Goal: Task Accomplishment & Management: Manage account settings

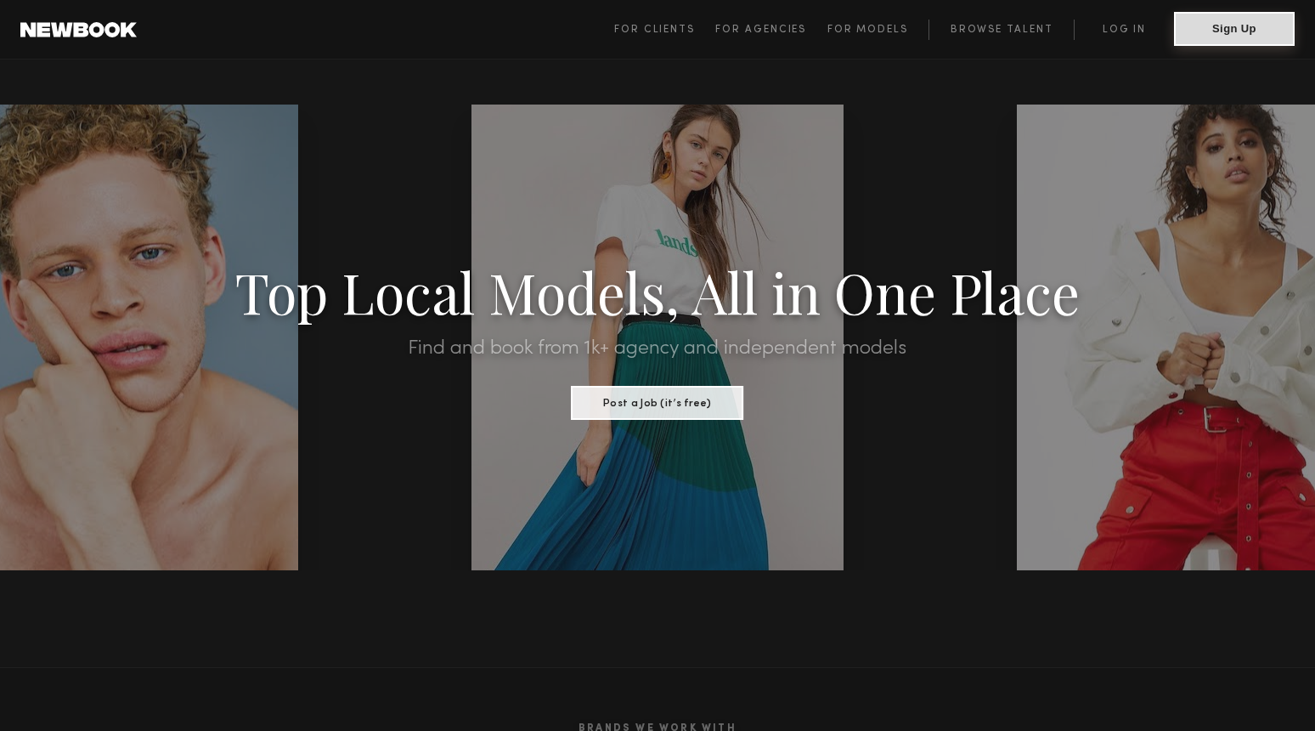
click at [1236, 21] on button "Sign Up" at bounding box center [1234, 29] width 121 height 34
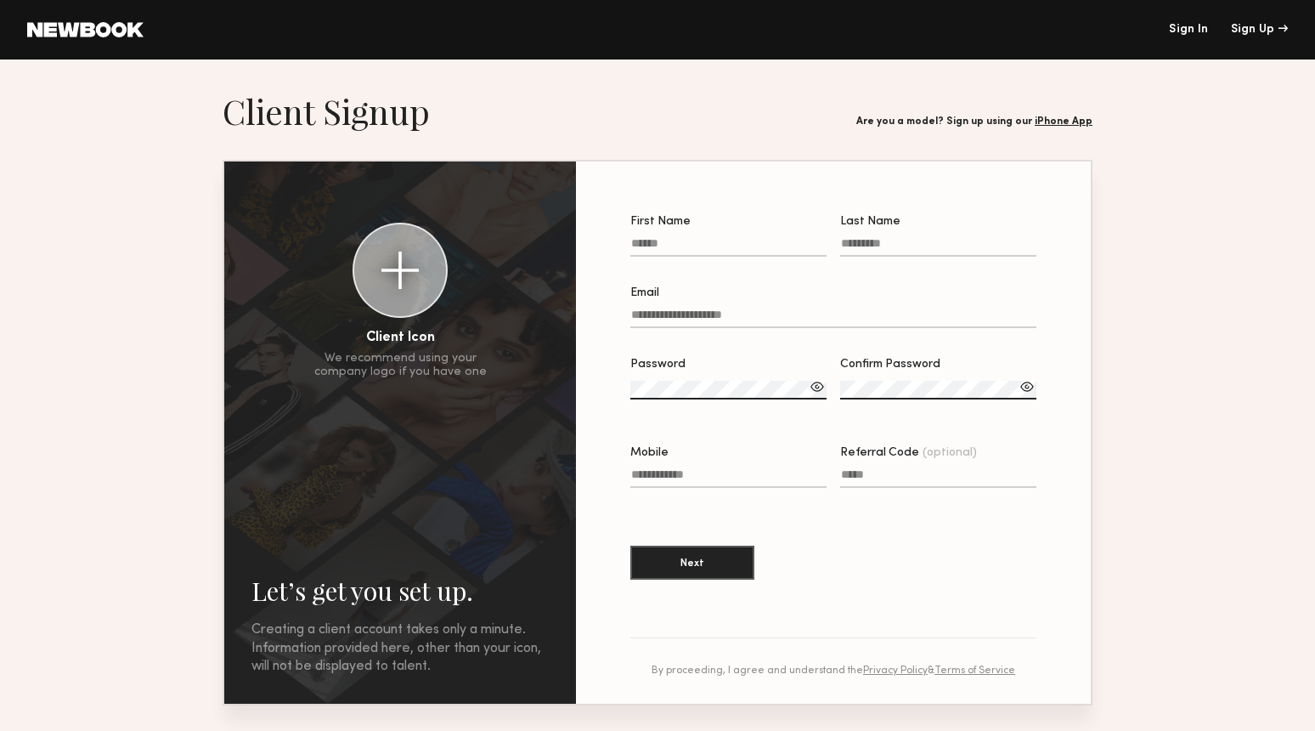
click at [393, 284] on div at bounding box center [399, 269] width 37 height 37
click at [671, 244] on input "First Name" at bounding box center [728, 247] width 196 height 20
type input "*****"
type input "*******"
type input "**********"
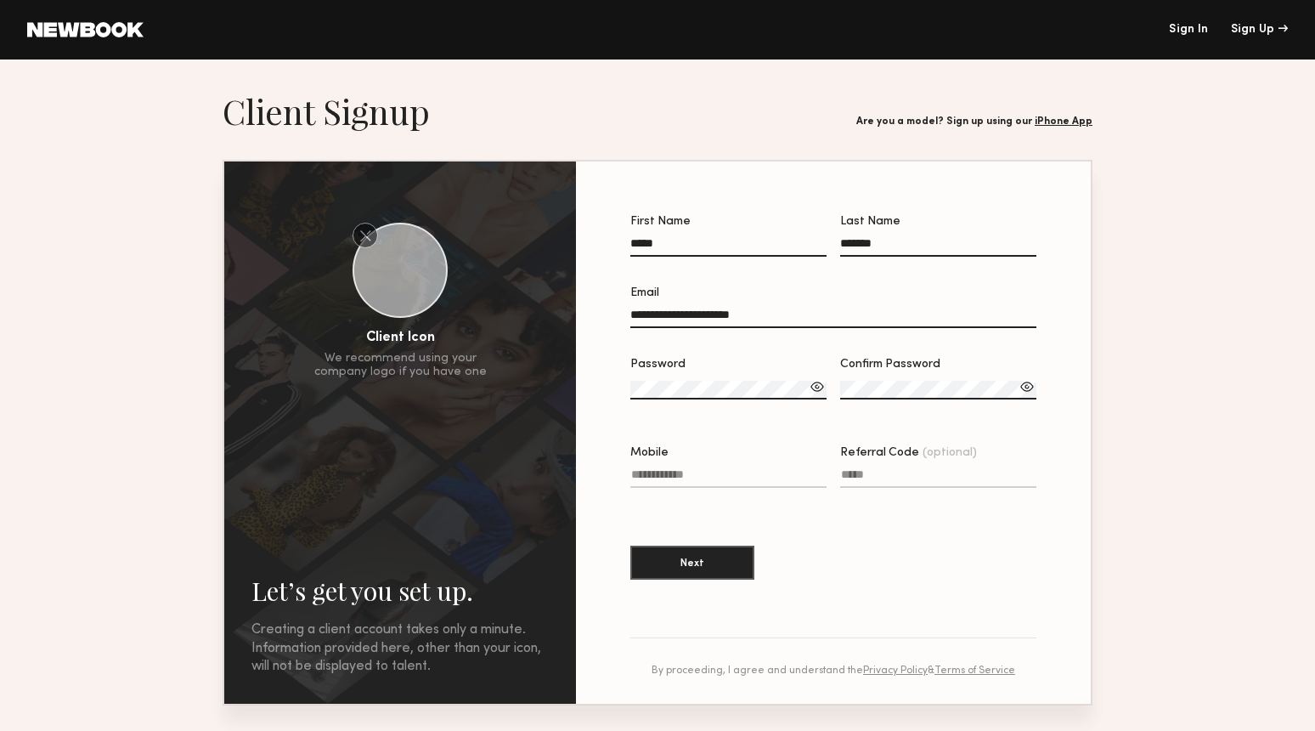
type input "**********"
click at [821, 388] on div at bounding box center [817, 386] width 17 height 17
click at [819, 388] on div at bounding box center [817, 386] width 17 height 17
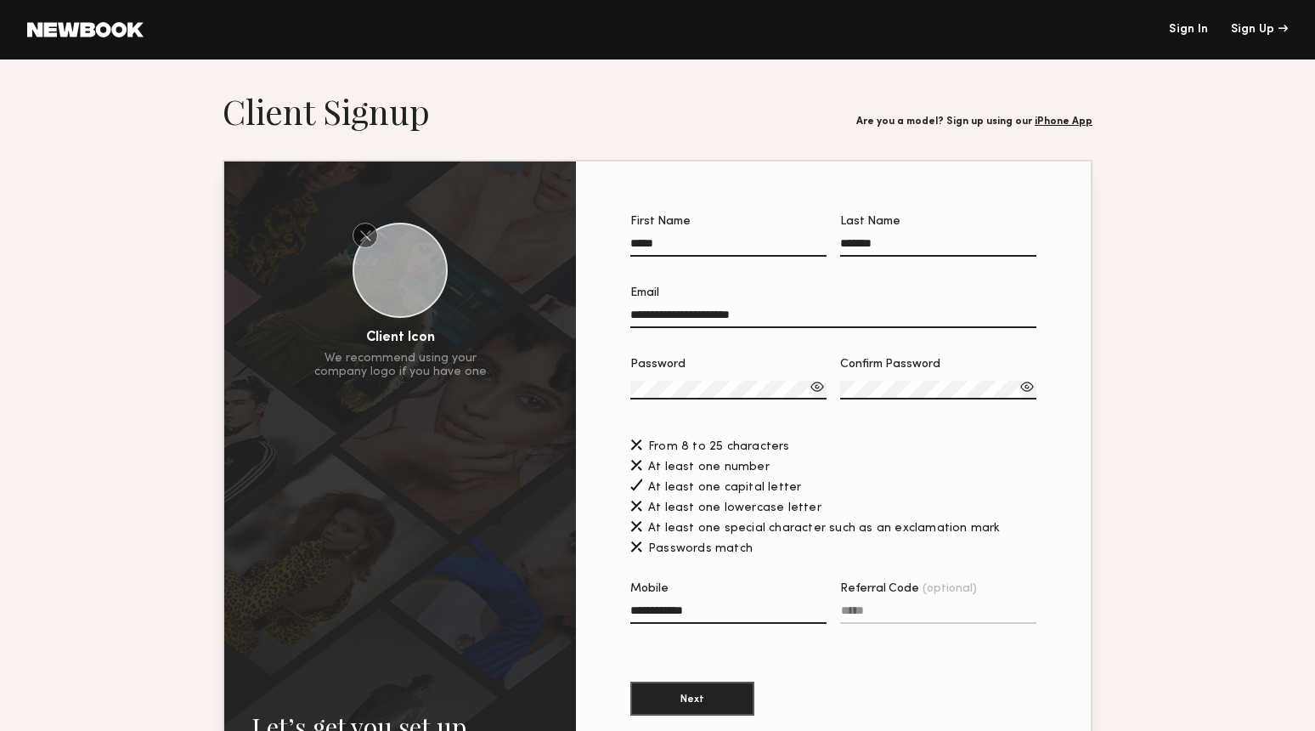
click at [818, 387] on div at bounding box center [817, 386] width 17 height 17
click at [709, 400] on label "Password Invalid password format" at bounding box center [728, 388] width 196 height 58
click at [907, 374] on label "Confirm Password" at bounding box center [938, 388] width 196 height 58
click at [1028, 387] on div at bounding box center [1027, 386] width 17 height 17
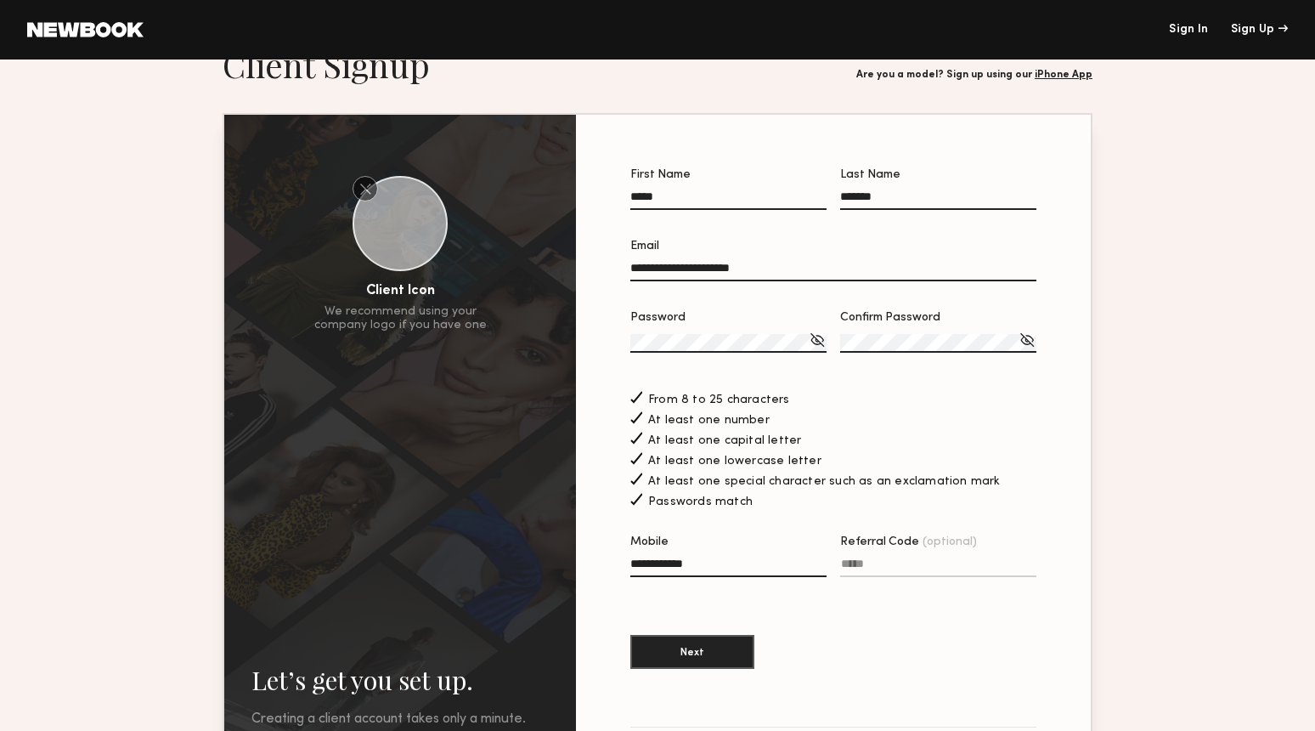
scroll to position [48, 0]
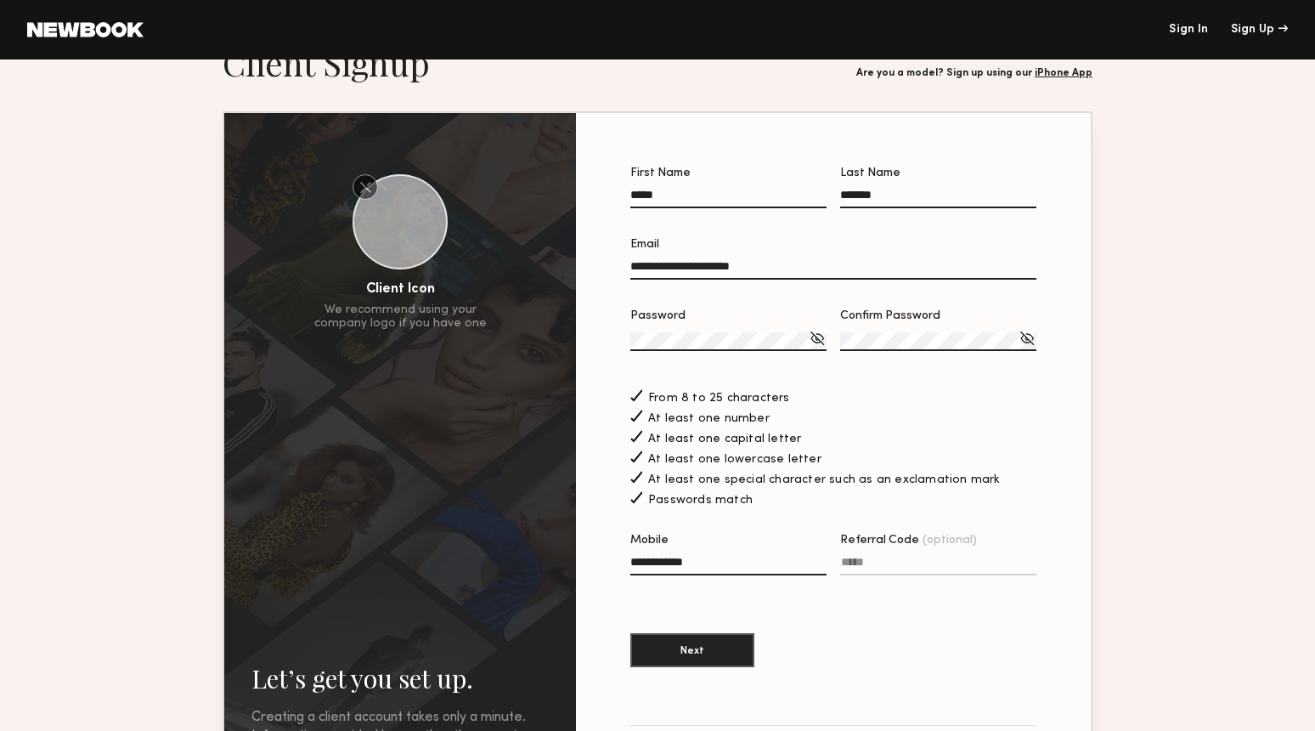
click at [872, 563] on input "Referral Code (optional)" at bounding box center [938, 566] width 196 height 20
click at [774, 626] on section "**********" at bounding box center [833, 425] width 406 height 517
click at [675, 656] on button "Next" at bounding box center [692, 649] width 124 height 34
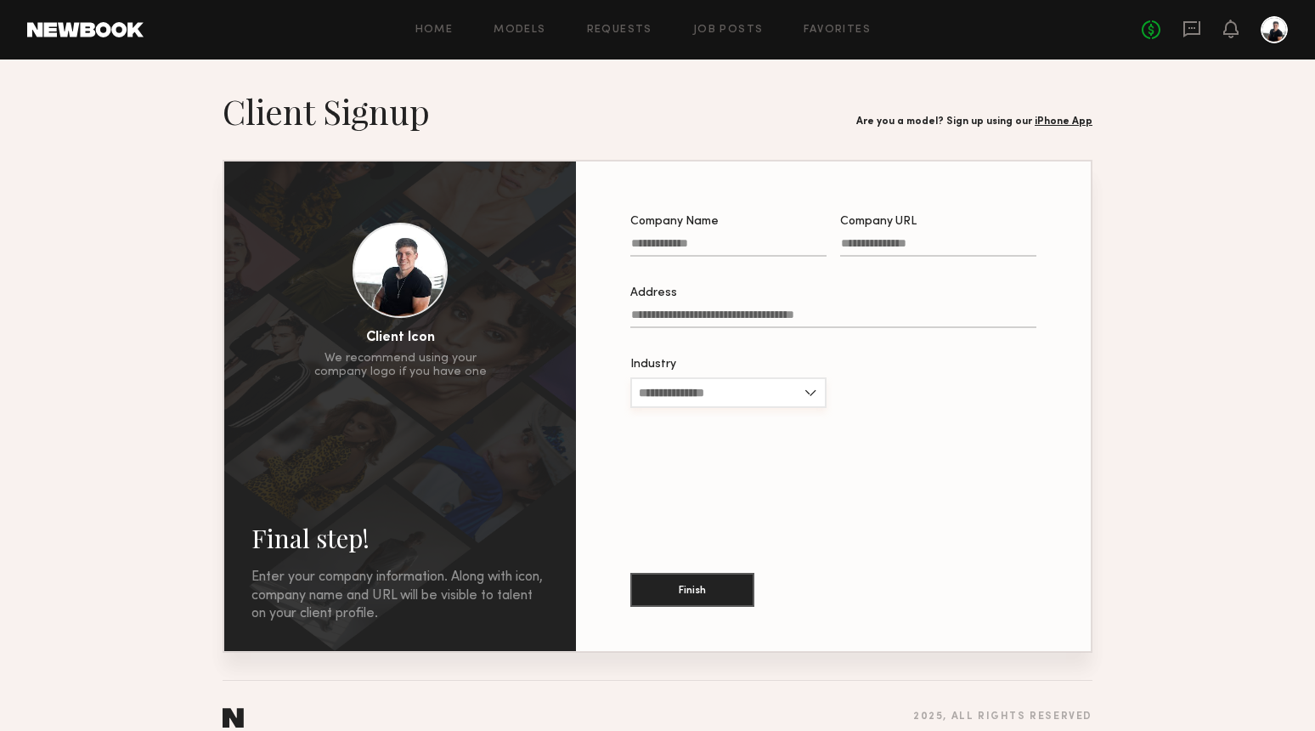
click at [780, 393] on input "Industry" at bounding box center [728, 392] width 196 height 31
click at [1070, 120] on link "iPhone App" at bounding box center [1064, 121] width 58 height 10
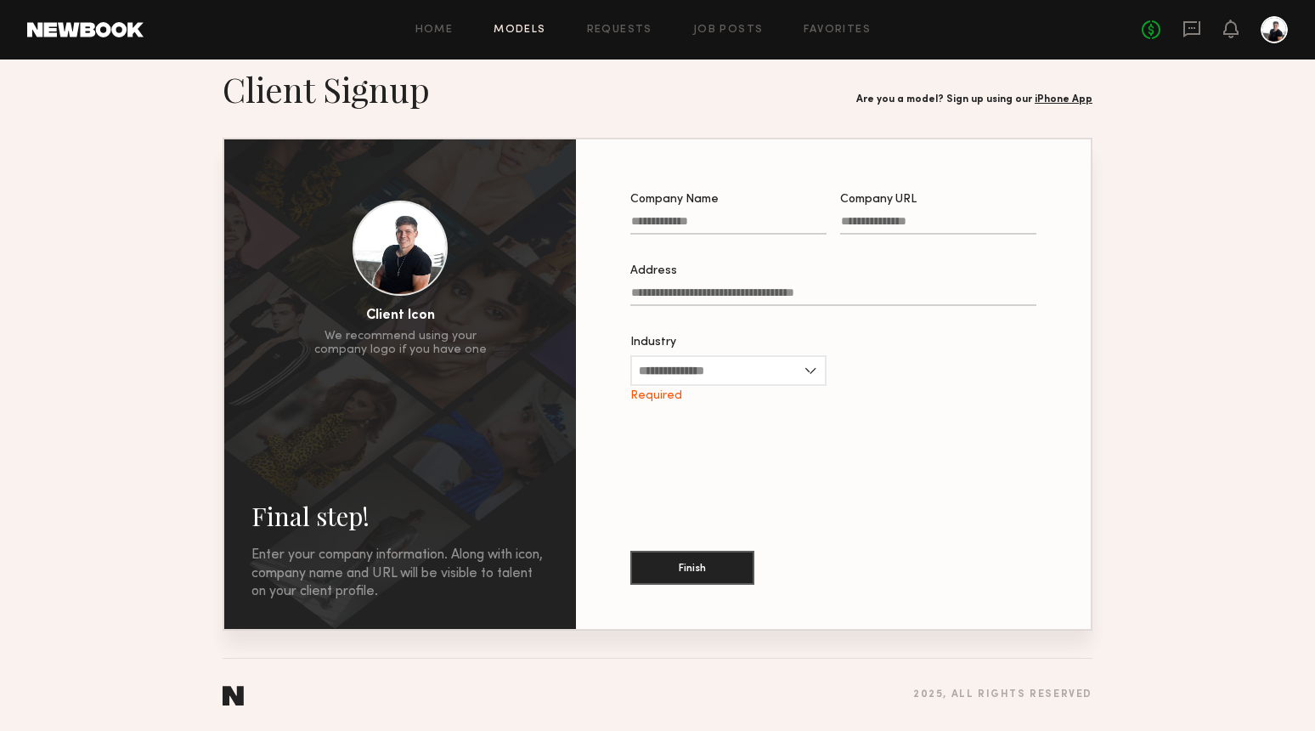
click at [522, 28] on link "Models" at bounding box center [520, 30] width 52 height 11
click at [529, 37] on div "Home Models Requests Job Posts Favorites Sign Out No fees up to $5,000" at bounding box center [716, 29] width 1144 height 27
click at [101, 43] on header "Home Models Requests Job Posts Favorites Sign Out No fees up to $5,000" at bounding box center [657, 29] width 1315 height 59
click at [106, 31] on link at bounding box center [85, 29] width 116 height 15
click at [1276, 27] on div at bounding box center [1274, 29] width 27 height 27
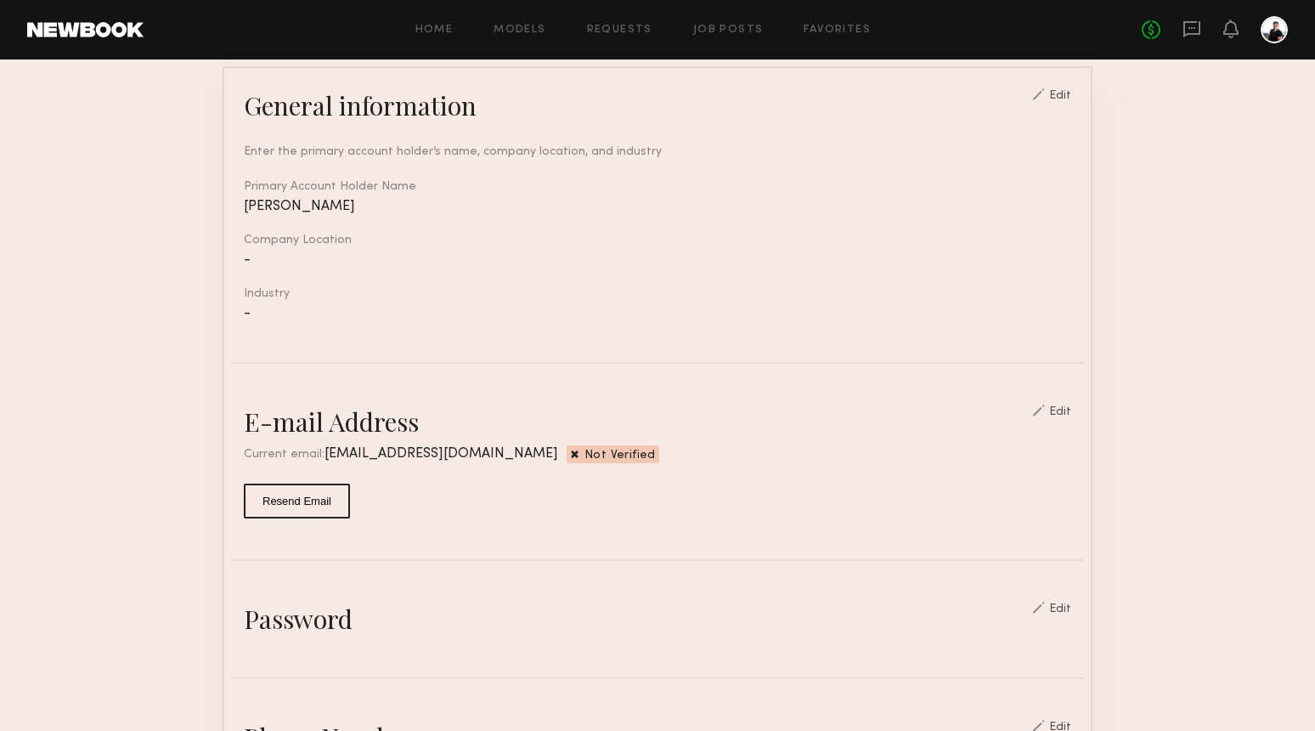
scroll to position [150, 0]
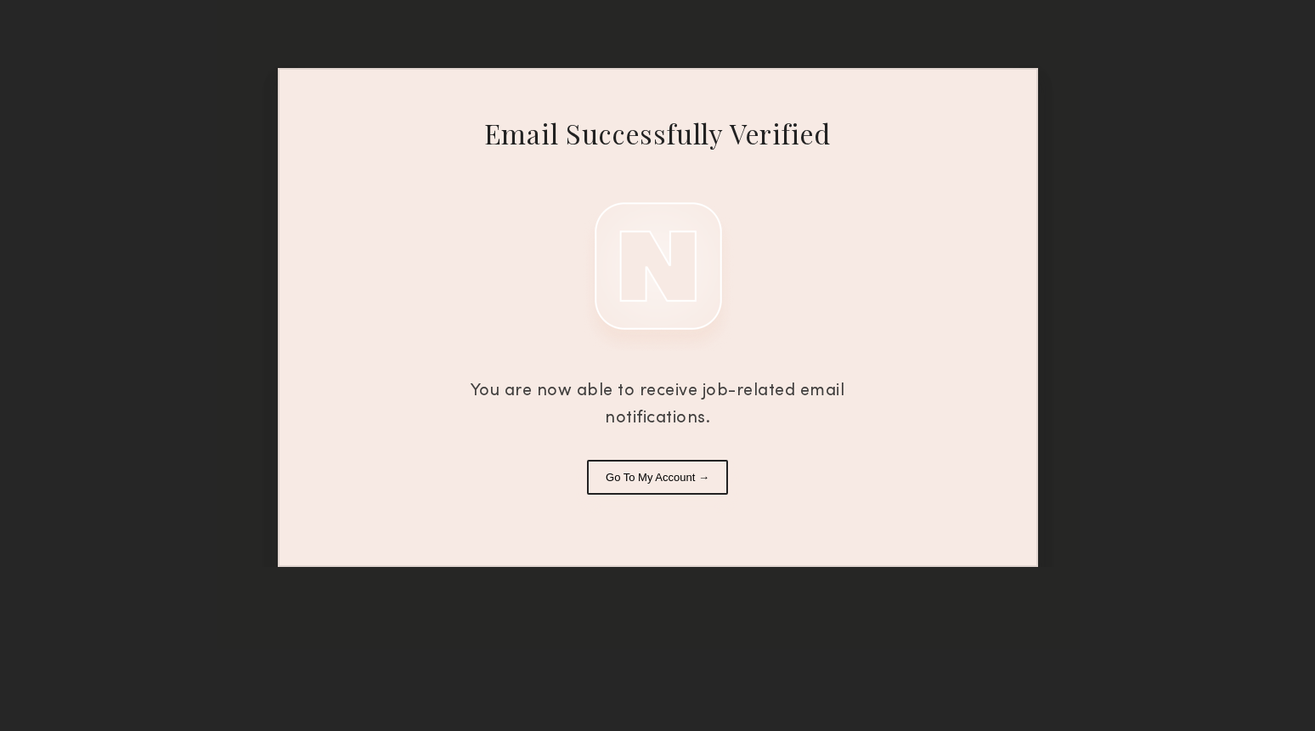
click at [686, 481] on button "Go To My Account →" at bounding box center [657, 477] width 141 height 35
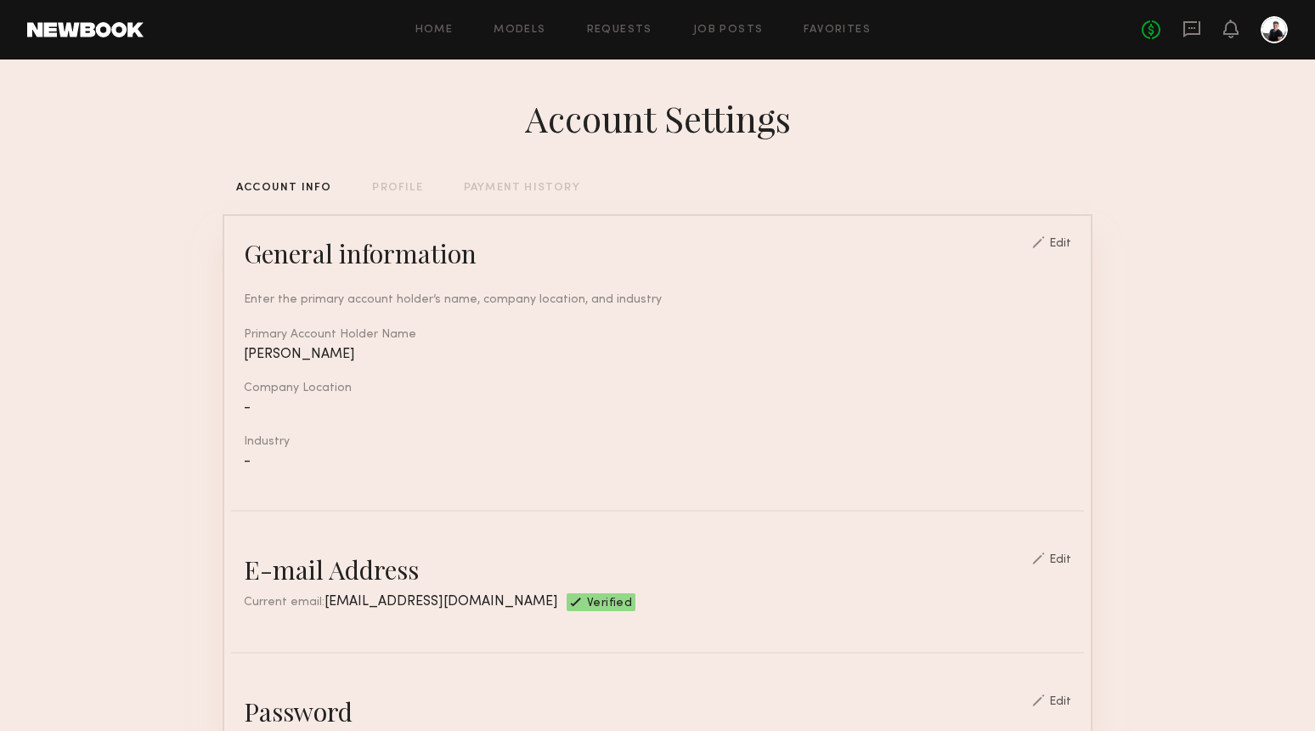
click at [399, 183] on div "PROFILE" at bounding box center [397, 188] width 50 height 11
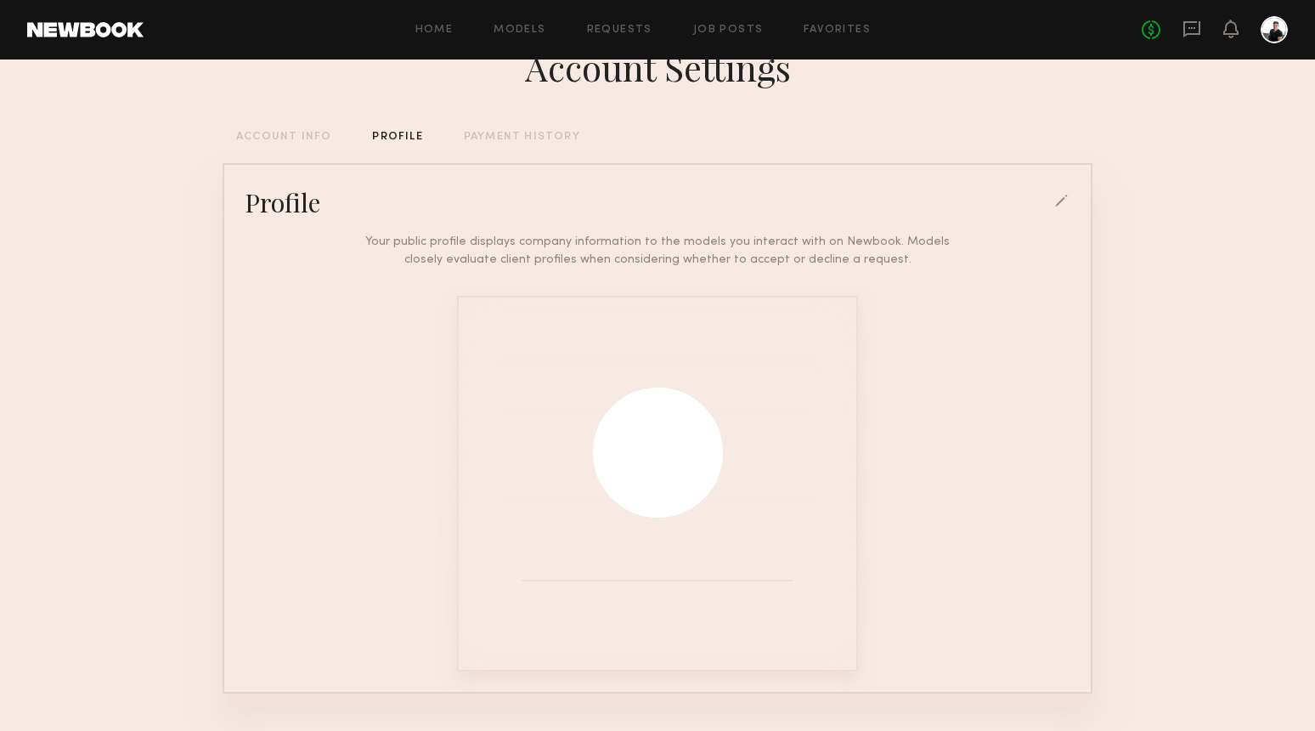
scroll to position [50, 0]
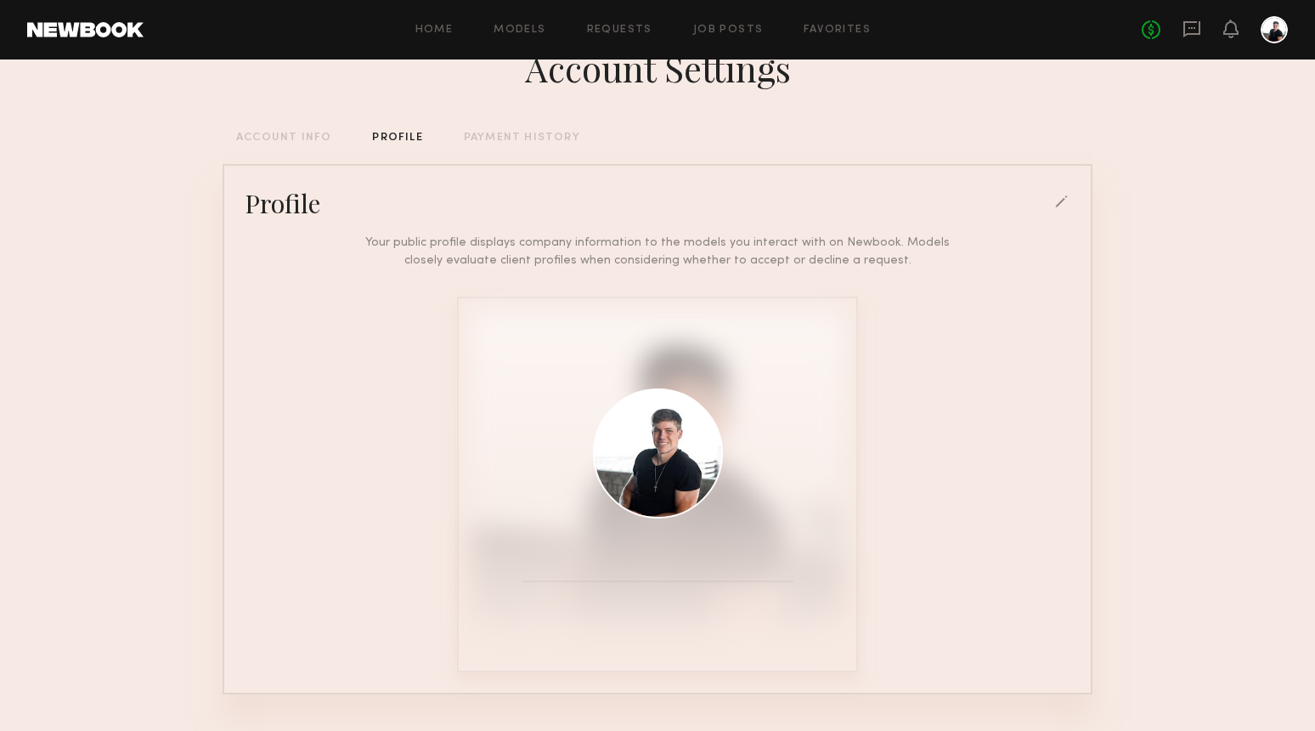
click at [515, 139] on div "PAYMENT HISTORY" at bounding box center [522, 138] width 116 height 11
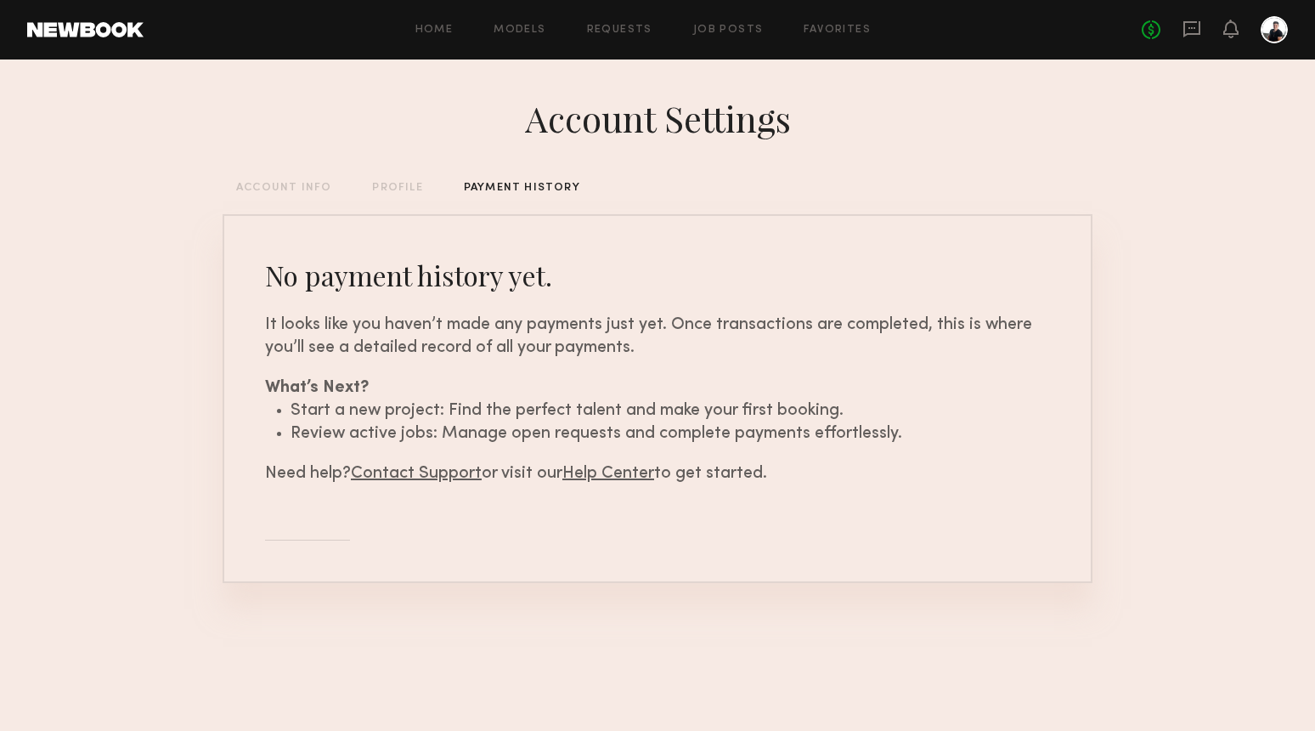
click at [299, 189] on div "ACCOUNT INFO" at bounding box center [283, 188] width 95 height 11
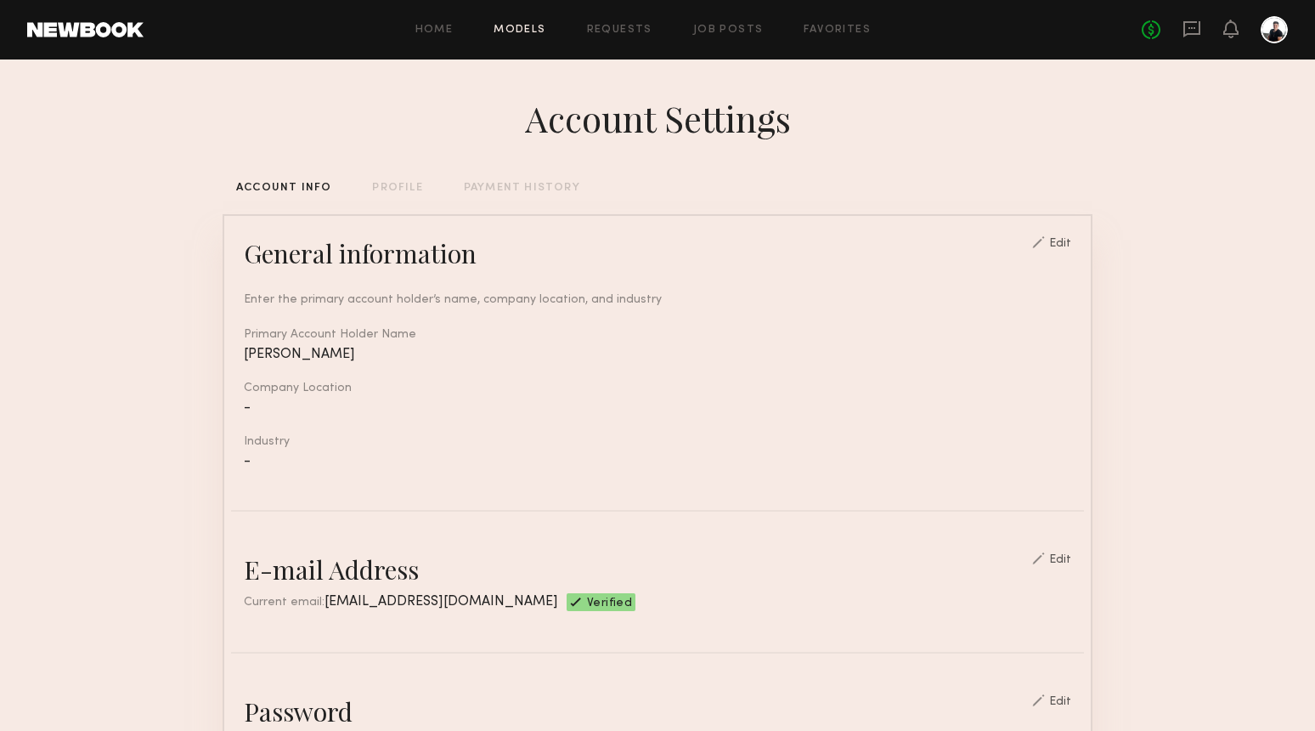
click at [520, 25] on link "Models" at bounding box center [520, 30] width 52 height 11
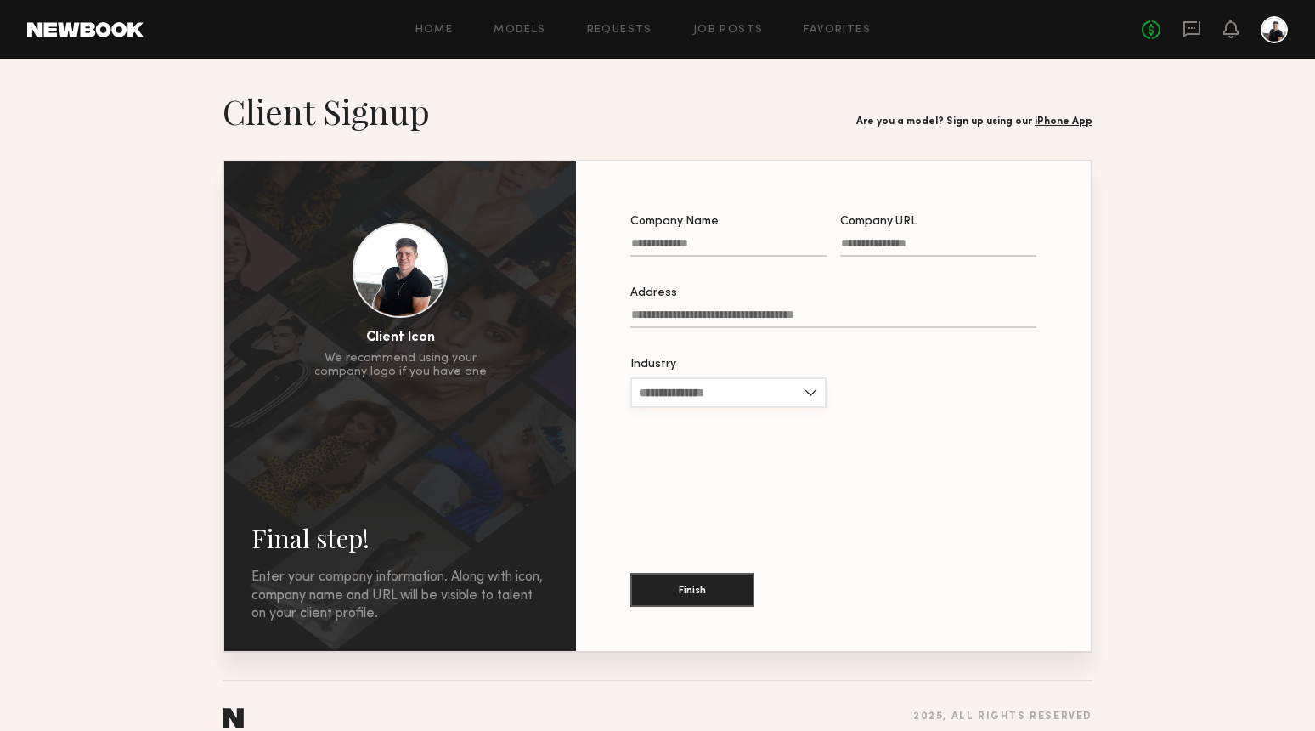
click at [703, 381] on input "Industry" at bounding box center [728, 392] width 196 height 31
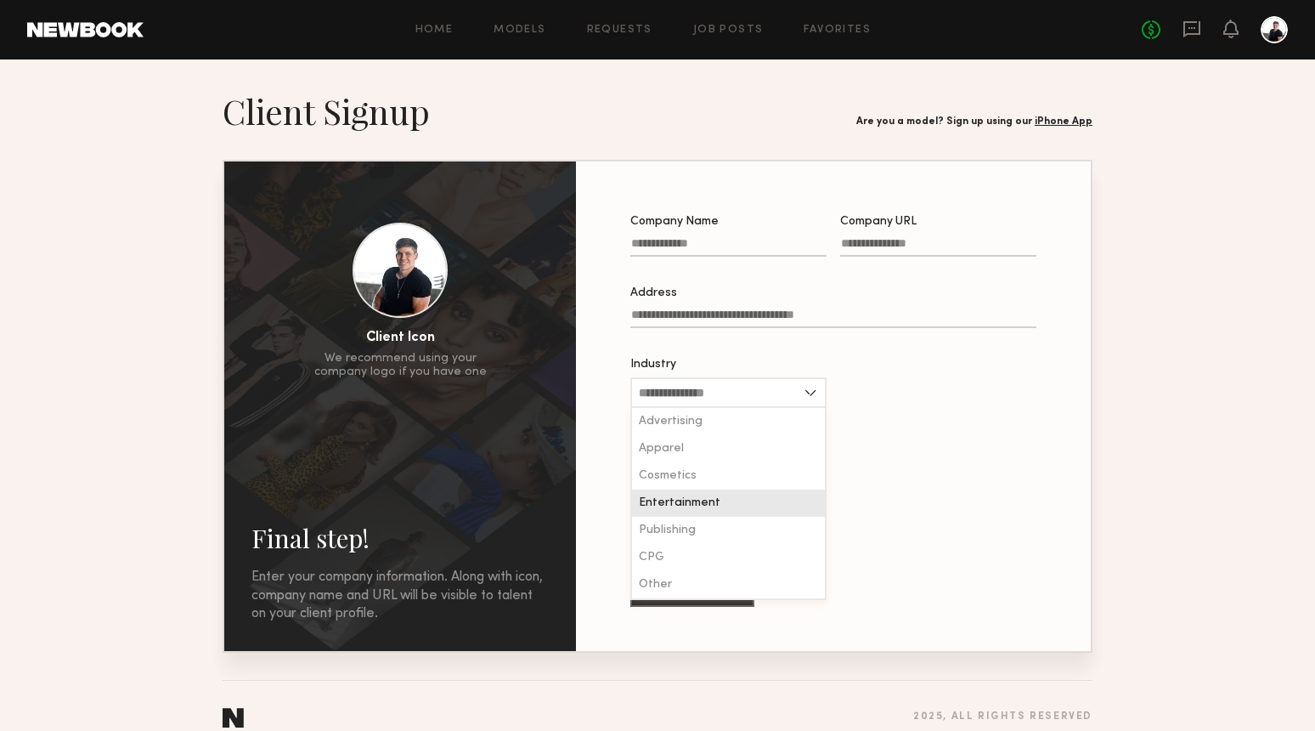
click at [705, 504] on span "Entertainment" at bounding box center [680, 503] width 82 height 12
type input "**********"
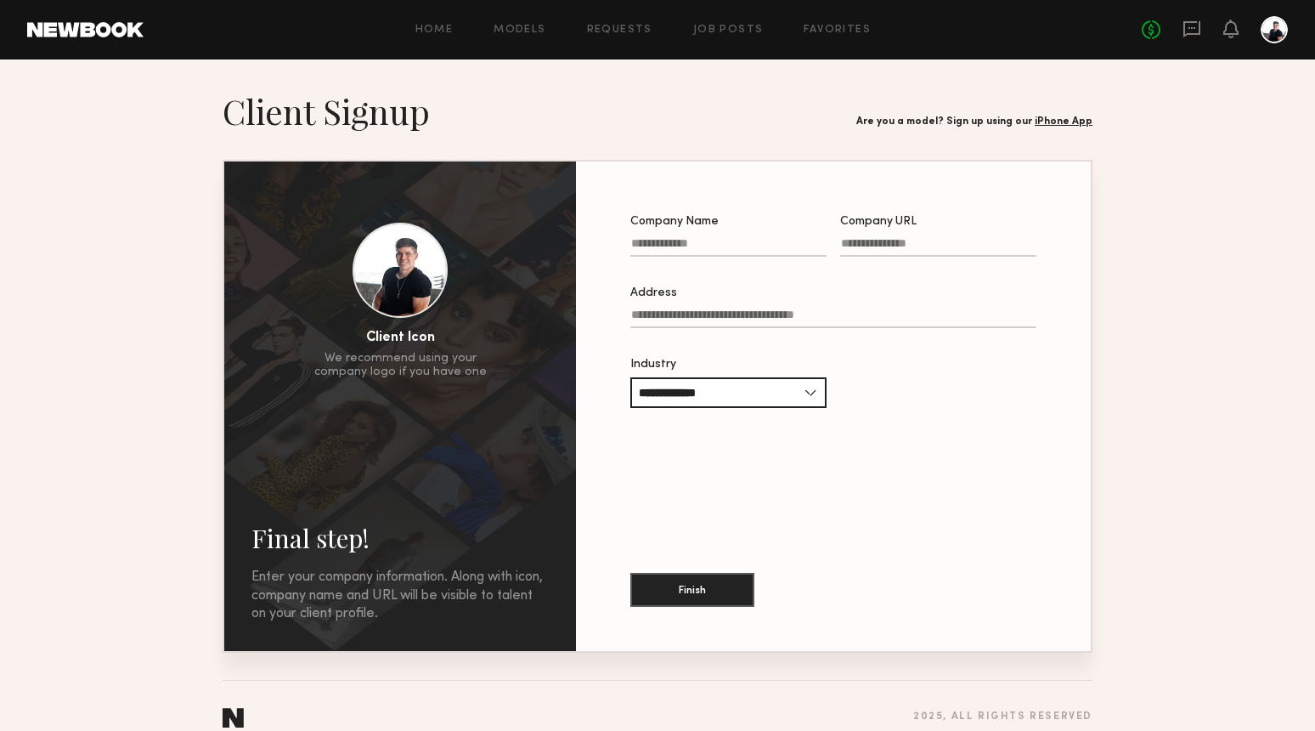
click at [681, 249] on input "Company Name" at bounding box center [728, 247] width 196 height 20
click at [691, 519] on div "**********" at bounding box center [833, 406] width 460 height 435
click at [659, 246] on input "Company Name Required" at bounding box center [728, 247] width 196 height 20
type input "**********"
click at [907, 247] on input "Company URL" at bounding box center [938, 247] width 196 height 20
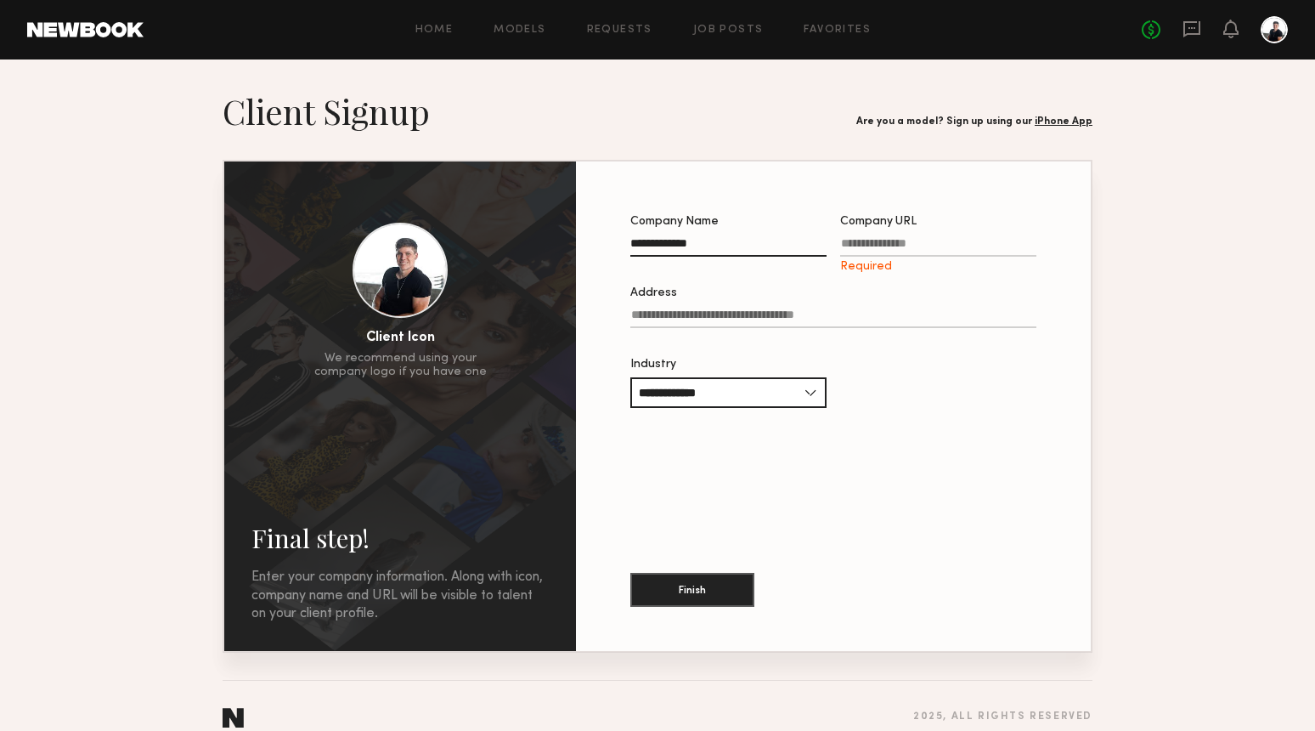
click at [882, 249] on input "Company URL Required" at bounding box center [938, 247] width 196 height 20
paste input "**********"
type input "**********"
click at [726, 308] on label "Address" at bounding box center [833, 316] width 406 height 58
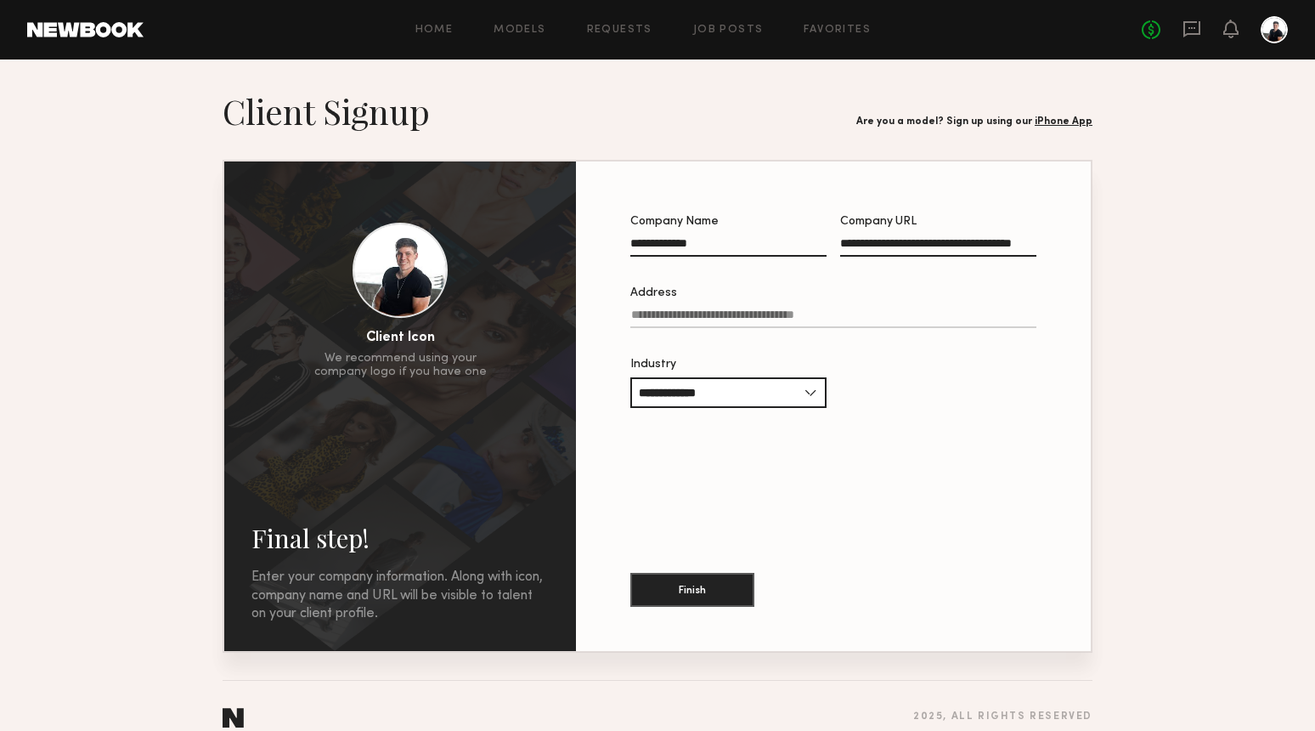
click at [726, 308] on input "Address" at bounding box center [833, 318] width 406 height 20
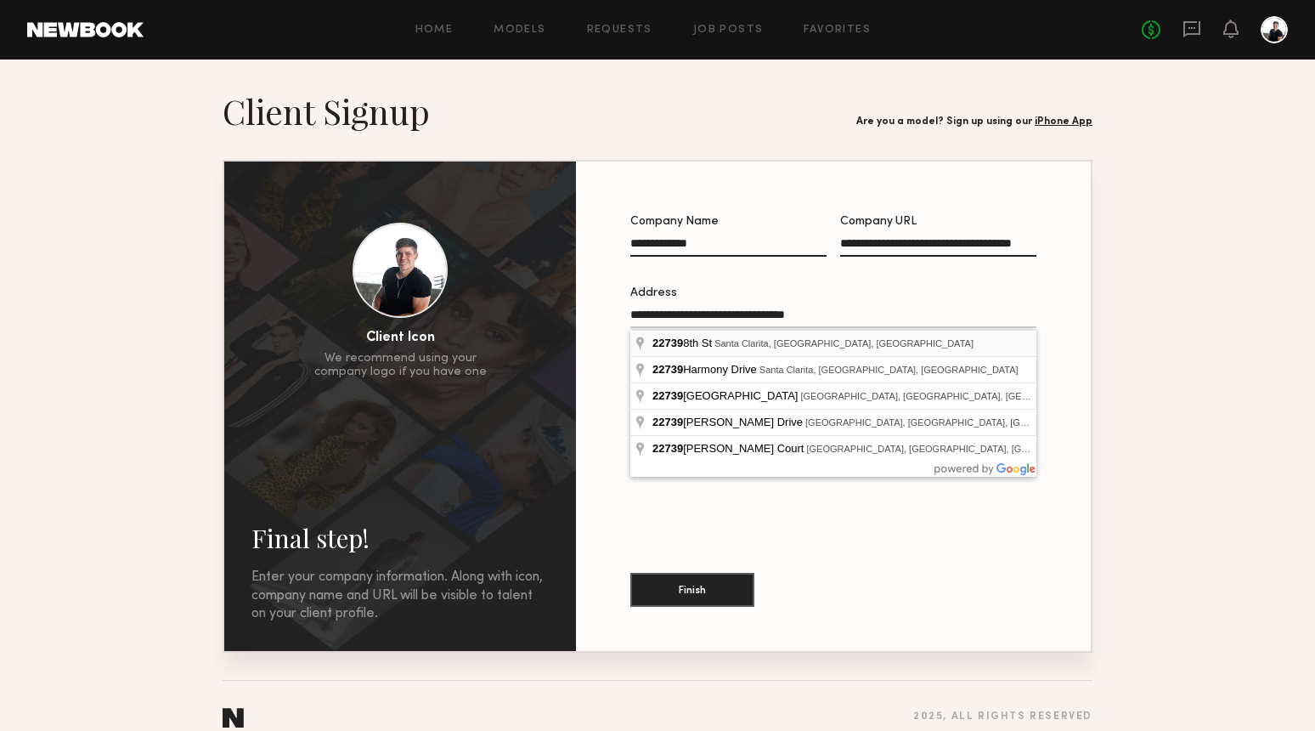
type input "**********"
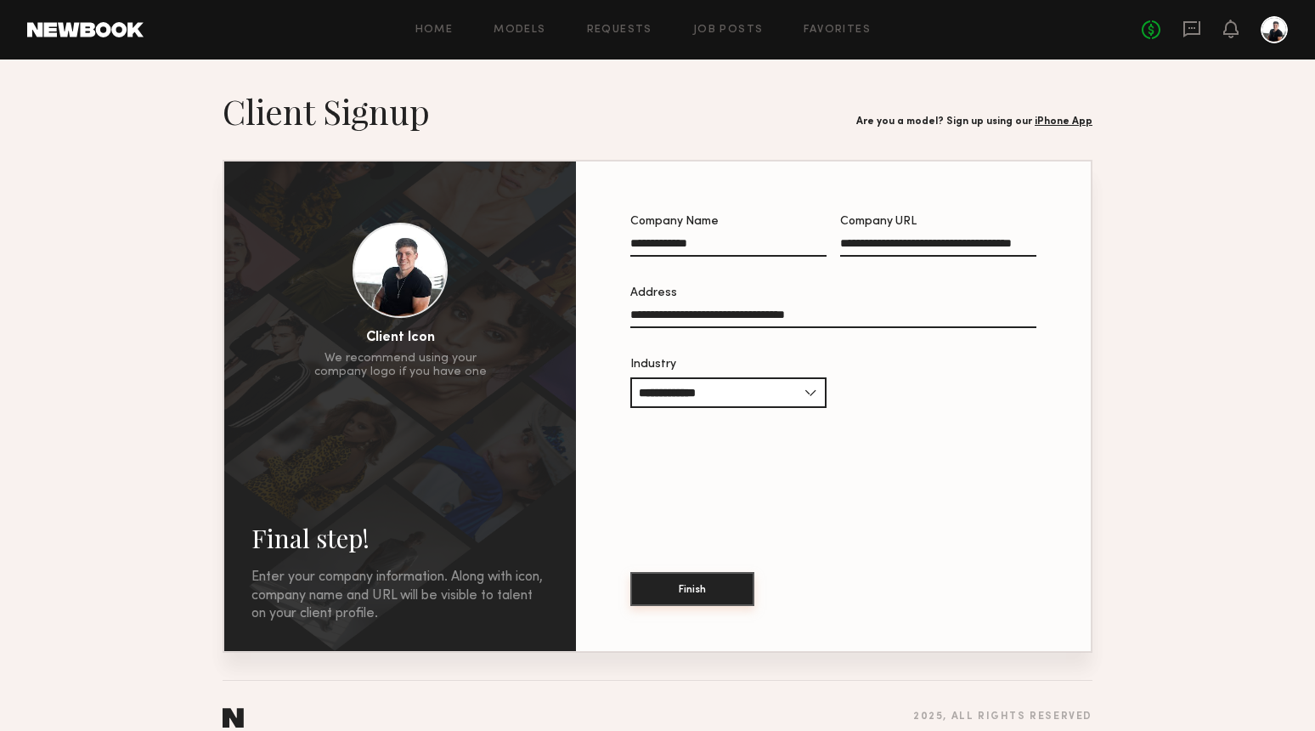
scroll to position [22, 0]
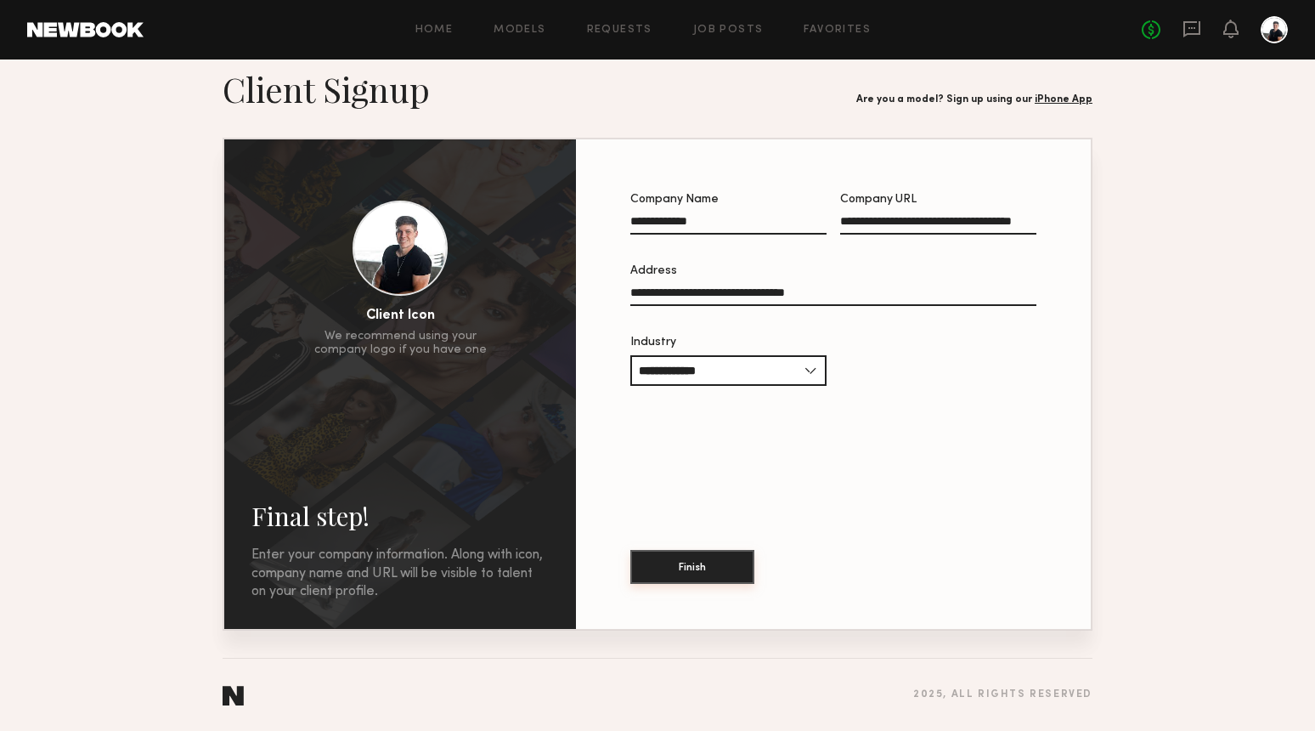
click at [717, 572] on button "Finish" at bounding box center [692, 567] width 124 height 34
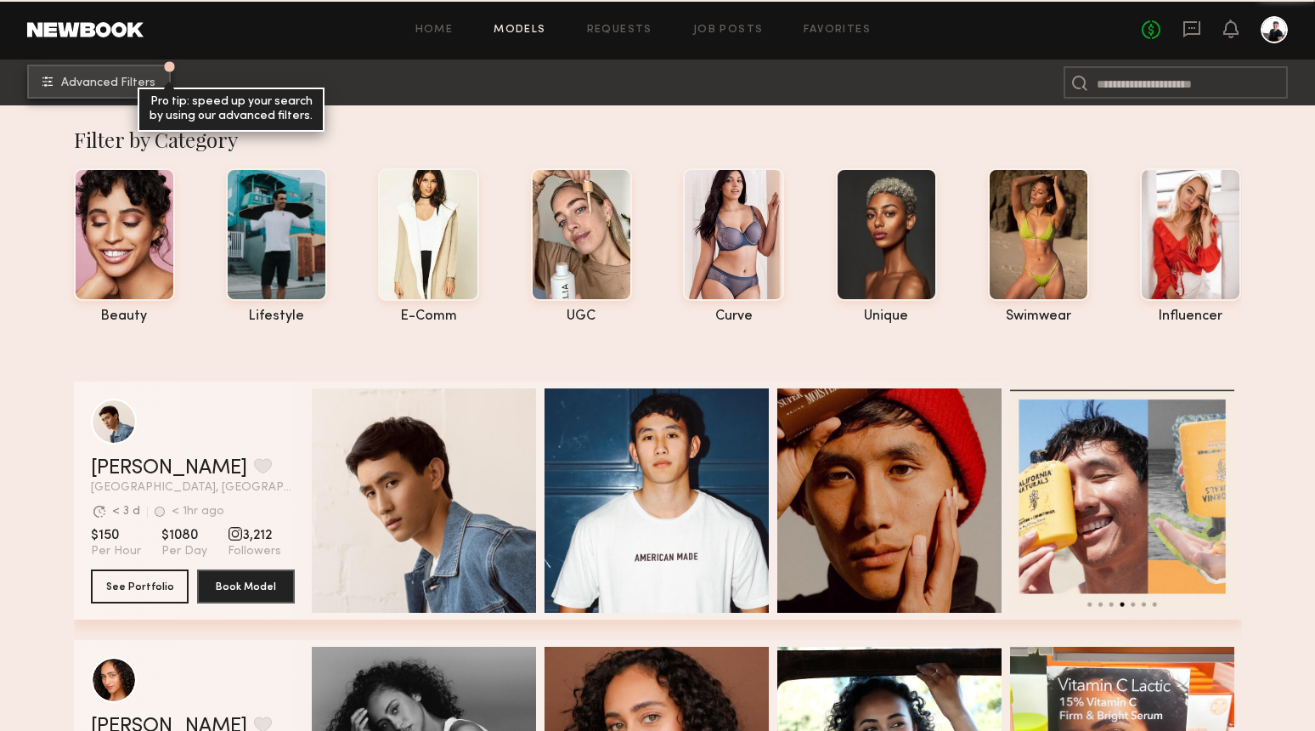
click at [127, 94] on button "Advanced Filters Pro tip: speed up your search by using our advanced filters." at bounding box center [99, 82] width 144 height 34
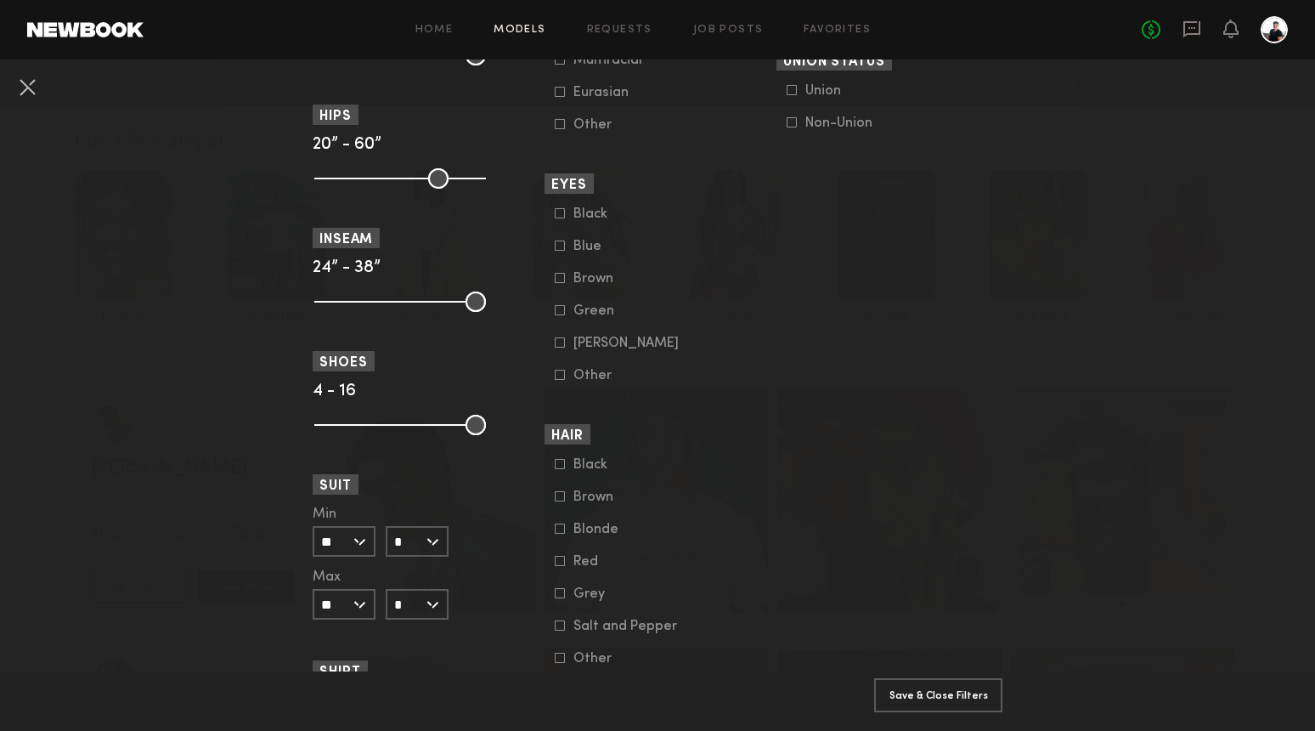
scroll to position [1519, 0]
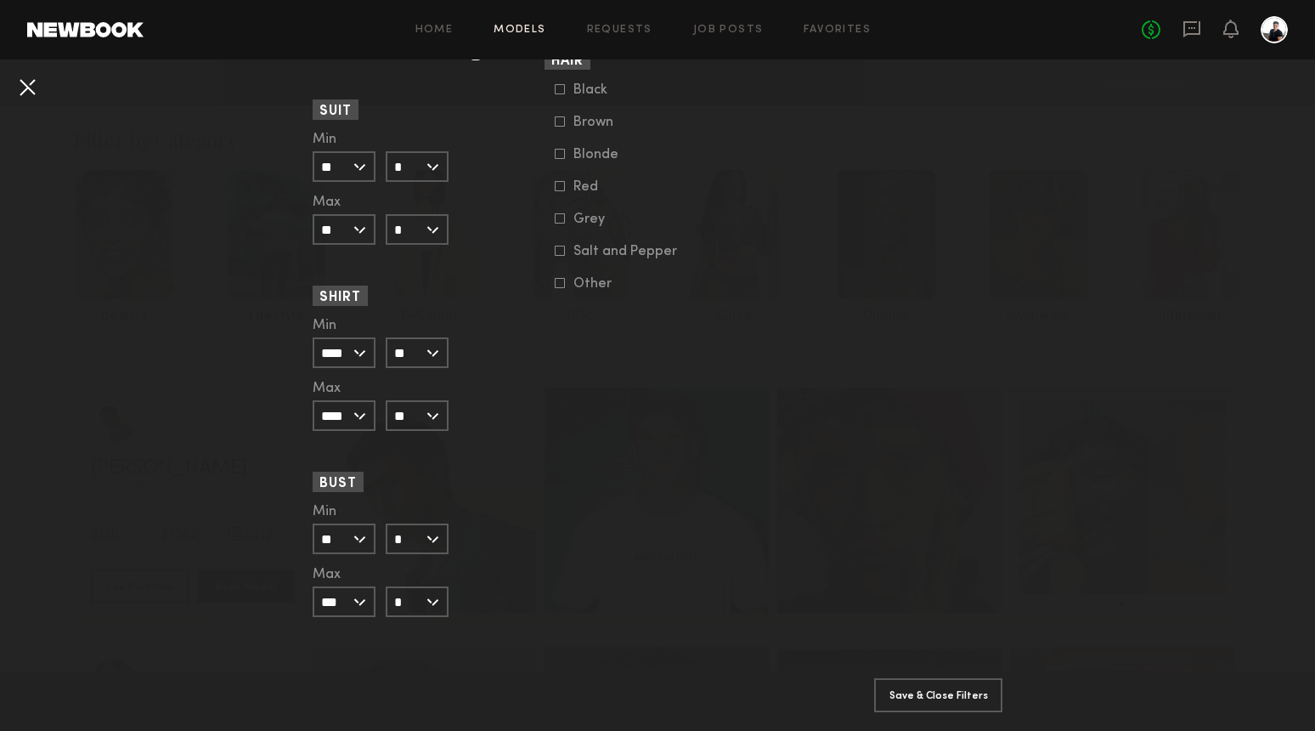
click at [25, 90] on button at bounding box center [27, 86] width 27 height 27
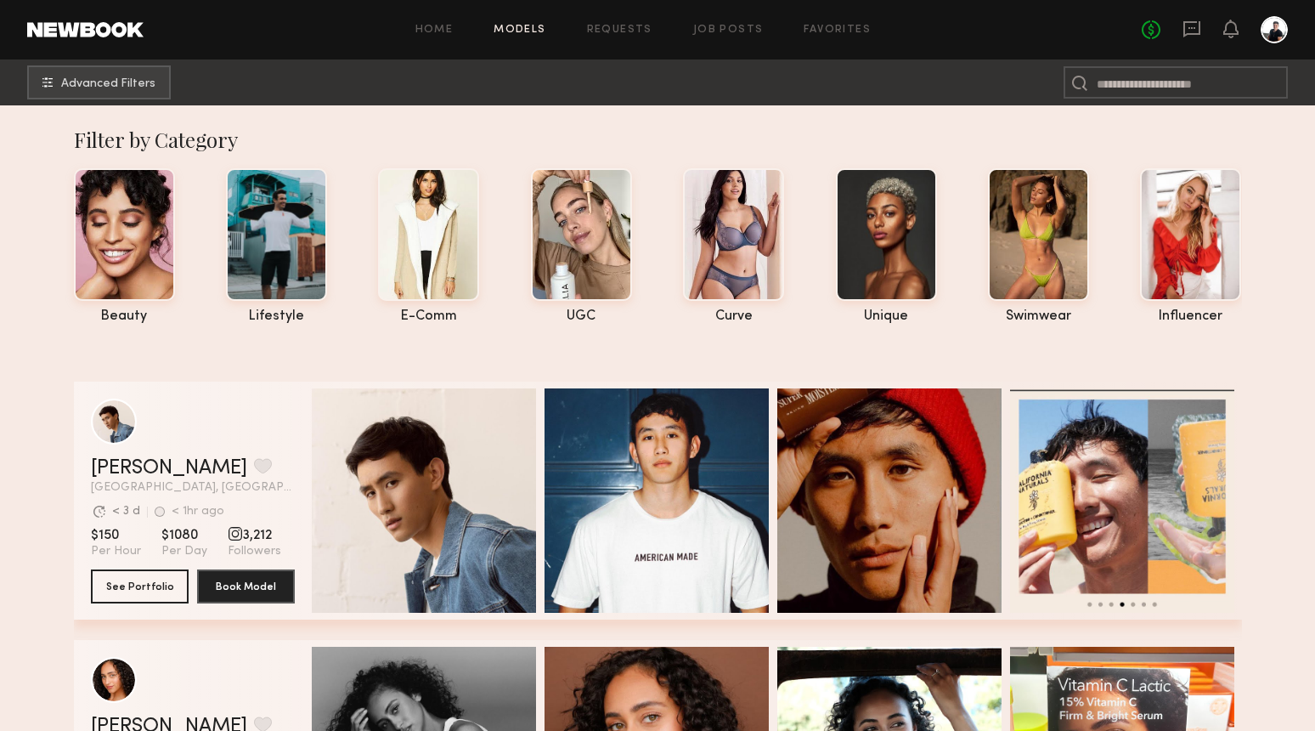
click at [1280, 26] on div at bounding box center [1274, 29] width 27 height 27
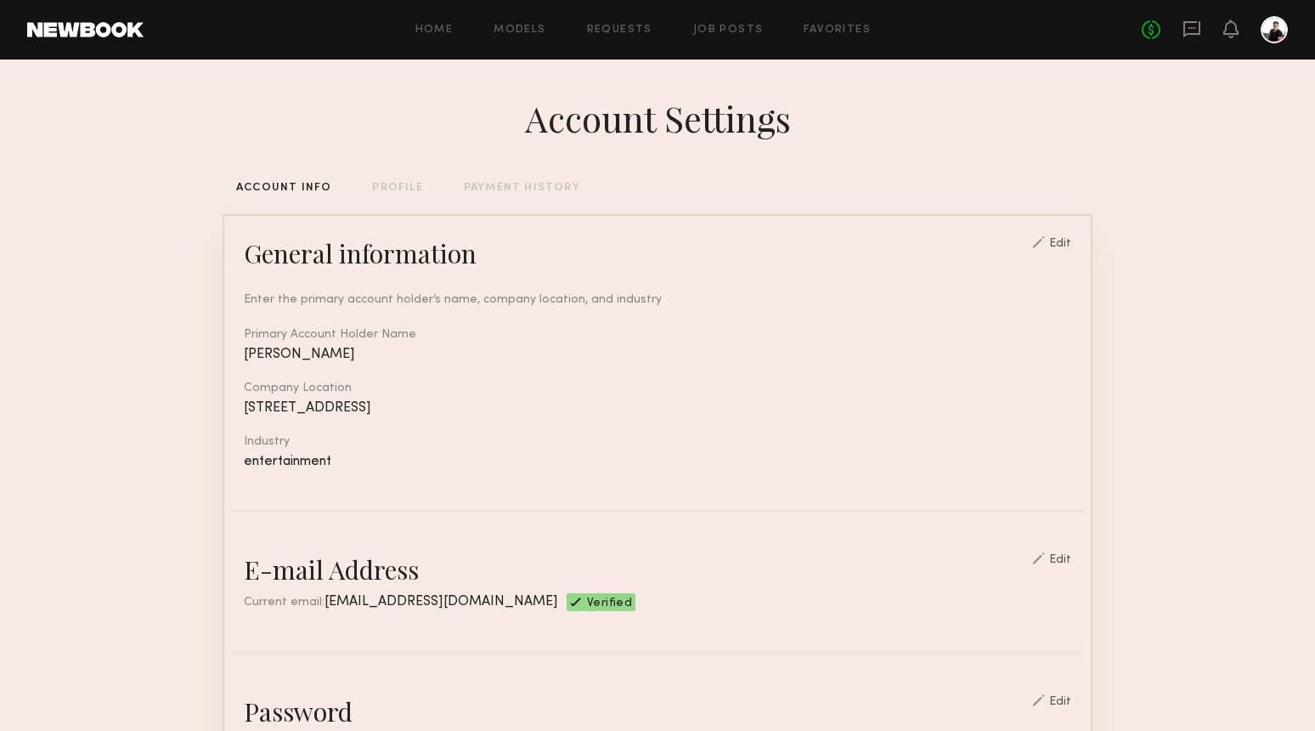
click at [398, 192] on div "PROFILE" at bounding box center [397, 188] width 50 height 11
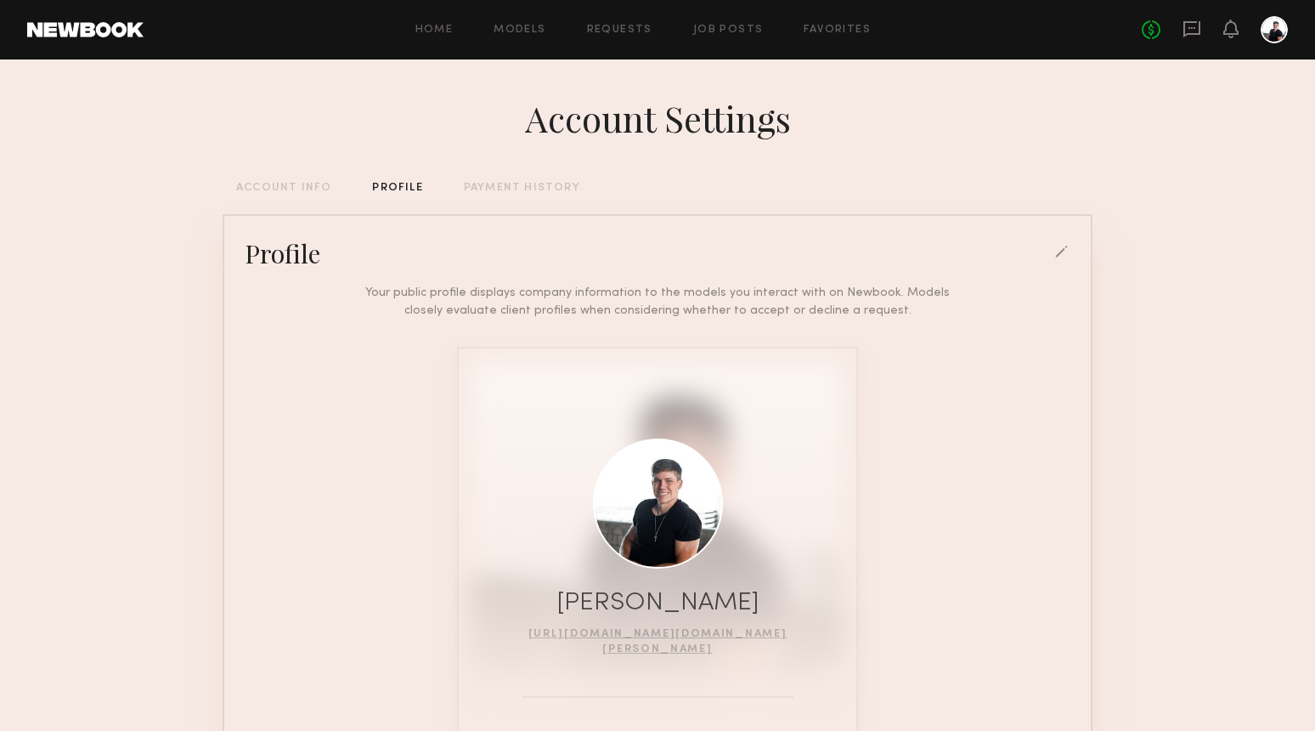
click at [493, 191] on div "PAYMENT HISTORY" at bounding box center [522, 188] width 116 height 11
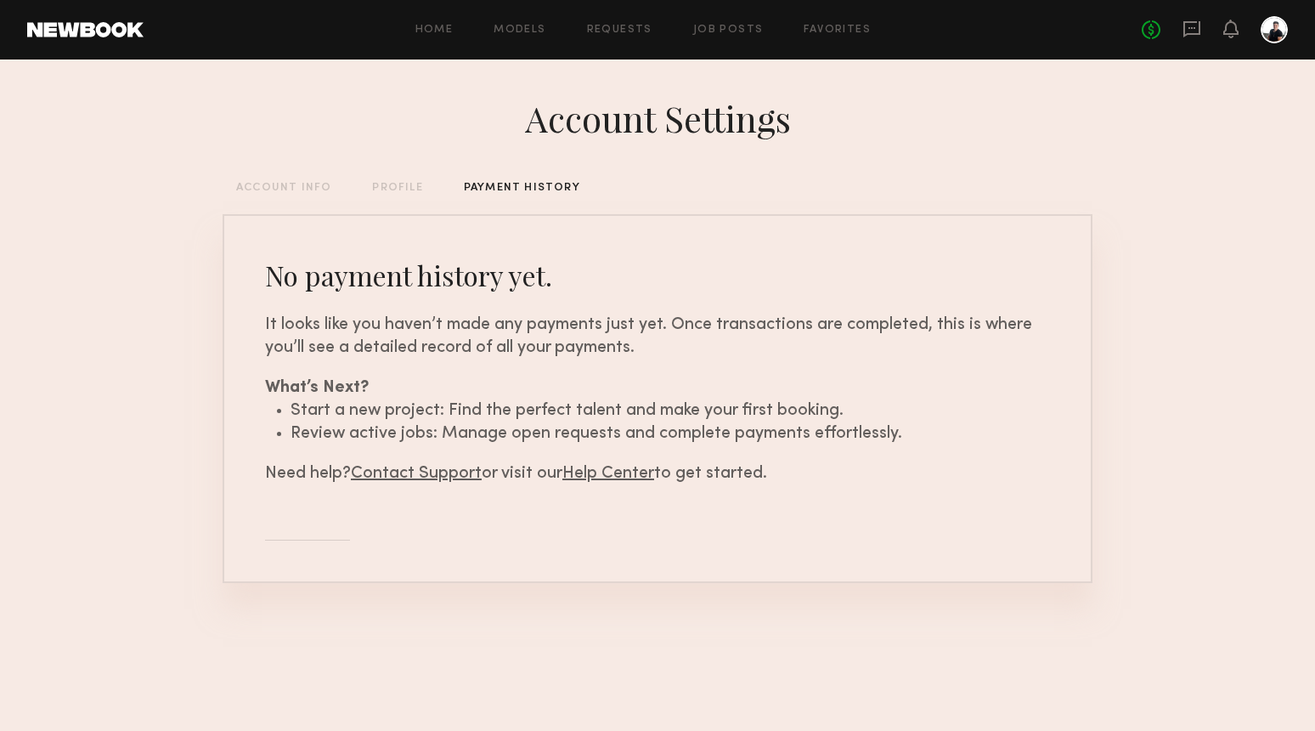
click at [398, 192] on div "PROFILE" at bounding box center [397, 188] width 50 height 11
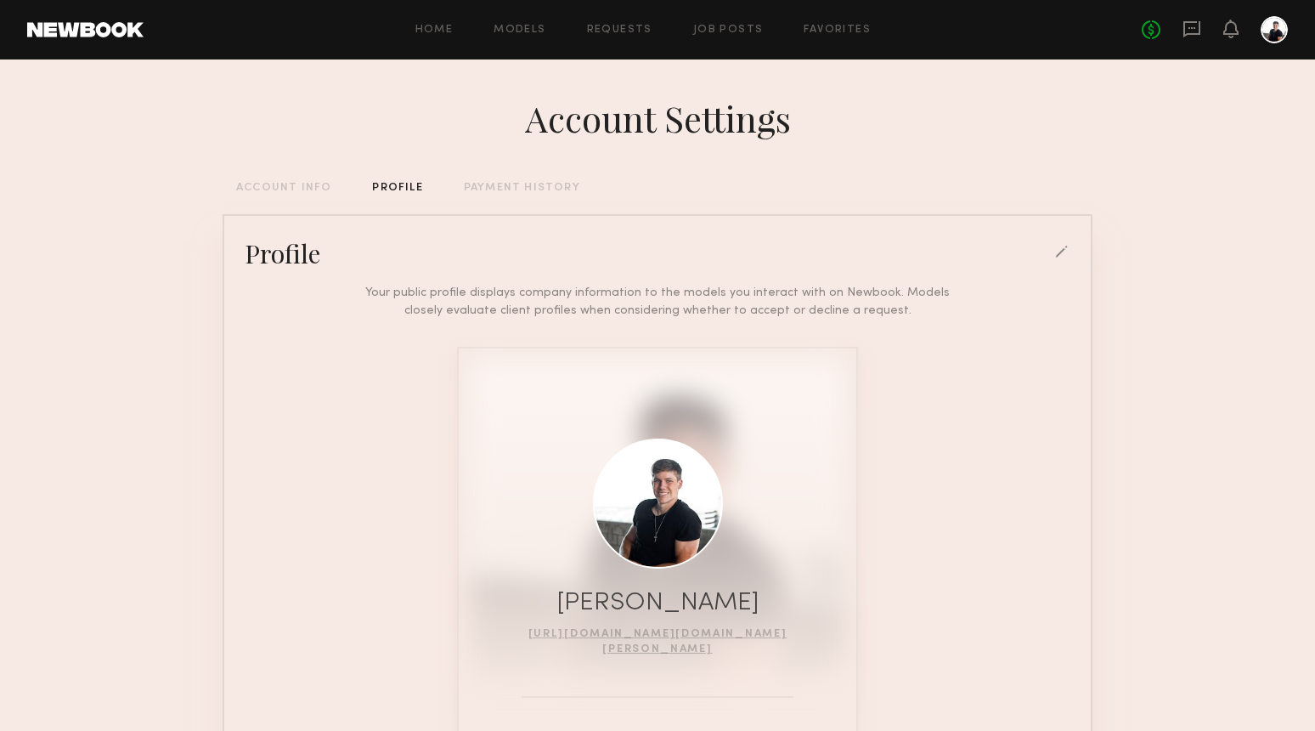
click at [1058, 251] on div at bounding box center [1062, 253] width 15 height 15
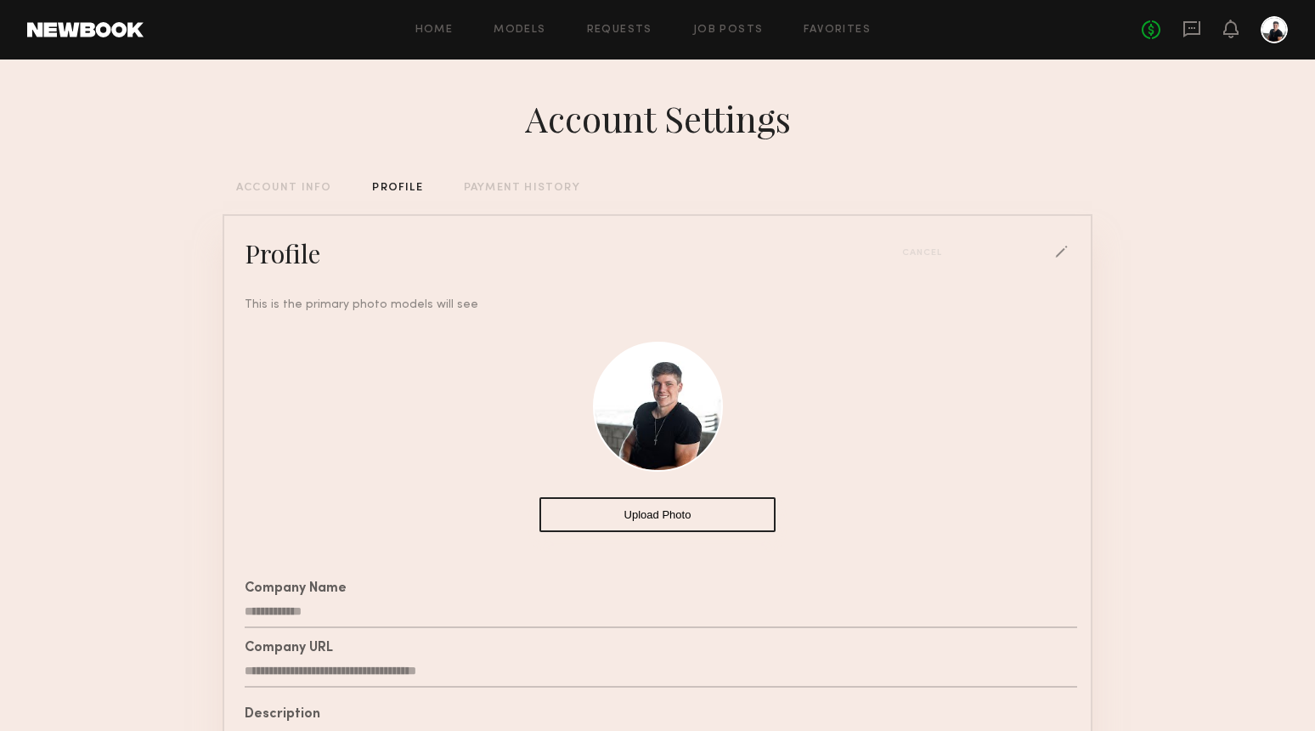
click at [282, 201] on div "**********" at bounding box center [658, 520] width 870 height 923
click at [285, 188] on div "ACCOUNT INFO" at bounding box center [283, 188] width 95 height 11
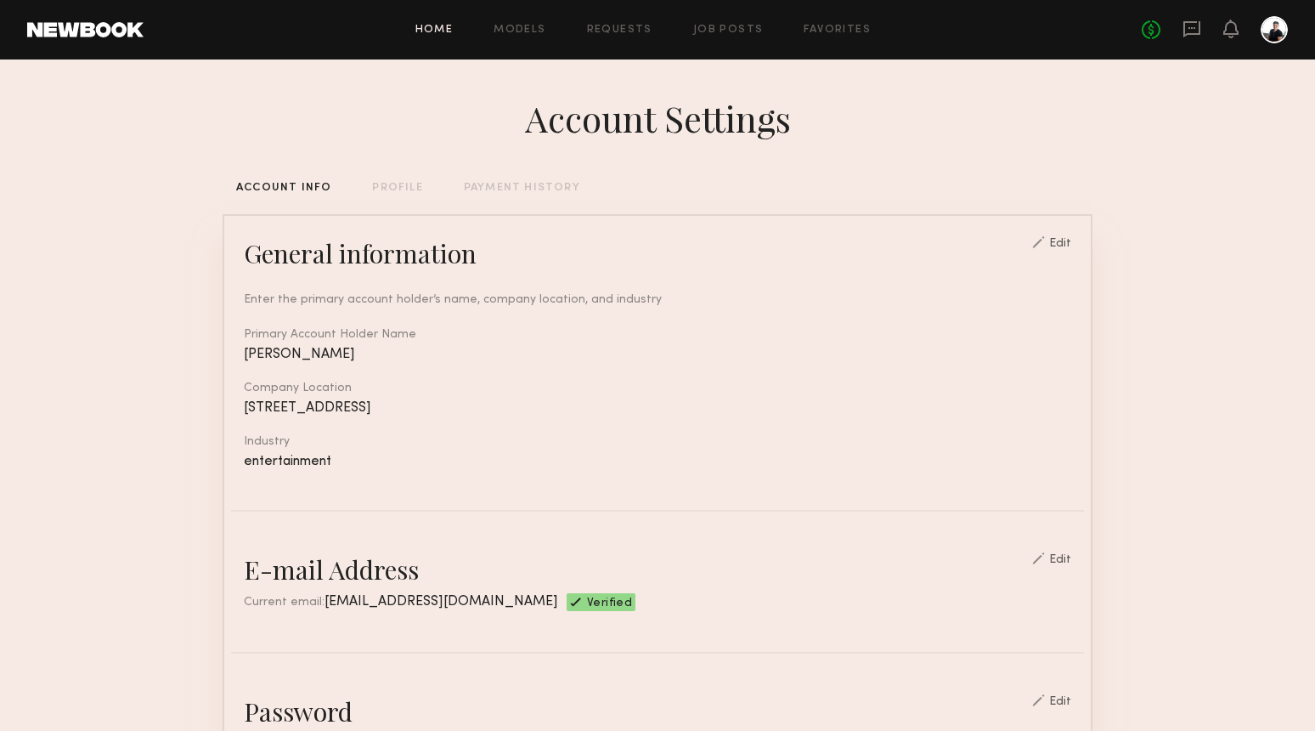
click at [427, 33] on link "Home" at bounding box center [434, 30] width 38 height 11
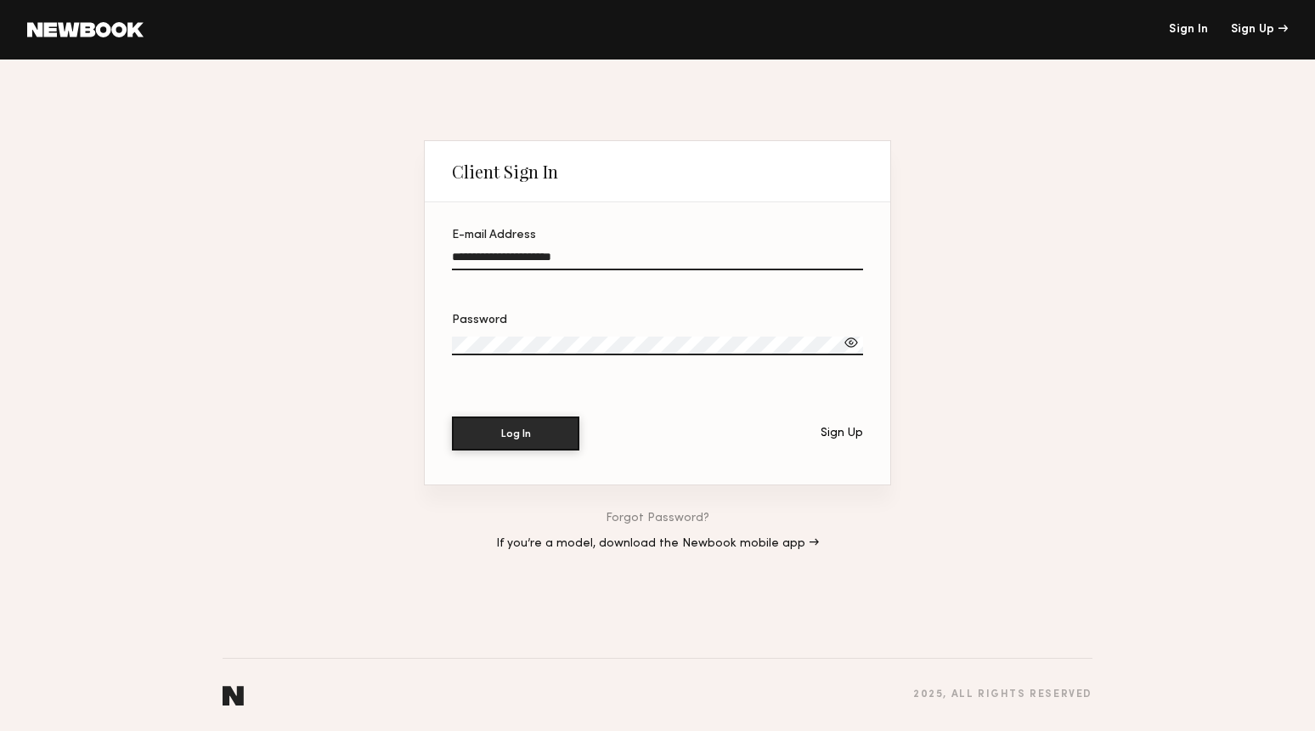
click at [855, 341] on div at bounding box center [851, 342] width 17 height 17
click at [562, 440] on button "Log In" at bounding box center [515, 432] width 127 height 34
drag, startPoint x: 624, startPoint y: 256, endPoint x: 382, endPoint y: 250, distance: 242.2
click at [382, 251] on div "**********" at bounding box center [657, 394] width 1315 height 671
click at [525, 438] on button "Log In" at bounding box center [515, 432] width 127 height 34
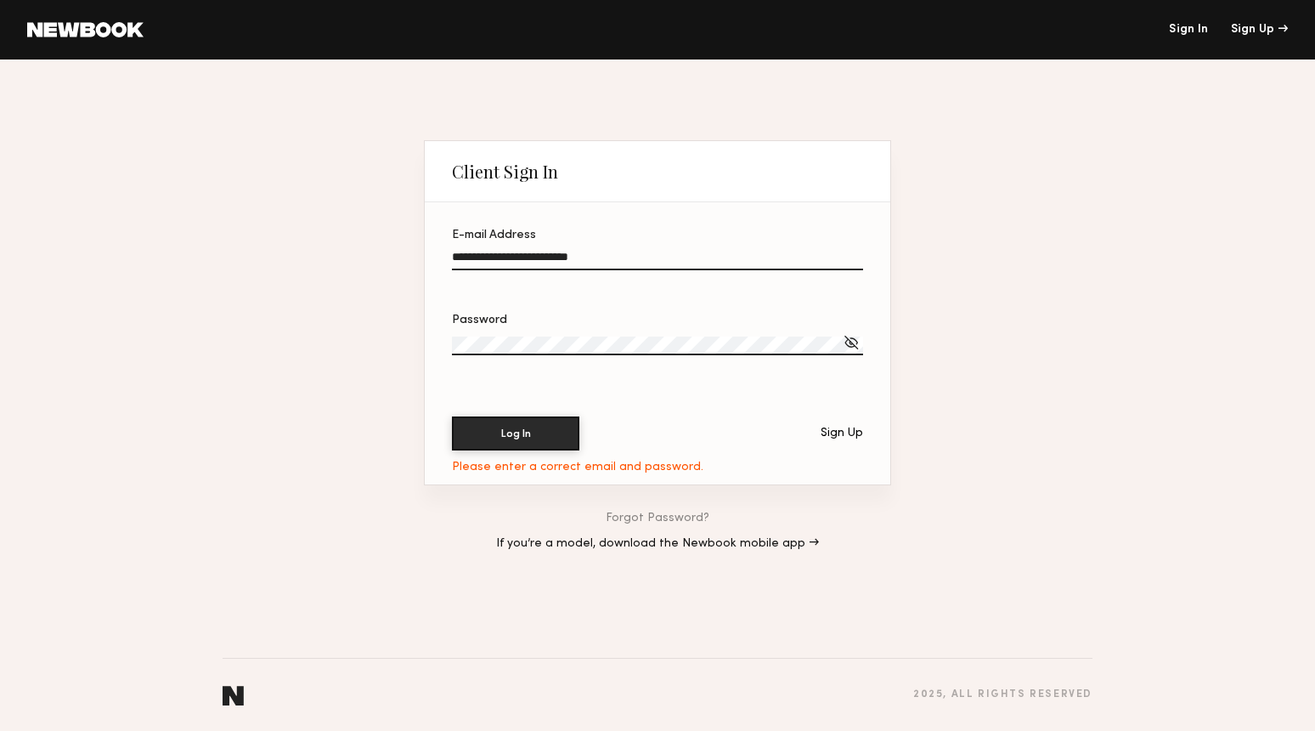
click at [452, 416] on button "Log In" at bounding box center [515, 433] width 127 height 34
click at [458, 258] on input "**********" at bounding box center [657, 261] width 411 height 20
click at [483, 258] on input "**********" at bounding box center [657, 261] width 411 height 20
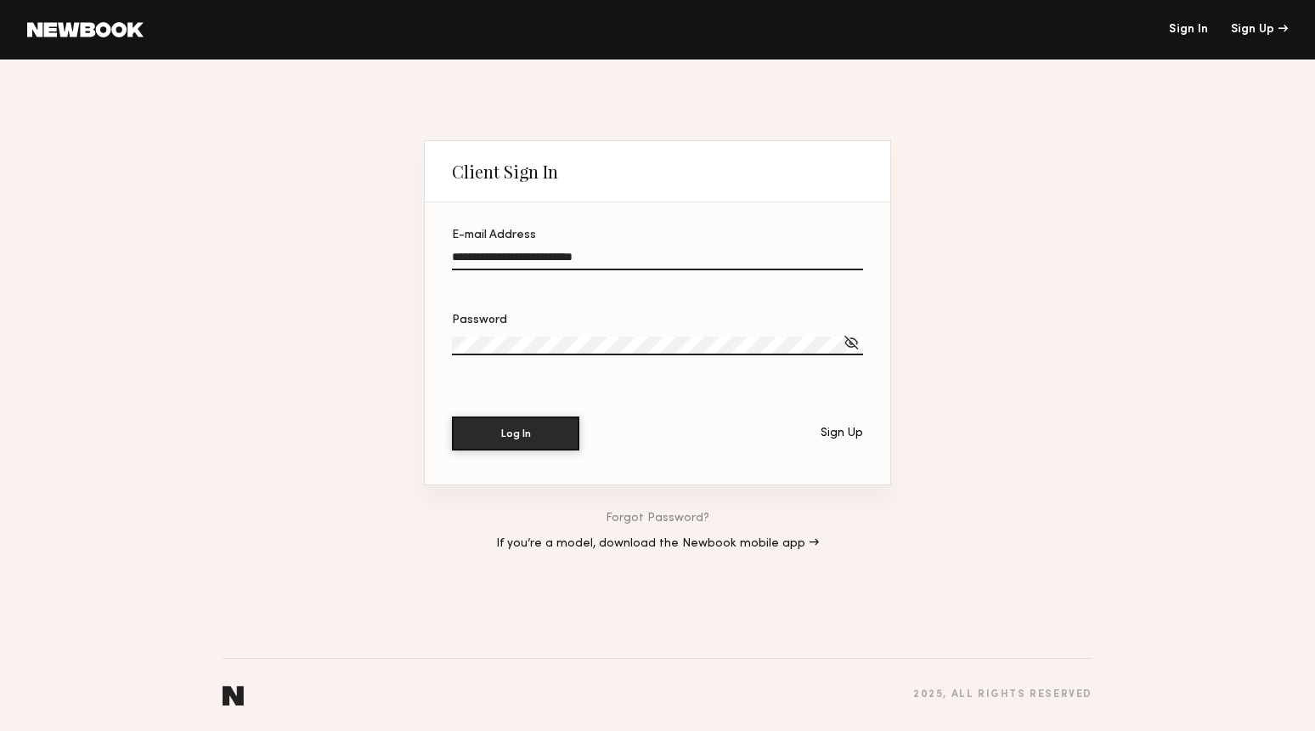
type input "**********"
click at [521, 425] on button "Log In" at bounding box center [515, 432] width 127 height 34
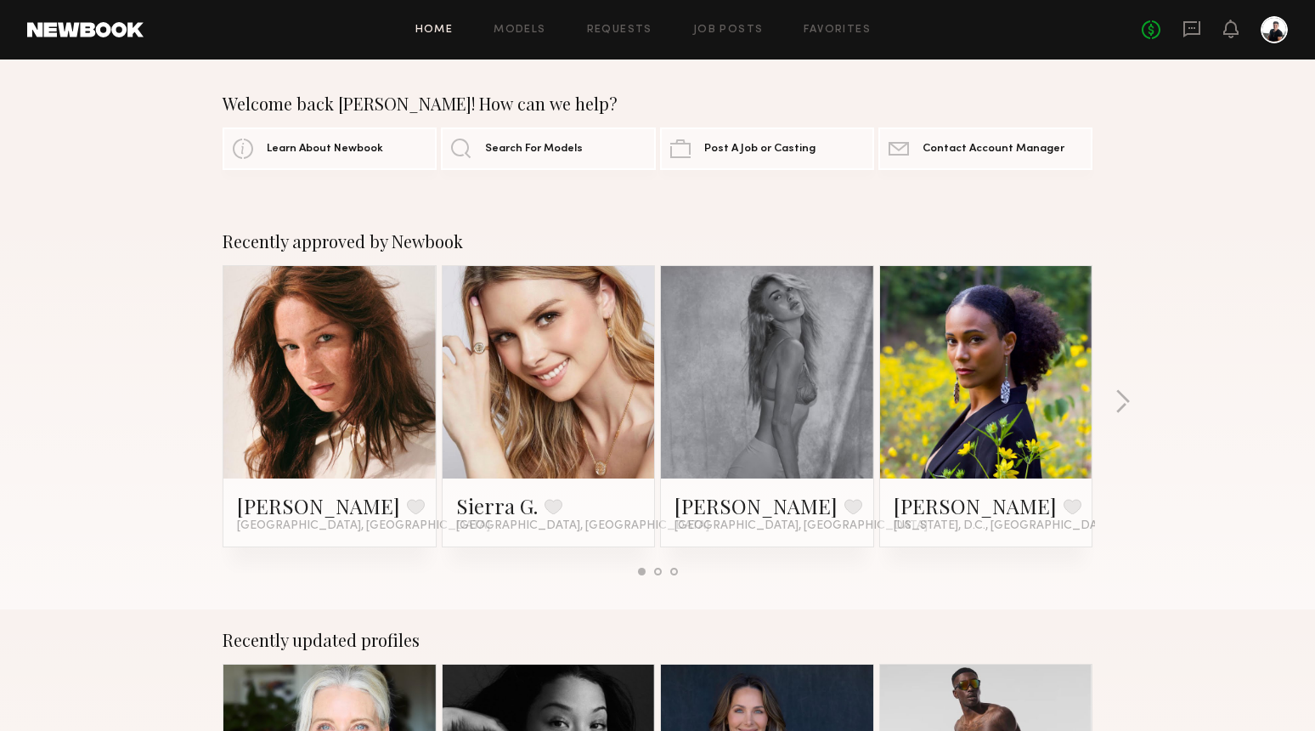
click at [1263, 36] on div at bounding box center [1274, 29] width 27 height 27
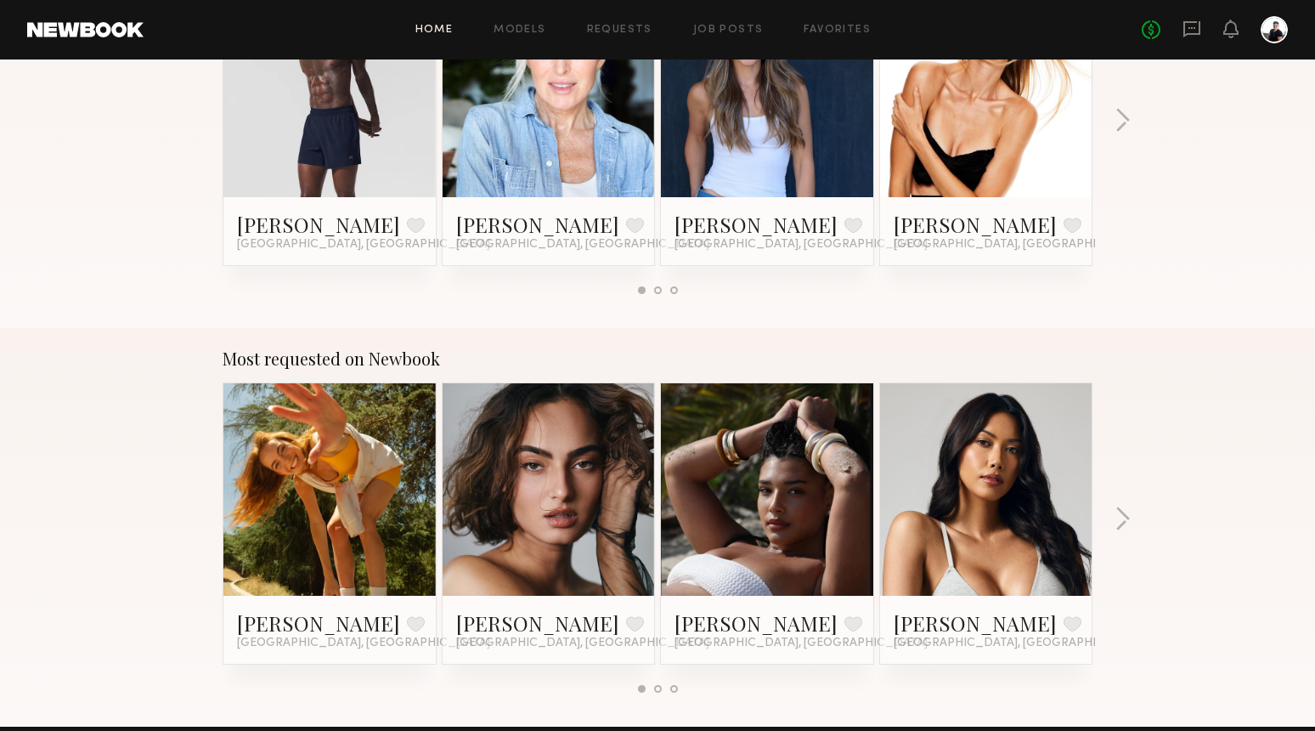
scroll to position [725, 0]
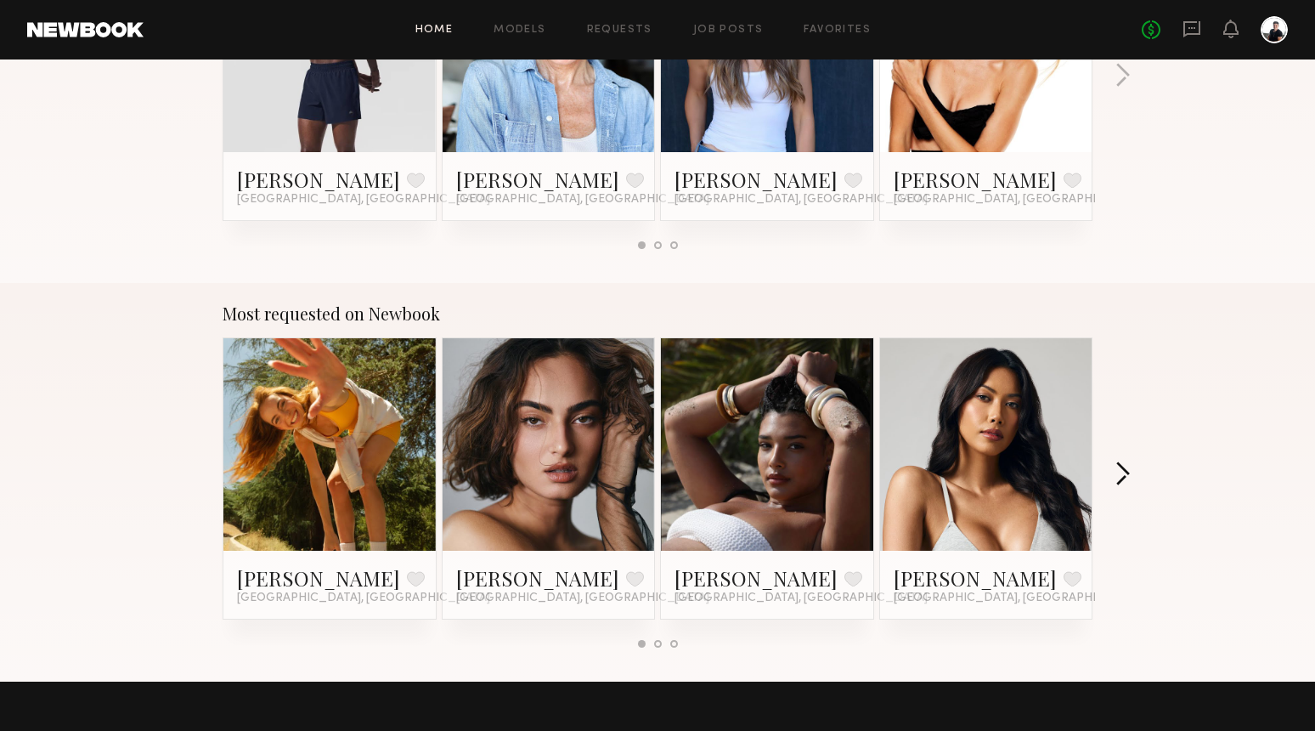
click at [1122, 464] on button "button" at bounding box center [1123, 475] width 16 height 28
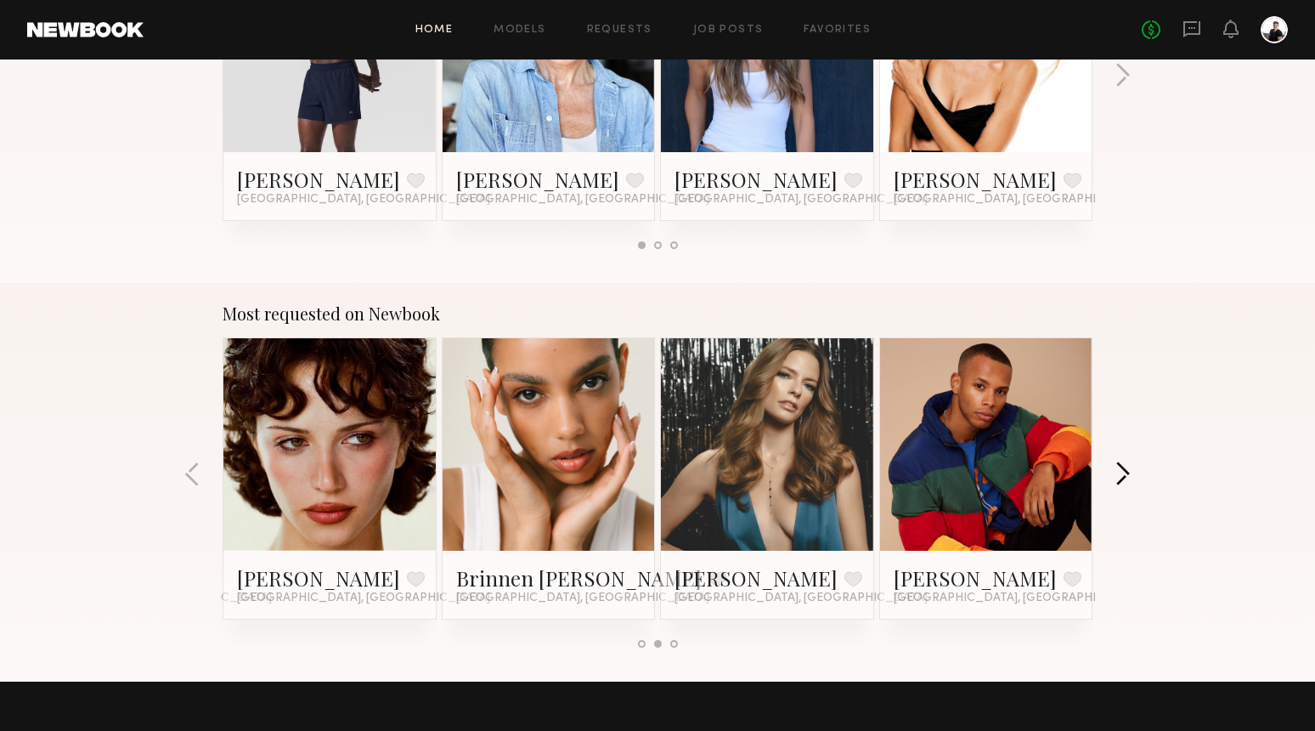
click at [1122, 464] on button "button" at bounding box center [1123, 475] width 16 height 28
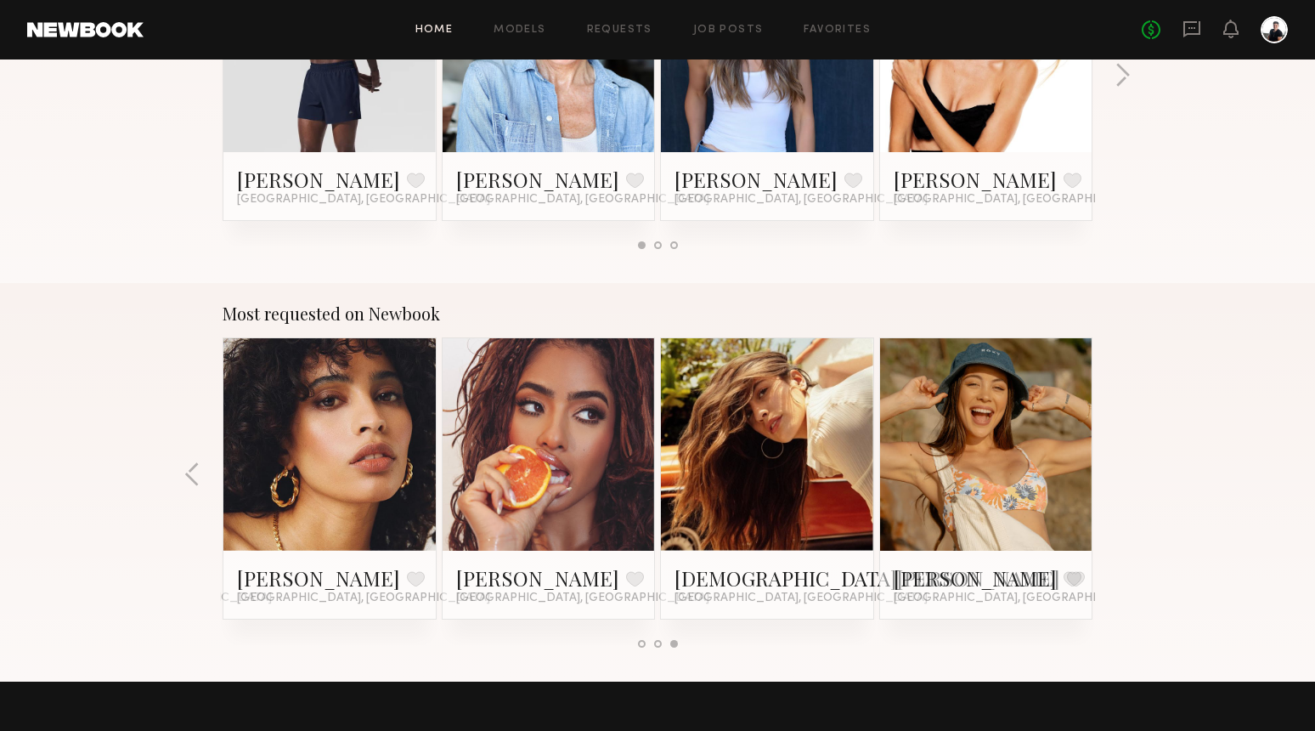
click at [1122, 464] on div "Most requested on Newbook [PERSON_NAME] Favorite [GEOGRAPHIC_DATA], [GEOGRAPHIC…" at bounding box center [657, 482] width 1315 height 398
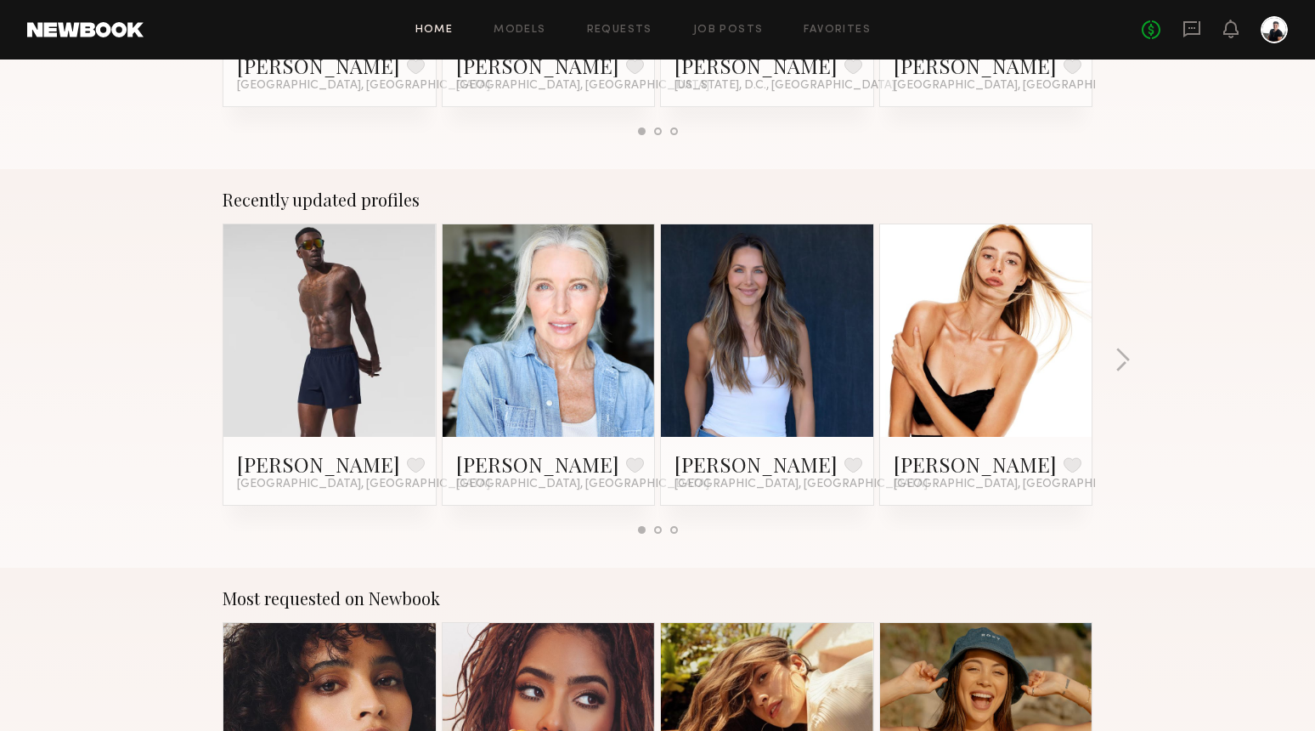
scroll to position [435, 0]
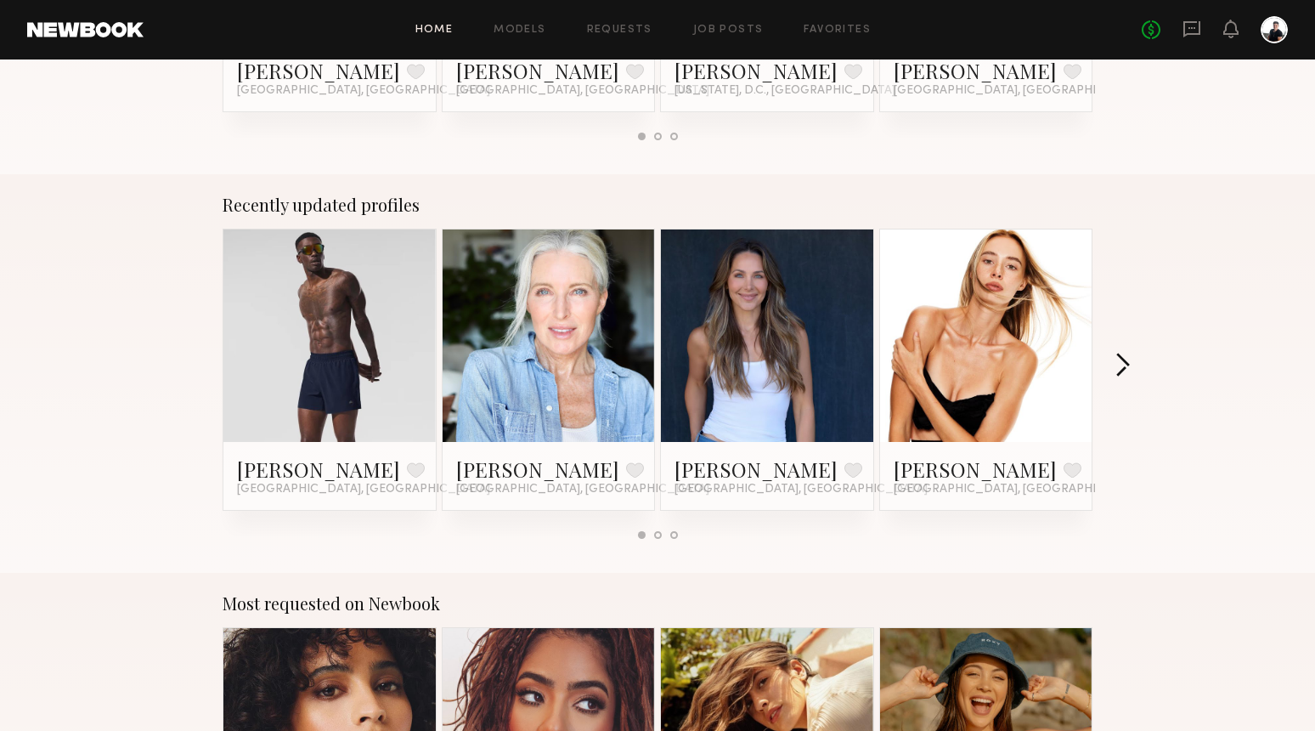
click at [1126, 368] on button "button" at bounding box center [1123, 367] width 16 height 28
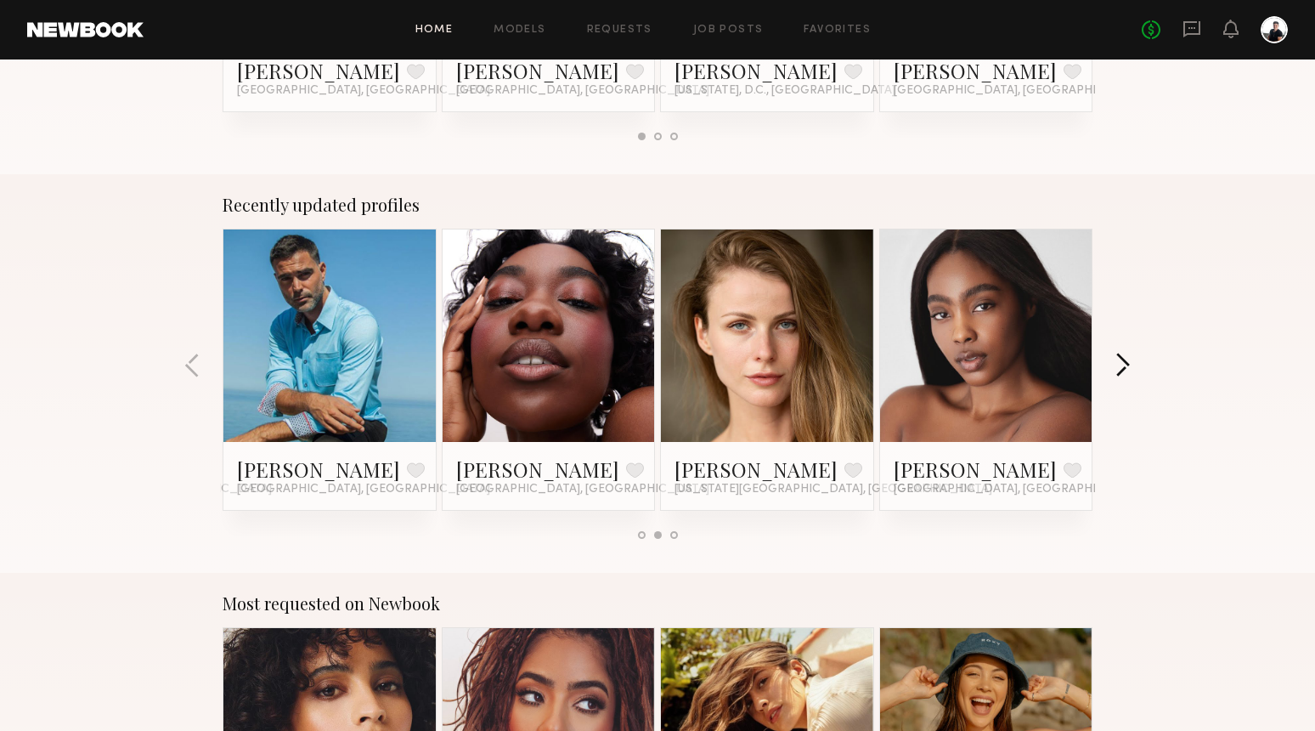
click at [1126, 368] on button "button" at bounding box center [1123, 367] width 16 height 28
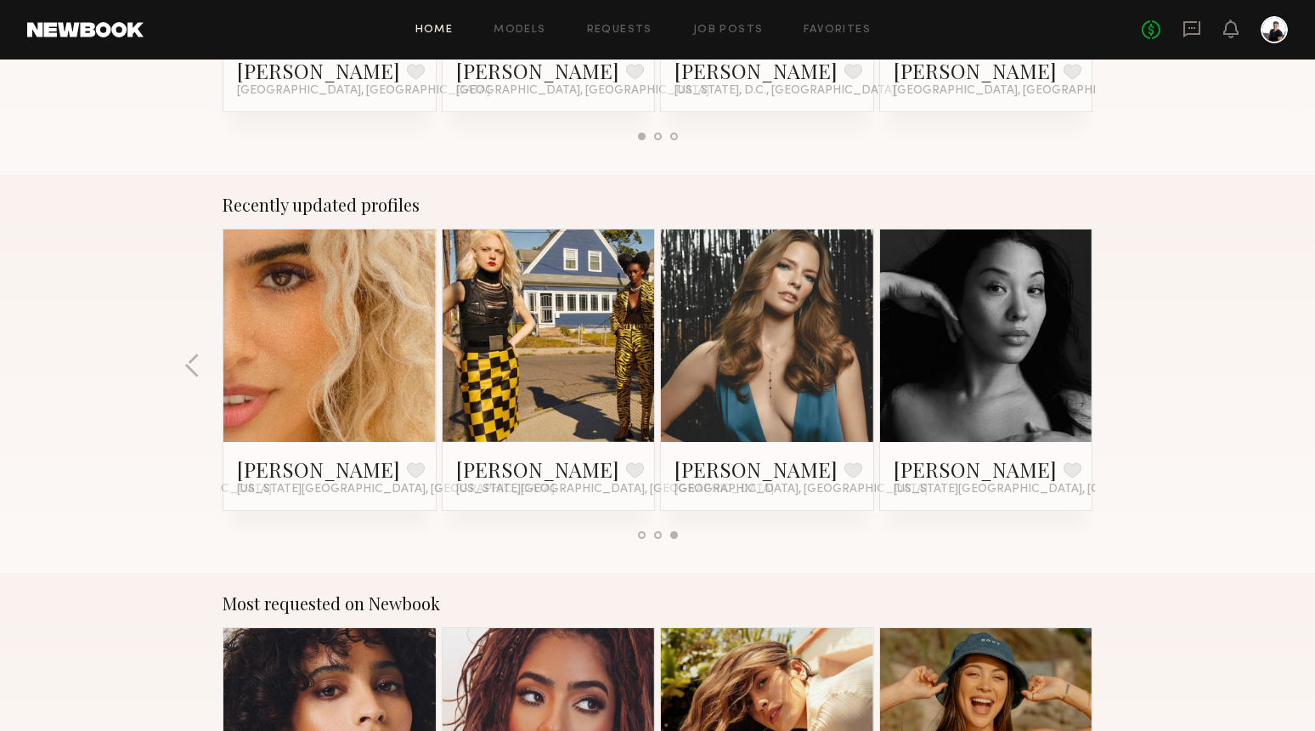
click at [1126, 368] on div "Recently updated profiles [PERSON_NAME] Favorite [GEOGRAPHIC_DATA], [GEOGRAPHIC…" at bounding box center [657, 373] width 1315 height 398
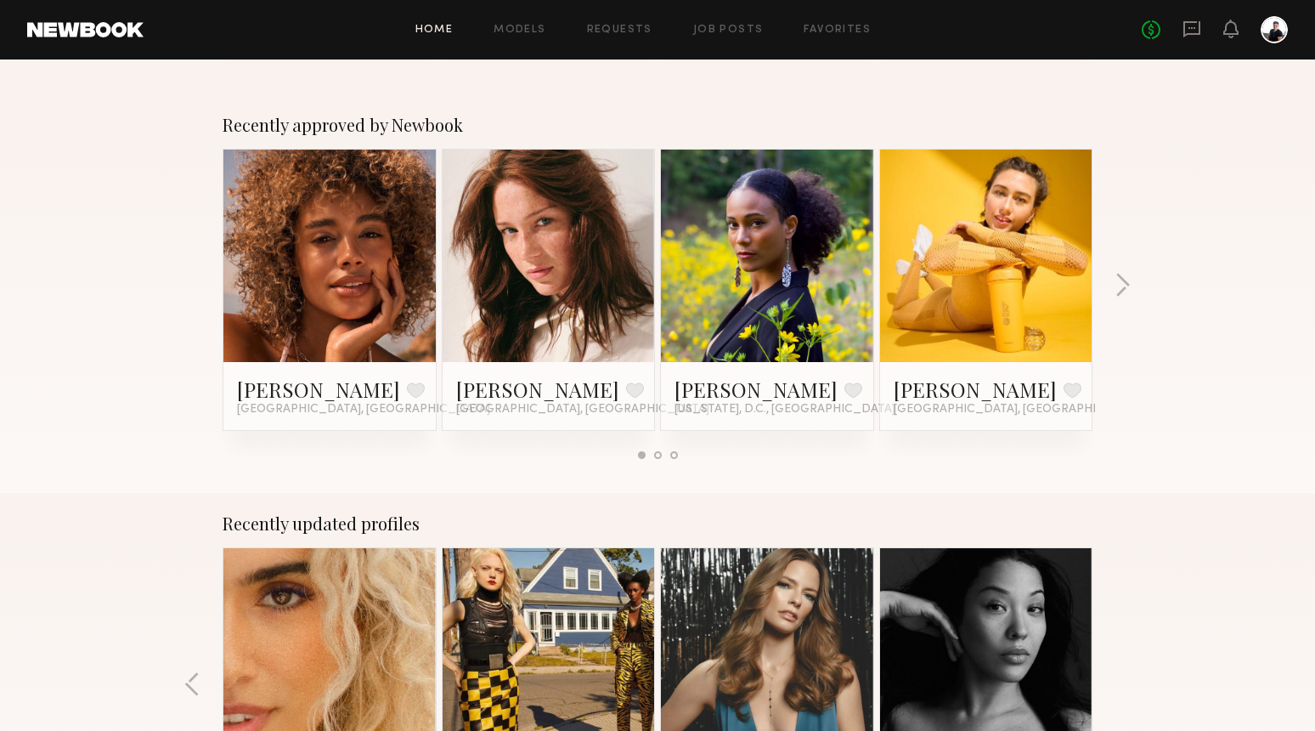
scroll to position [108, 0]
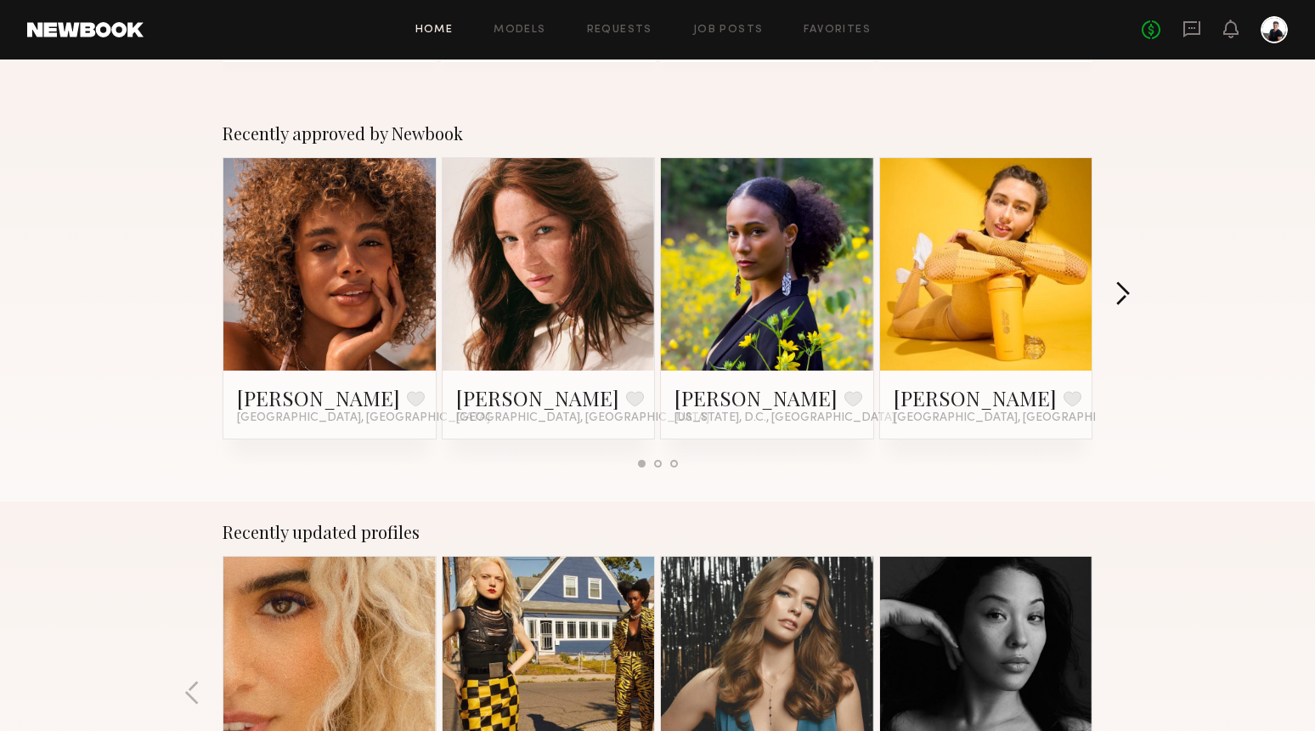
click at [1122, 294] on button "button" at bounding box center [1123, 295] width 16 height 28
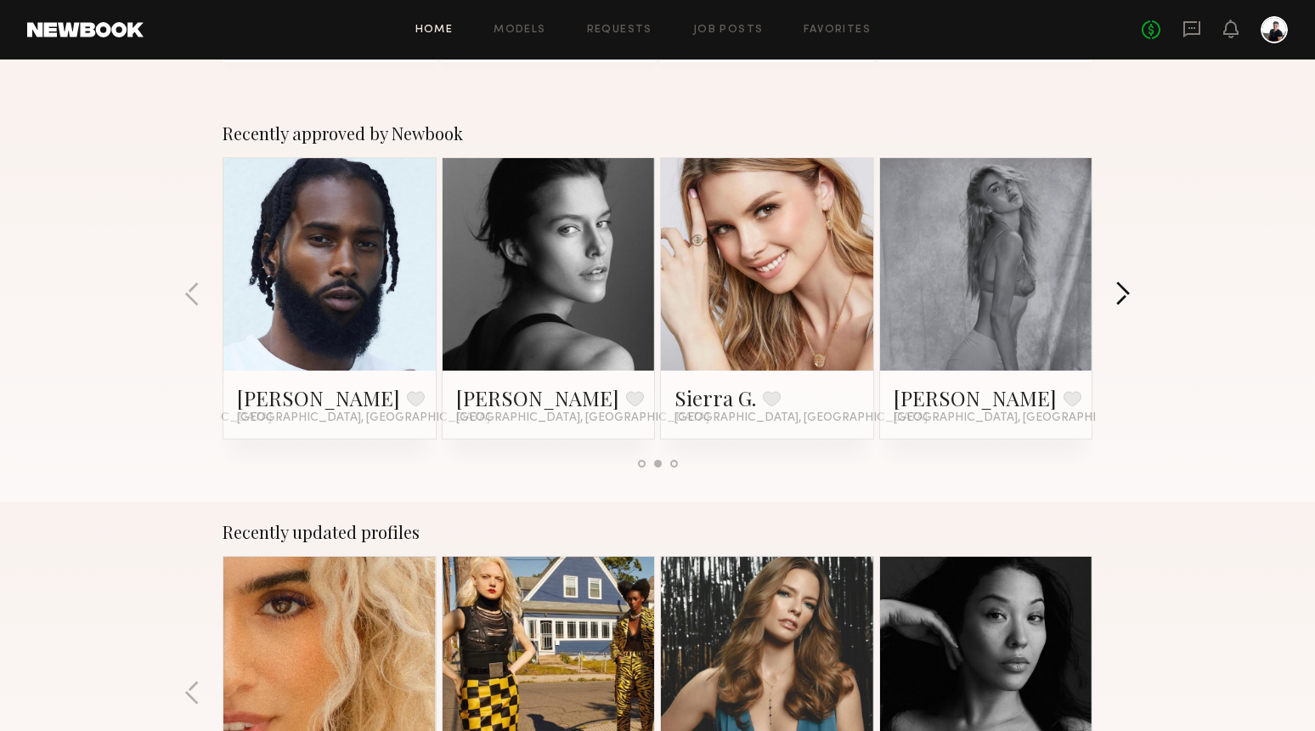
click at [1122, 294] on button "button" at bounding box center [1123, 295] width 16 height 28
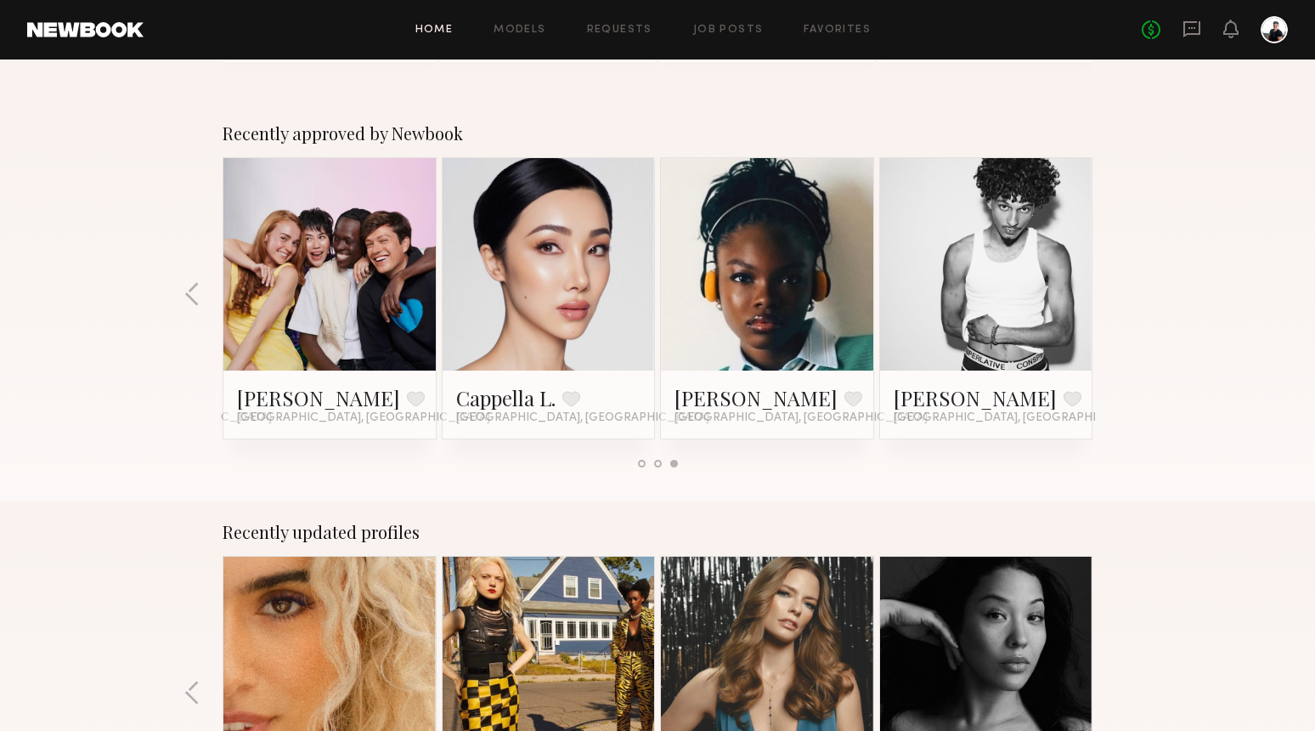
click at [1122, 294] on div "Recently approved by Newbook [PERSON_NAME] Favorite [GEOGRAPHIC_DATA], [GEOGRAP…" at bounding box center [657, 302] width 1315 height 398
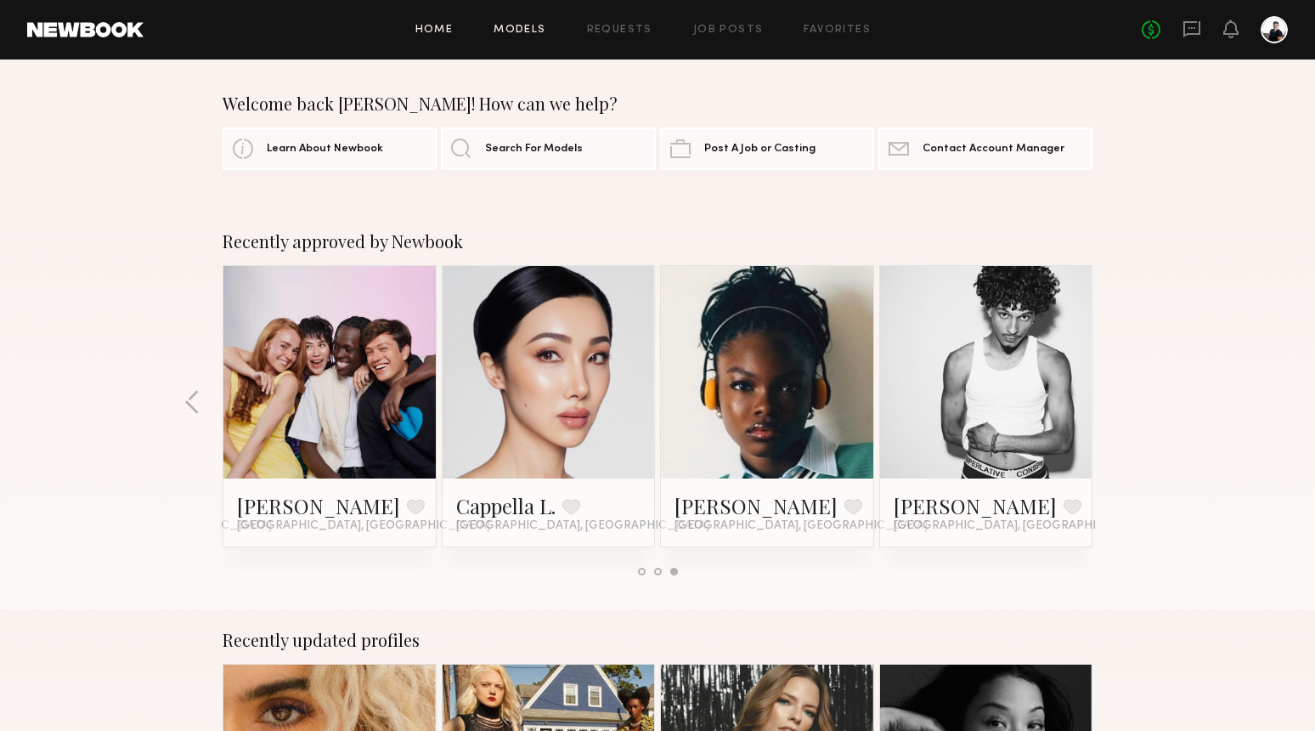
click at [501, 33] on link "Models" at bounding box center [520, 30] width 52 height 11
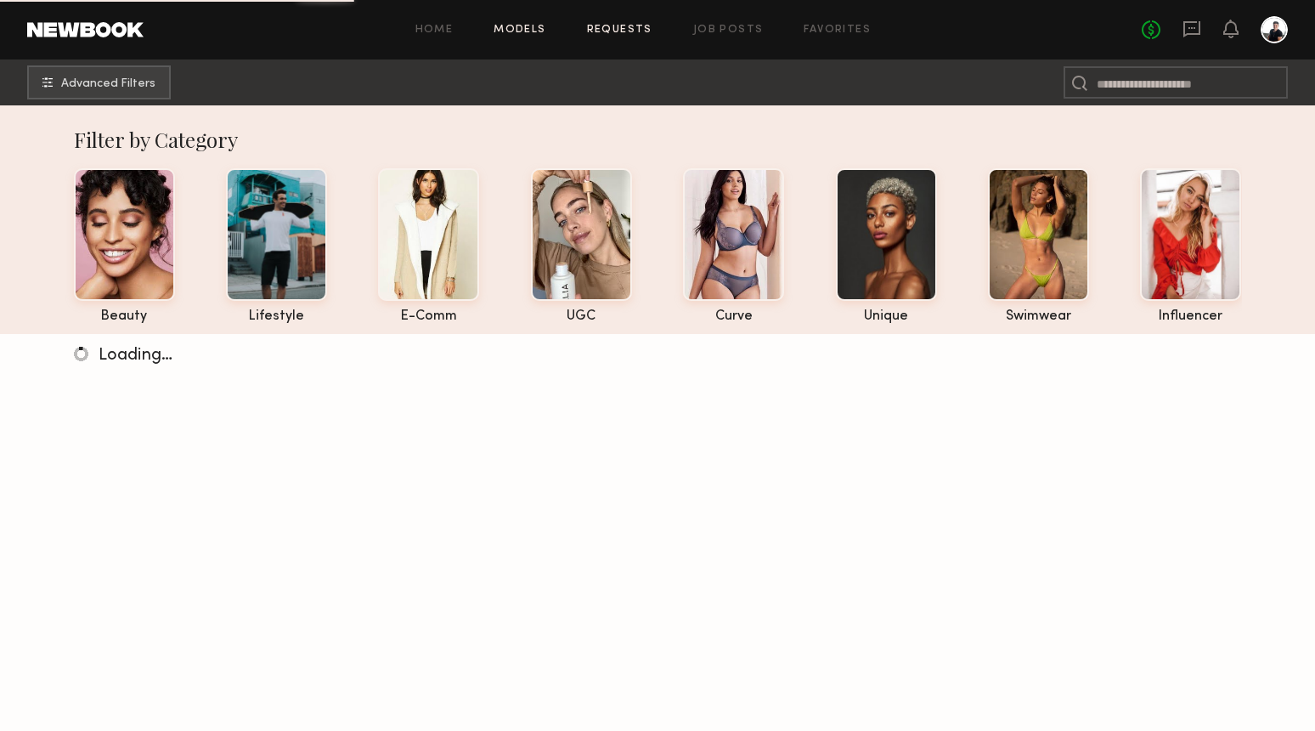
click at [624, 32] on link "Requests" at bounding box center [619, 30] width 65 height 11
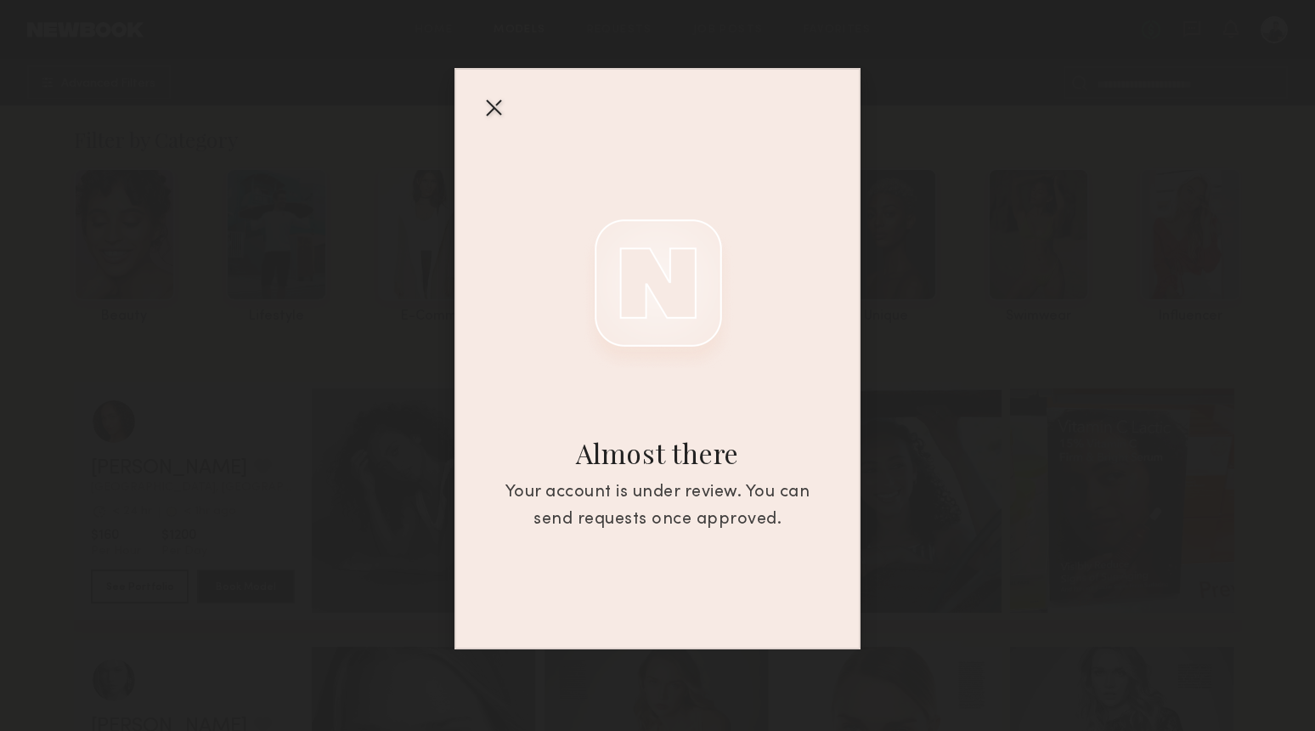
click at [496, 107] on div at bounding box center [493, 106] width 27 height 27
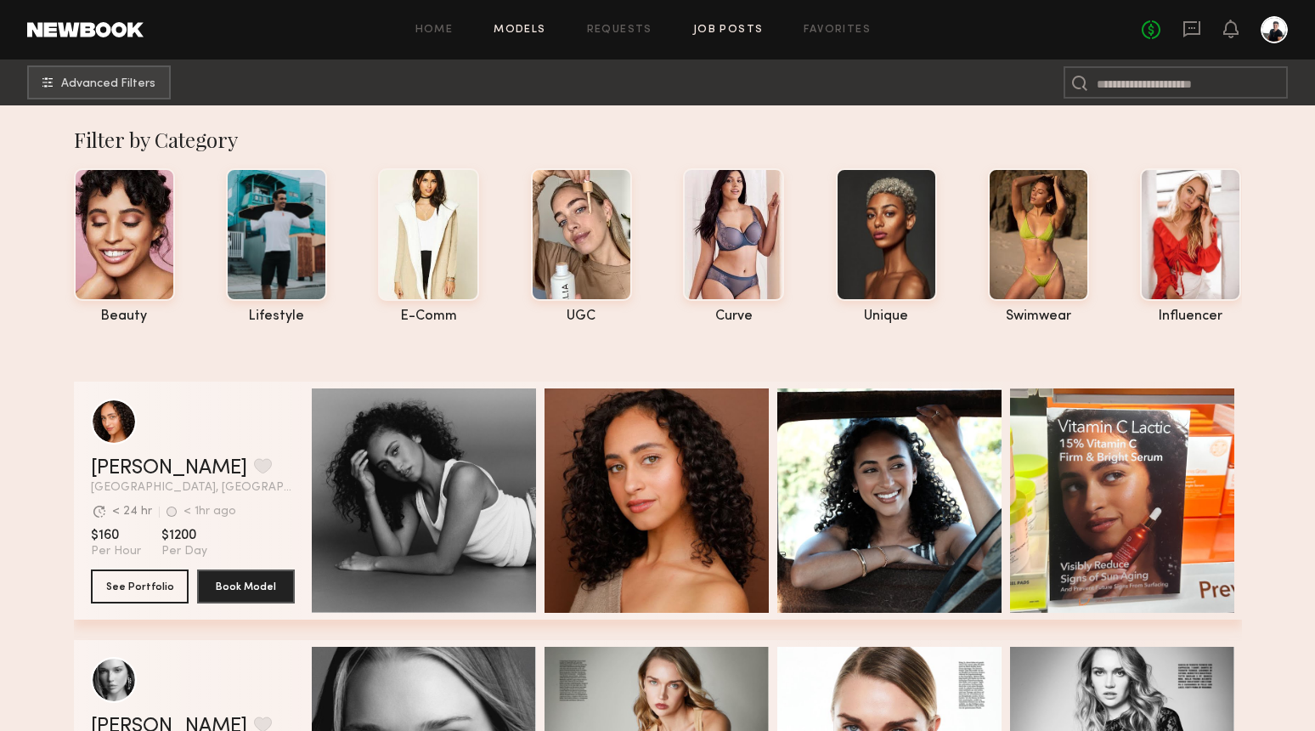
click at [728, 34] on link "Job Posts" at bounding box center [728, 30] width 71 height 11
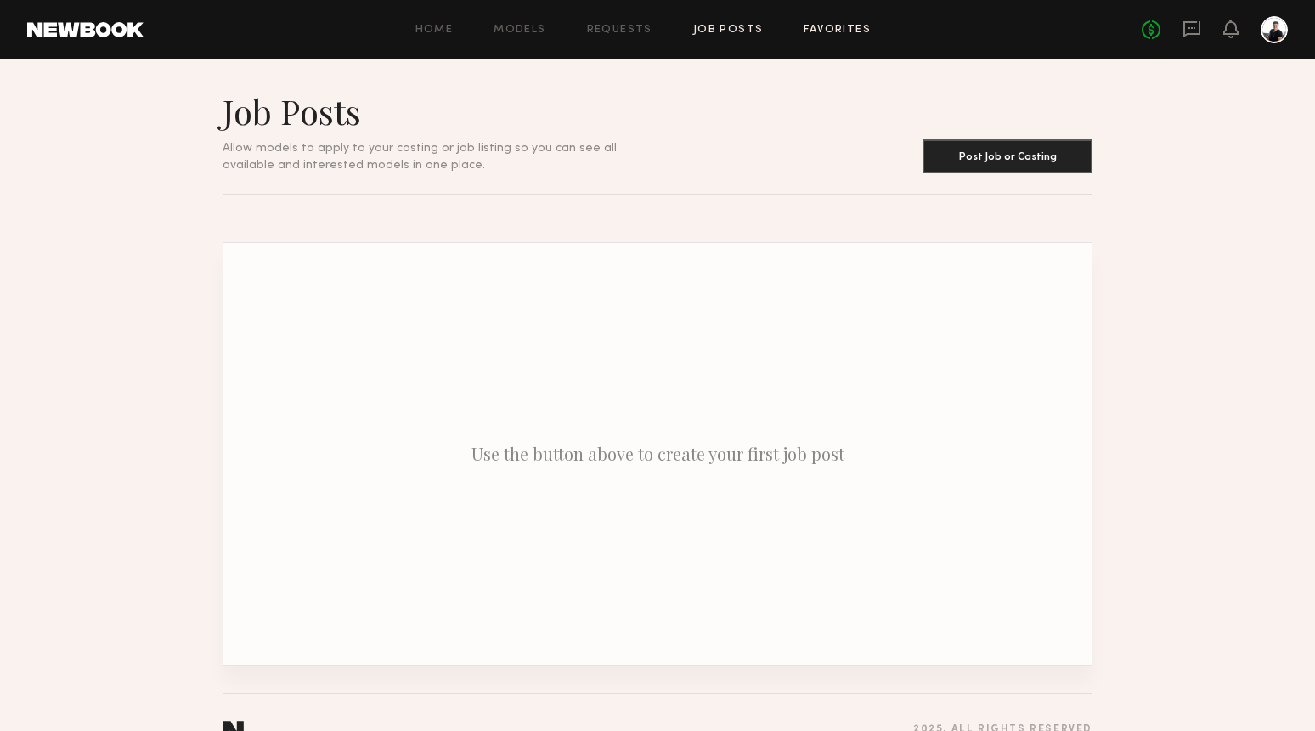
click at [825, 34] on link "Favorites" at bounding box center [837, 30] width 67 height 11
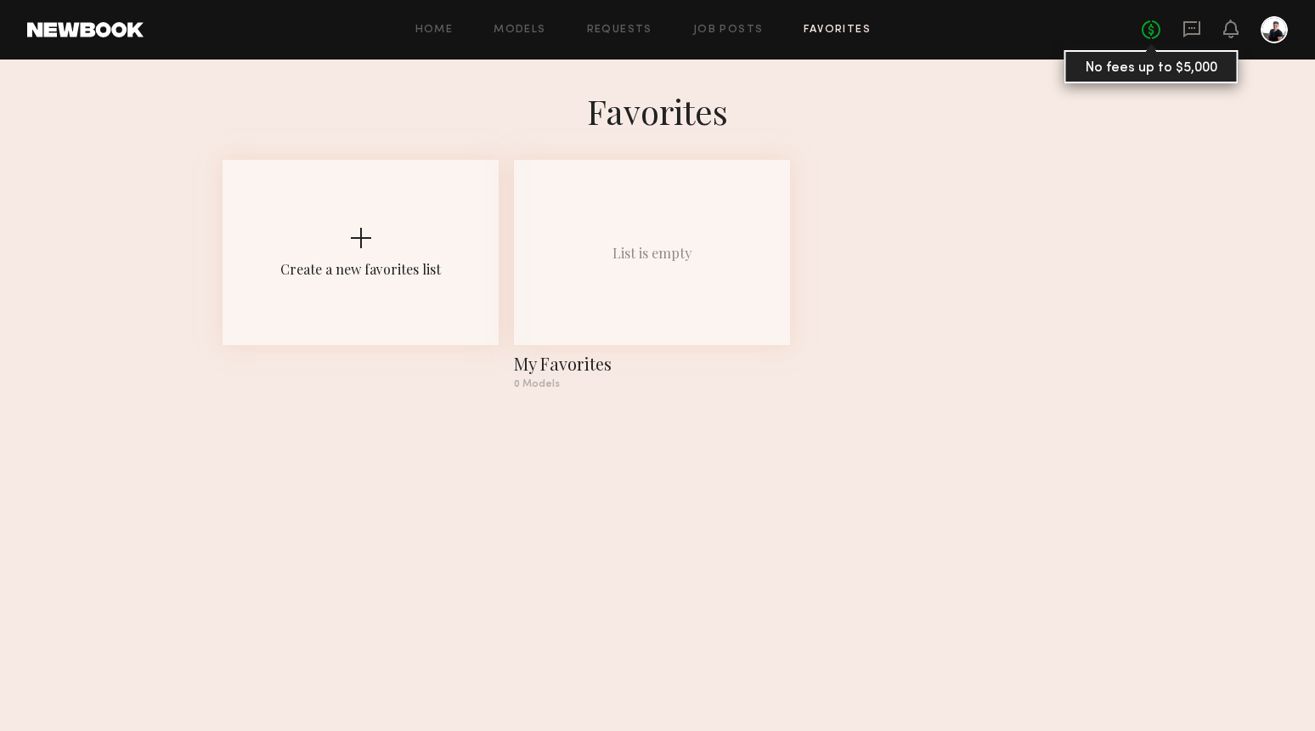
click at [1152, 37] on link "No fees up to $5,000" at bounding box center [1151, 29] width 19 height 19
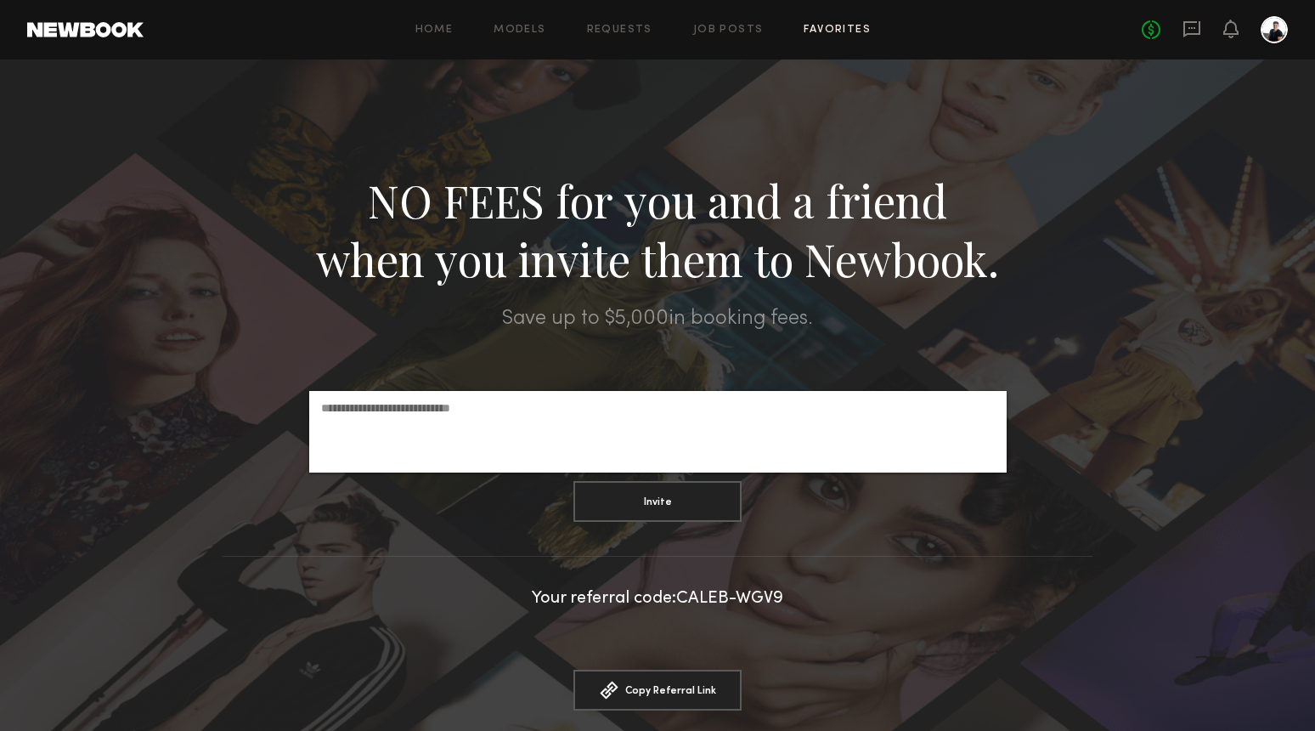
click at [826, 29] on link "Favorites" at bounding box center [837, 30] width 67 height 11
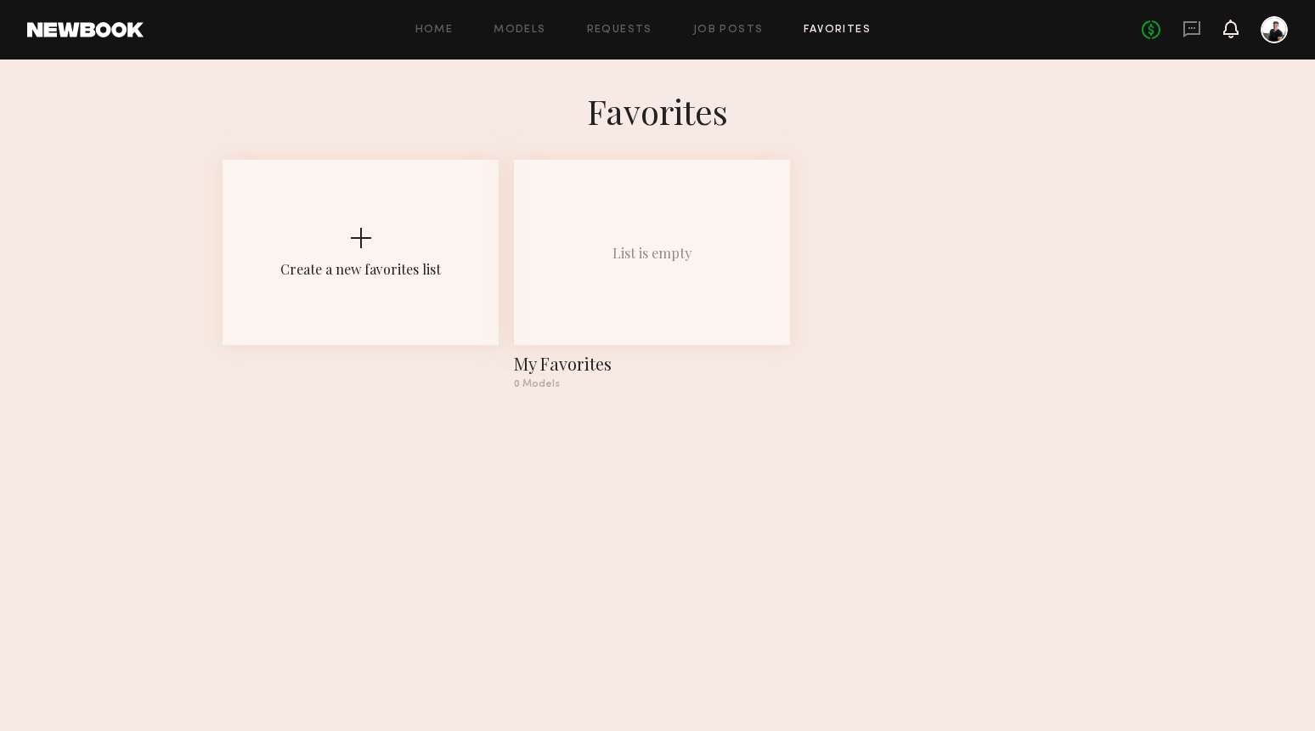
click at [1236, 29] on icon at bounding box center [1231, 28] width 14 height 12
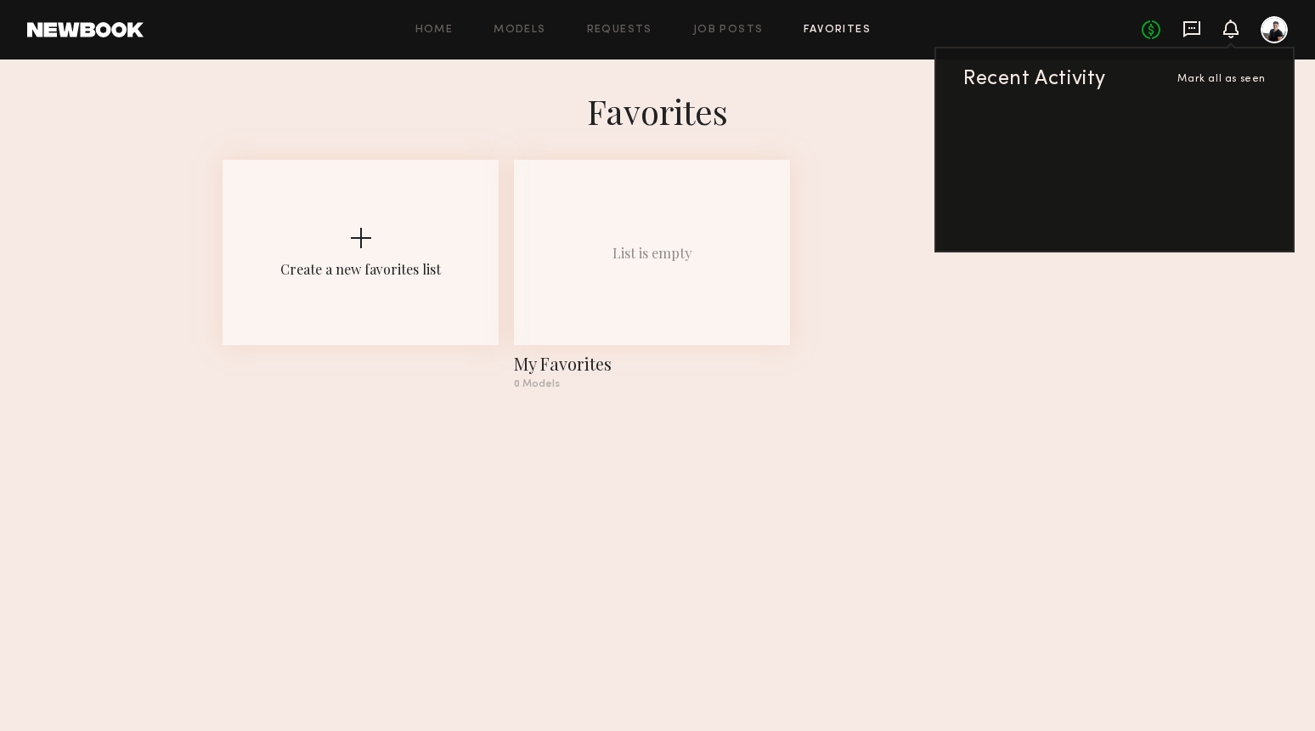
click at [1190, 37] on icon at bounding box center [1192, 29] width 19 height 19
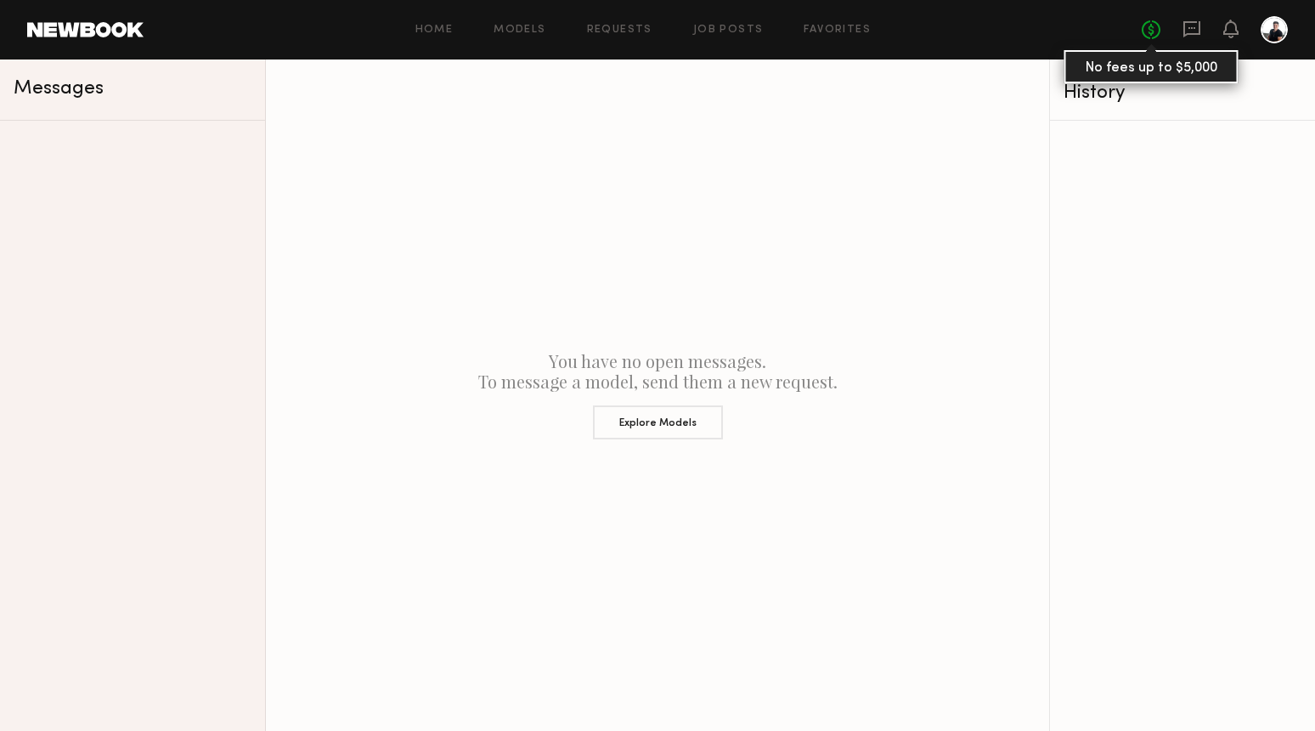
click at [1159, 27] on link "No fees up to $5,000" at bounding box center [1151, 29] width 19 height 19
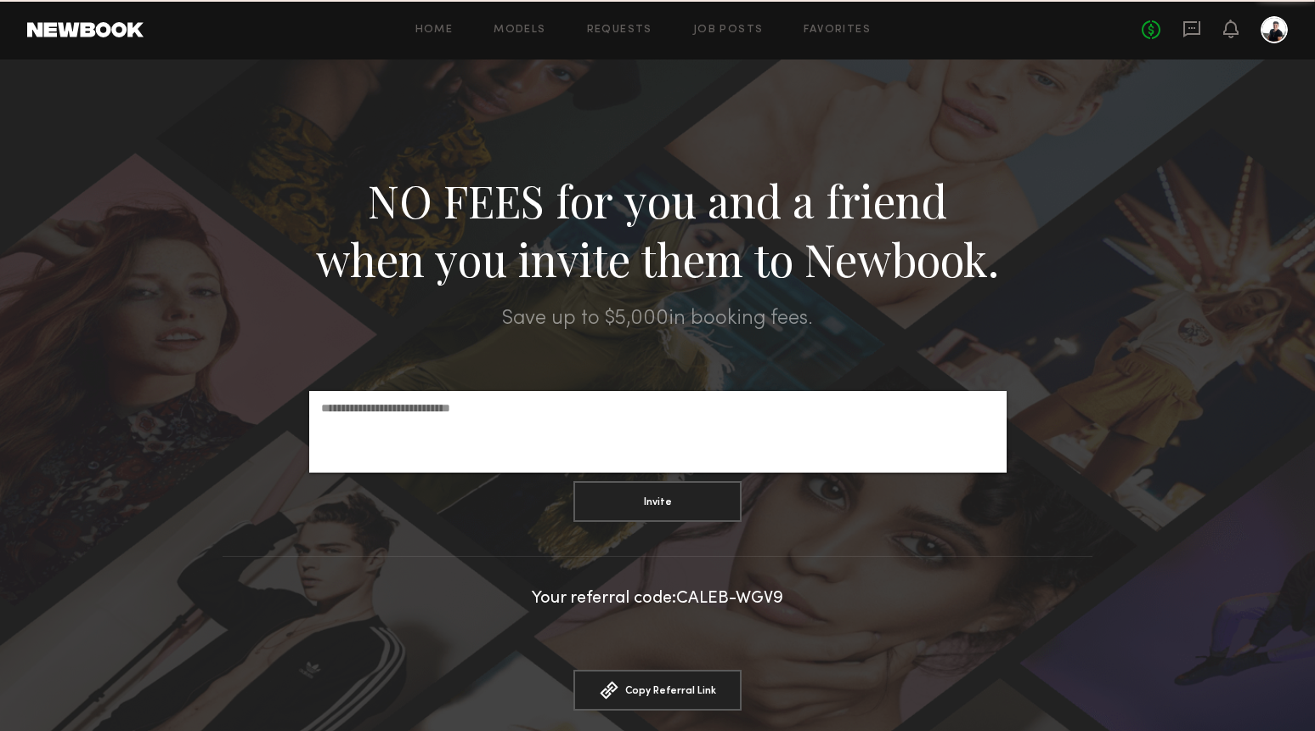
click at [1278, 32] on div at bounding box center [1274, 29] width 27 height 27
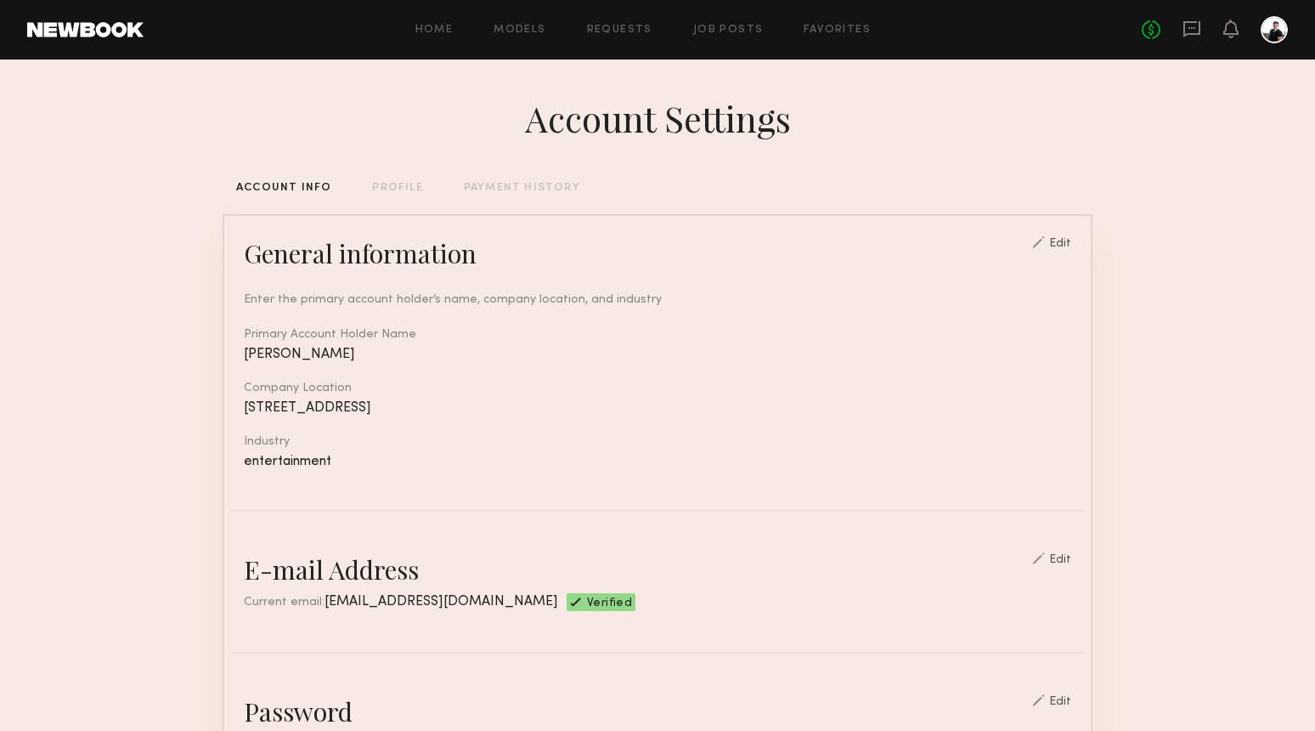
click at [398, 190] on div "PROFILE" at bounding box center [397, 188] width 50 height 11
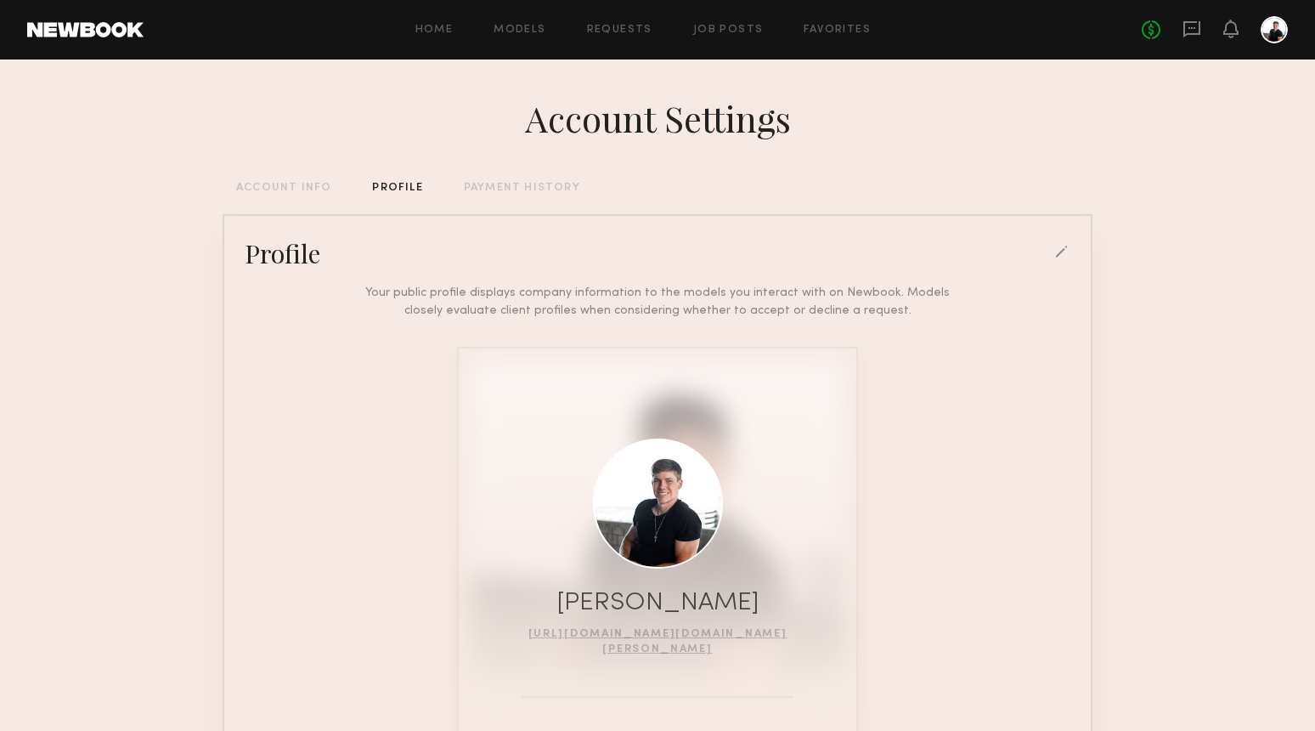
click at [528, 189] on div "PAYMENT HISTORY" at bounding box center [522, 188] width 116 height 11
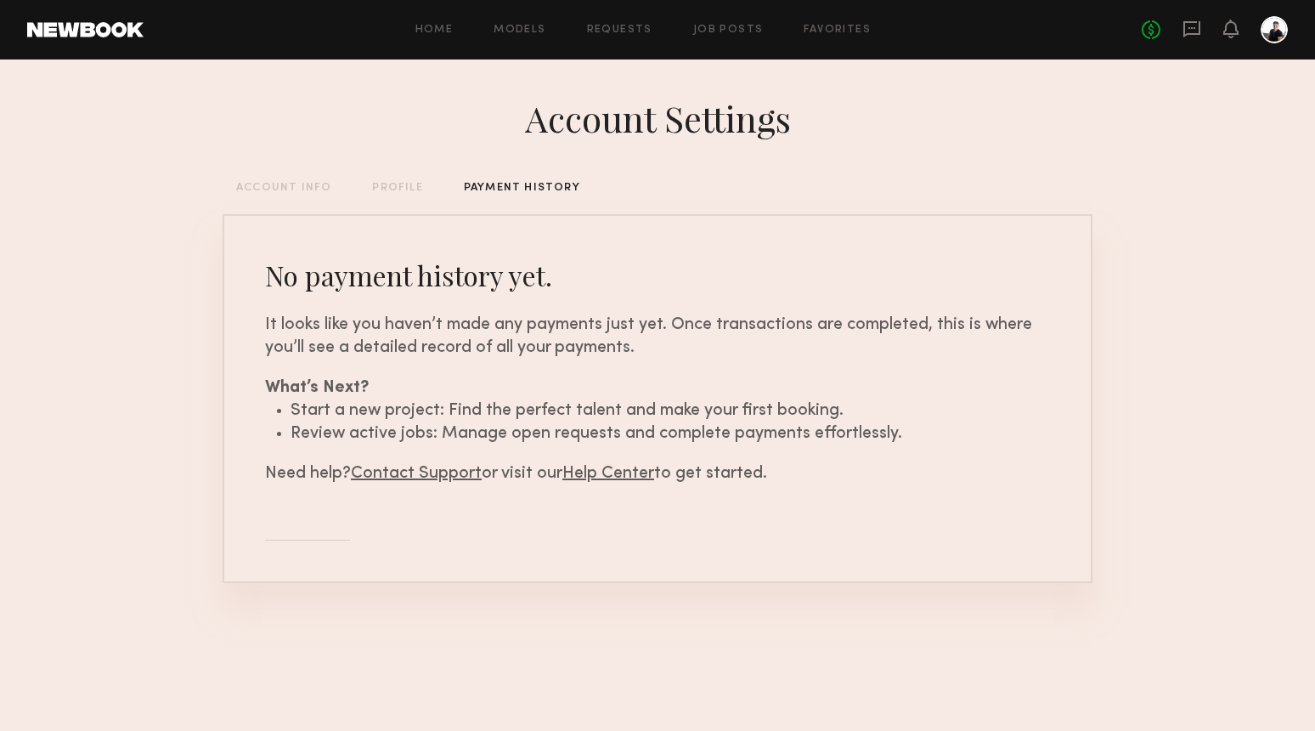
click at [391, 186] on div "PROFILE" at bounding box center [397, 188] width 50 height 11
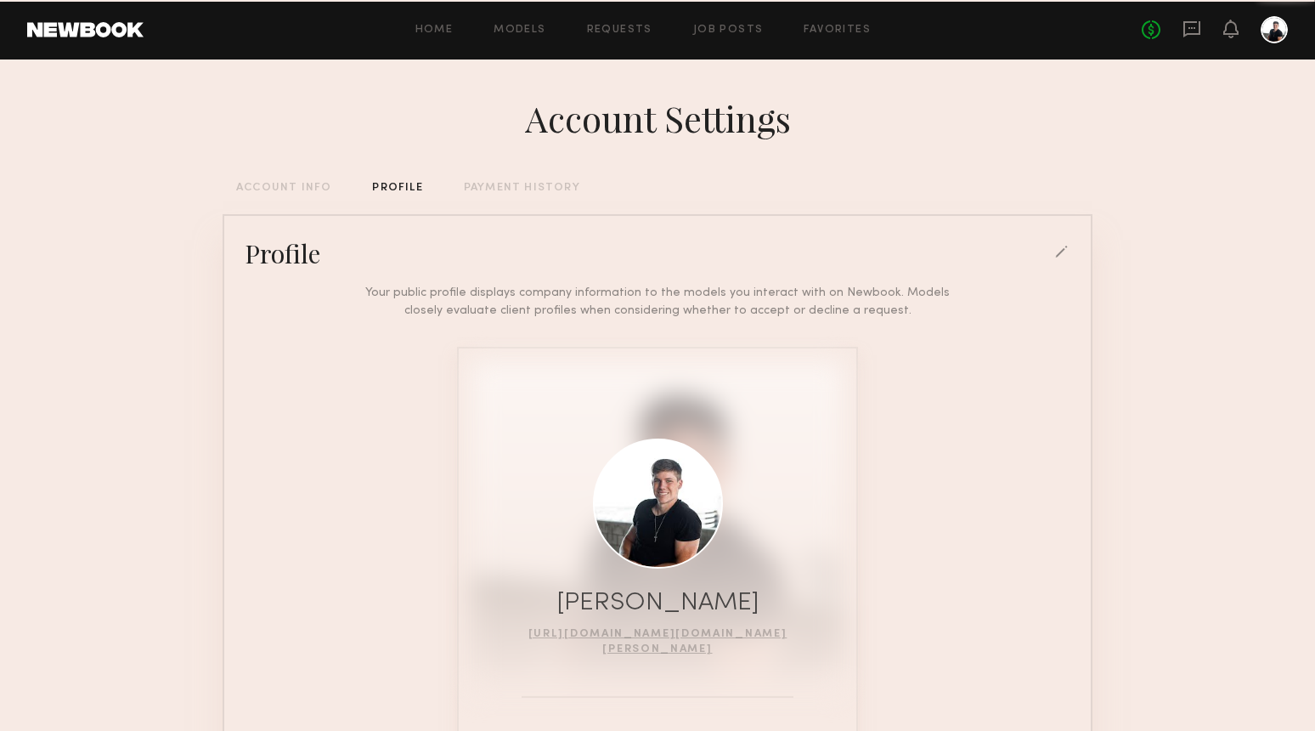
click at [288, 188] on div "ACCOUNT INFO" at bounding box center [283, 188] width 95 height 11
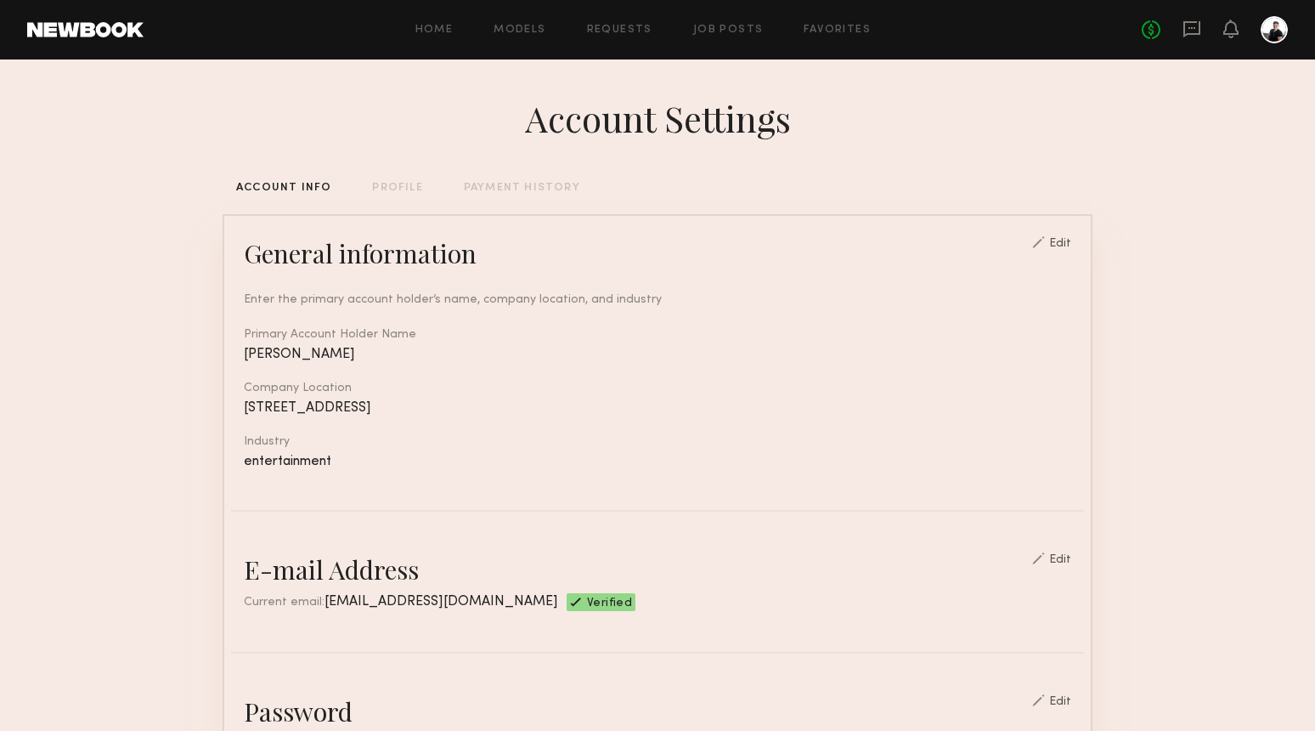
click at [99, 44] on header "Home Models Requests Job Posts Favorites Sign Out No fees up to $5,000" at bounding box center [657, 29] width 1315 height 59
click at [103, 27] on link at bounding box center [85, 29] width 116 height 15
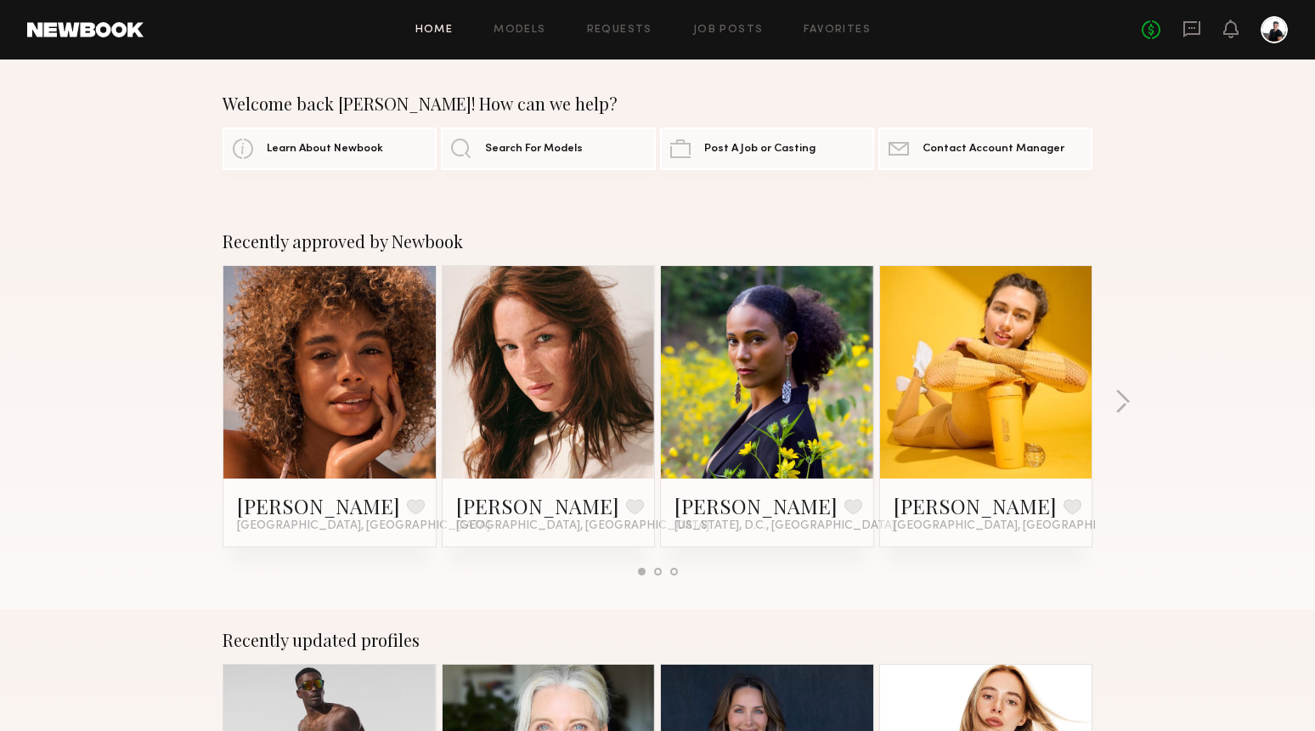
click at [1273, 33] on div at bounding box center [1274, 29] width 27 height 27
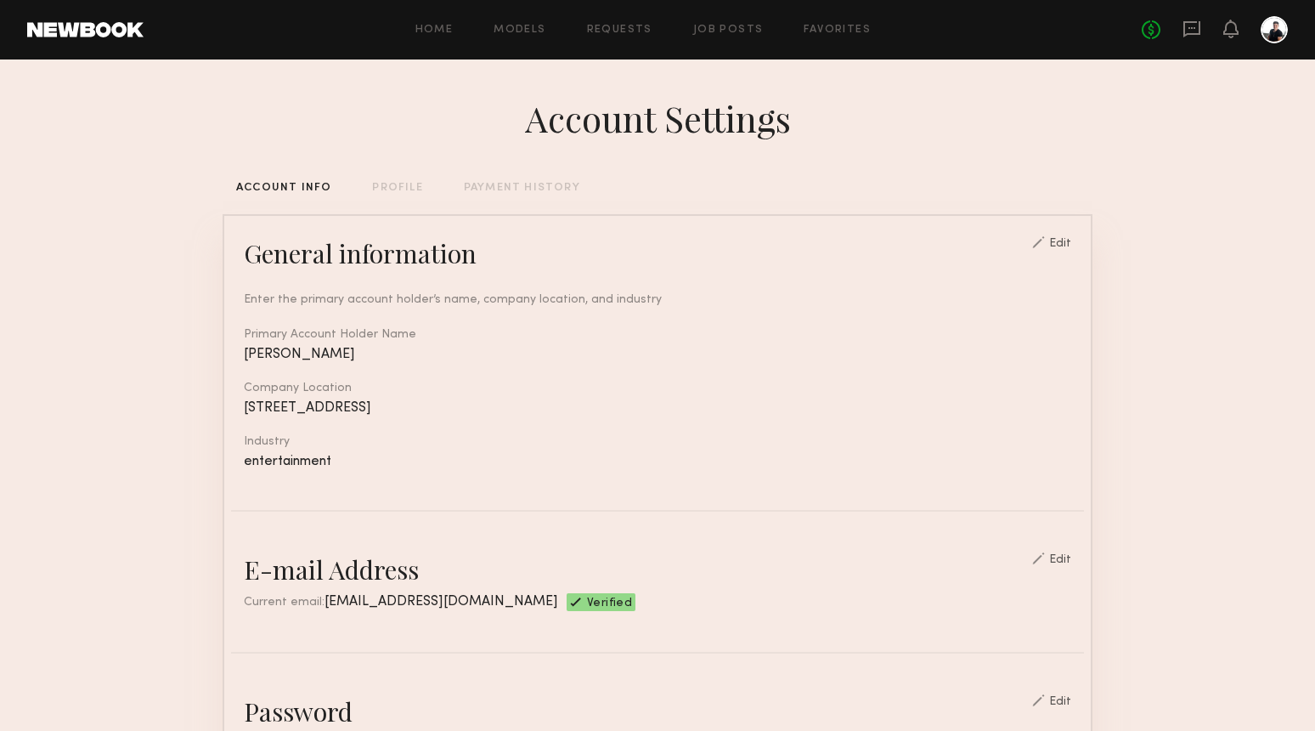
click at [1268, 31] on div at bounding box center [1274, 29] width 27 height 27
click at [1066, 246] on div "Edit" at bounding box center [1060, 244] width 22 height 12
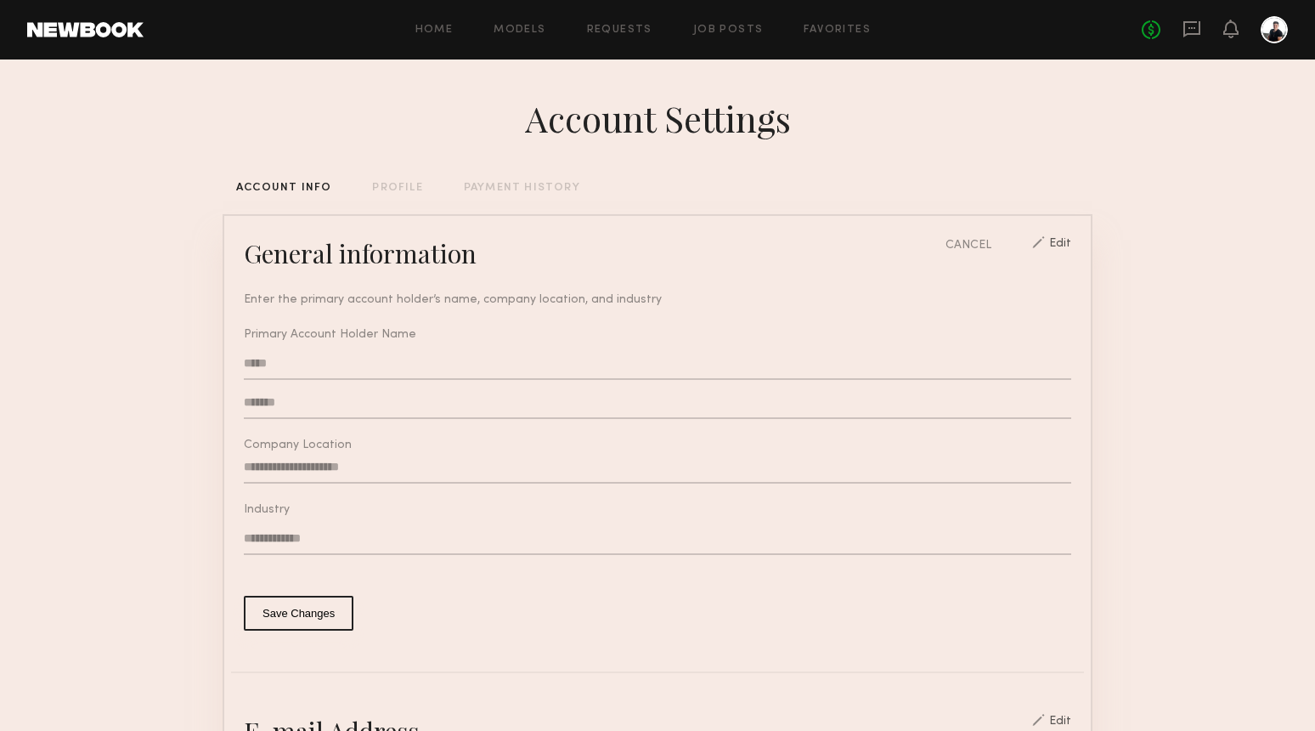
type input "**********"
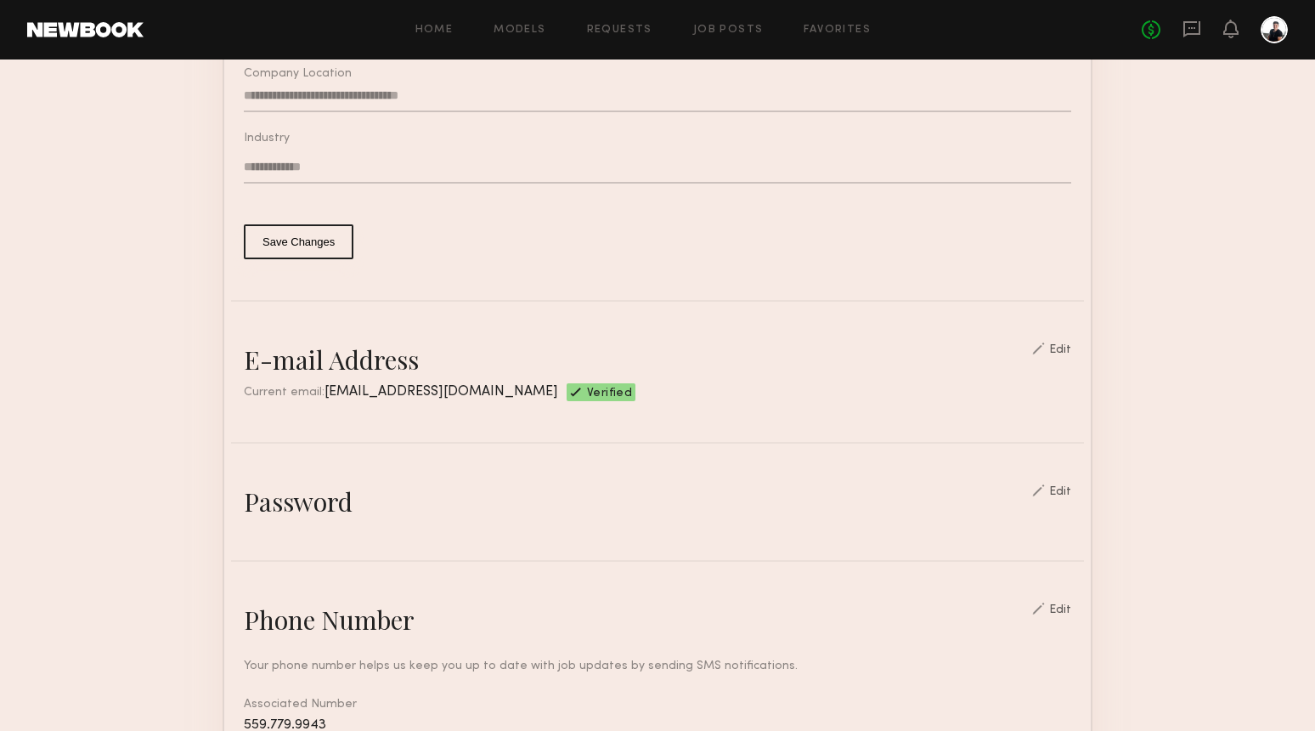
scroll to position [378, 0]
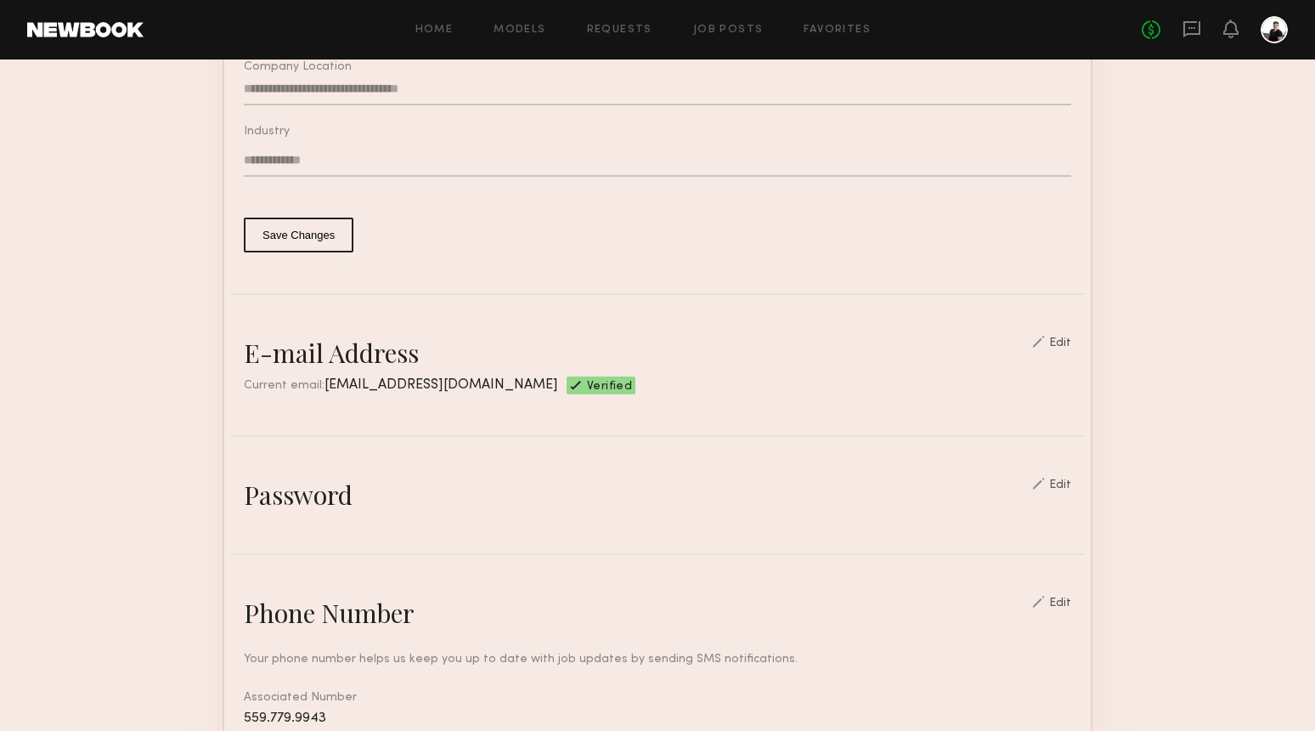
click at [1070, 343] on div "Edit" at bounding box center [1060, 343] width 22 height 12
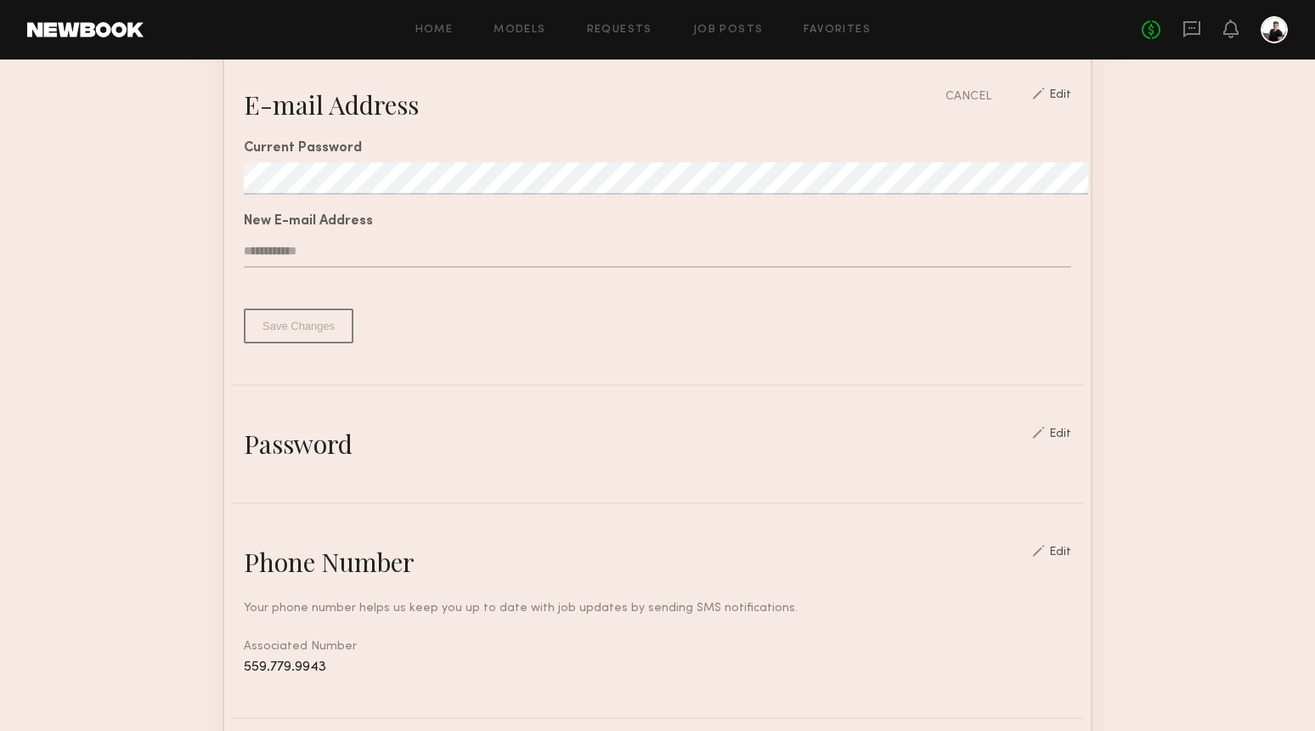
scroll to position [661, 0]
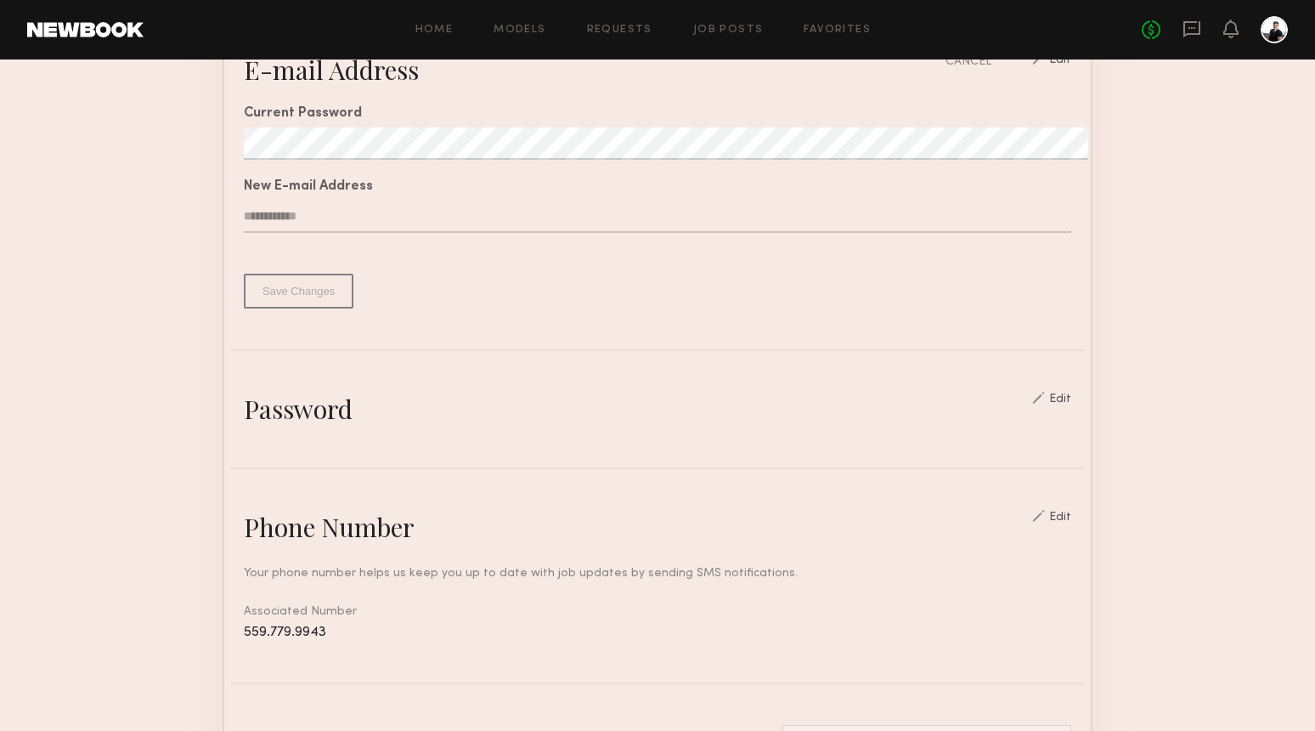
click at [1064, 388] on common-border "**********" at bounding box center [658, 345] width 870 height 1585
click at [1057, 398] on div "Edit" at bounding box center [1051, 399] width 39 height 14
click at [1068, 399] on div "Edit" at bounding box center [1060, 399] width 22 height 12
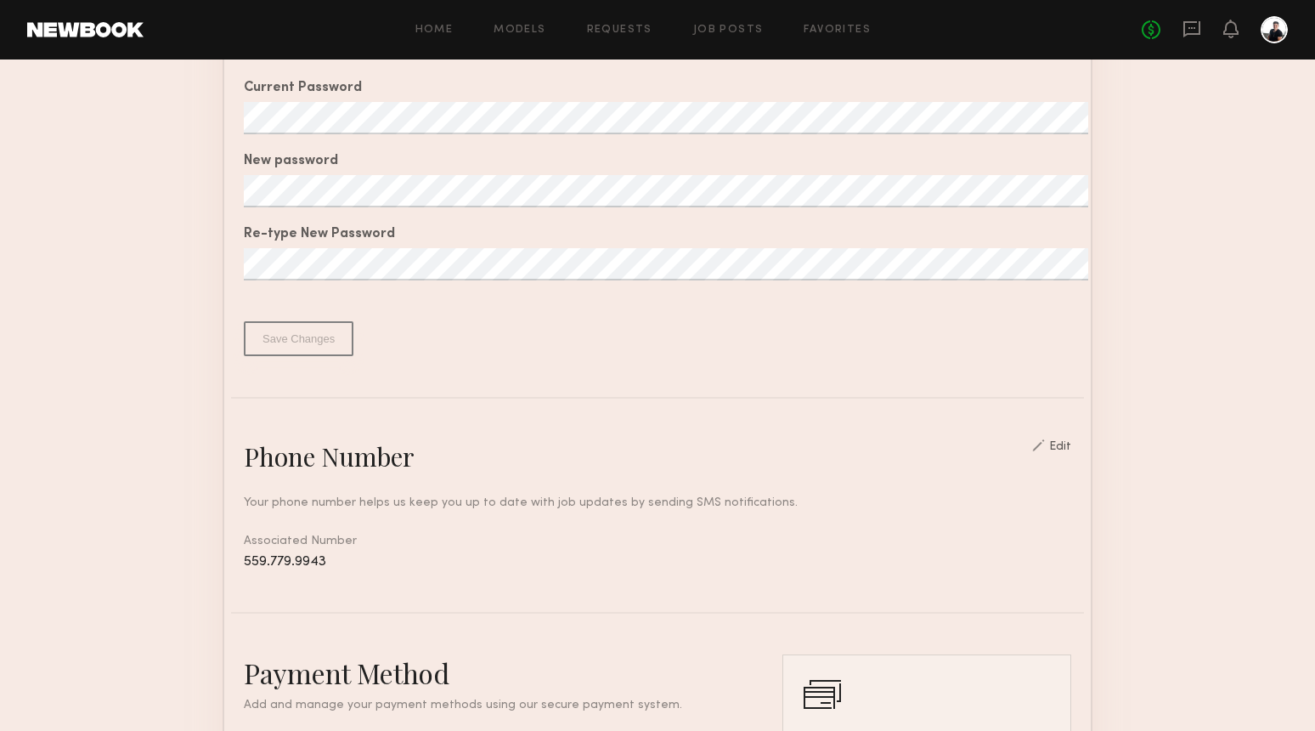
scroll to position [1079, 0]
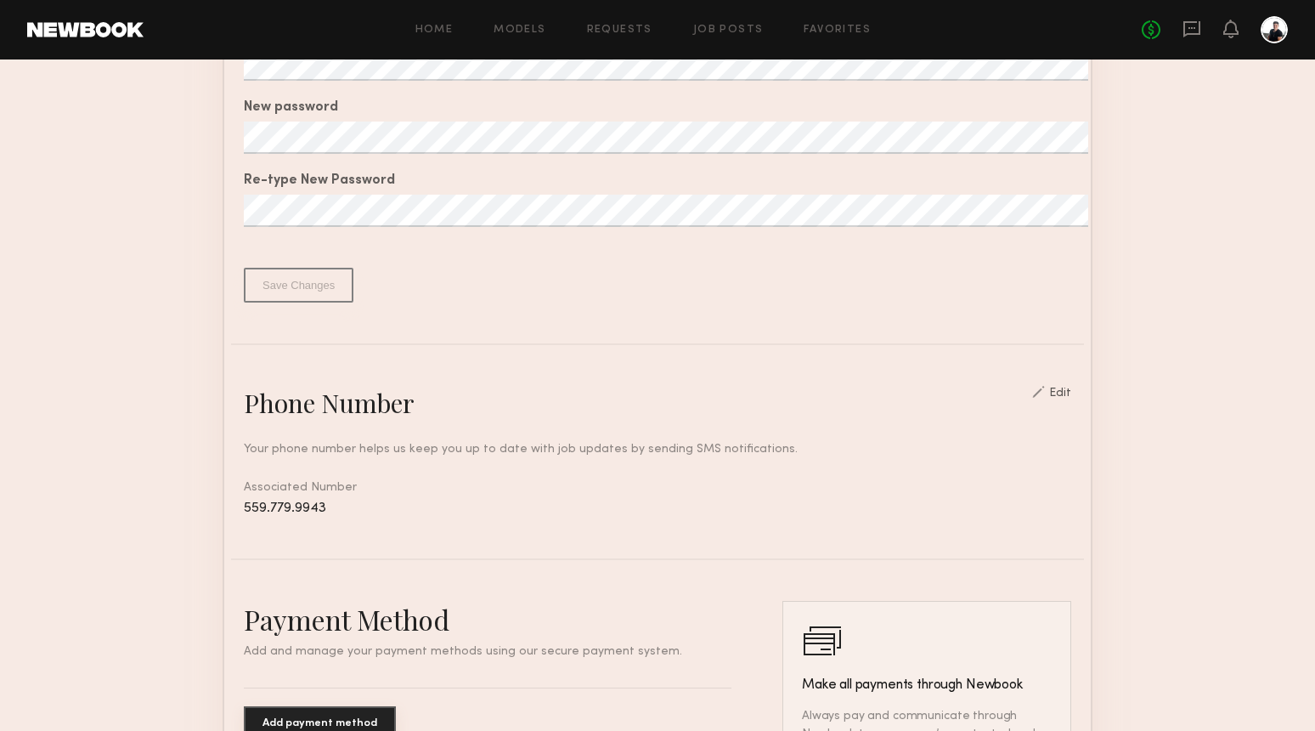
click at [1065, 387] on div "Edit" at bounding box center [1051, 393] width 39 height 14
click at [1060, 393] on div "Edit" at bounding box center [1060, 393] width 22 height 12
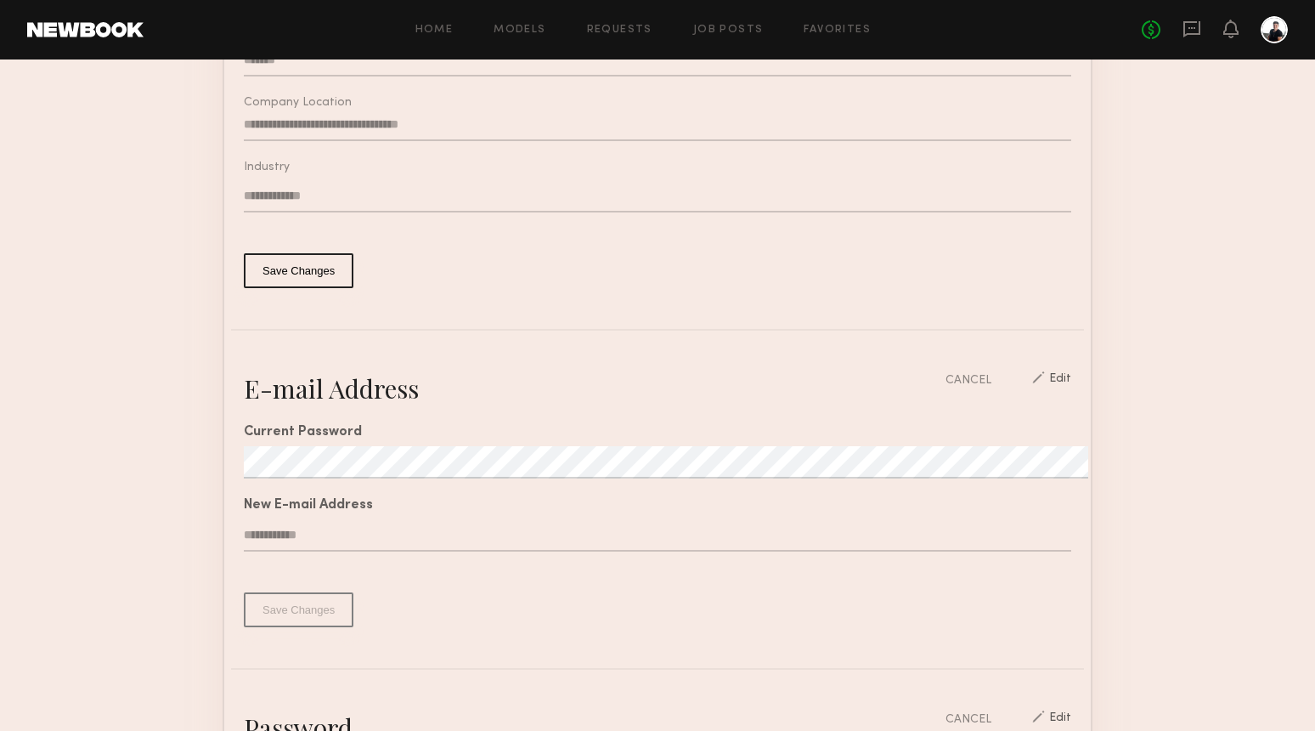
scroll to position [0, 0]
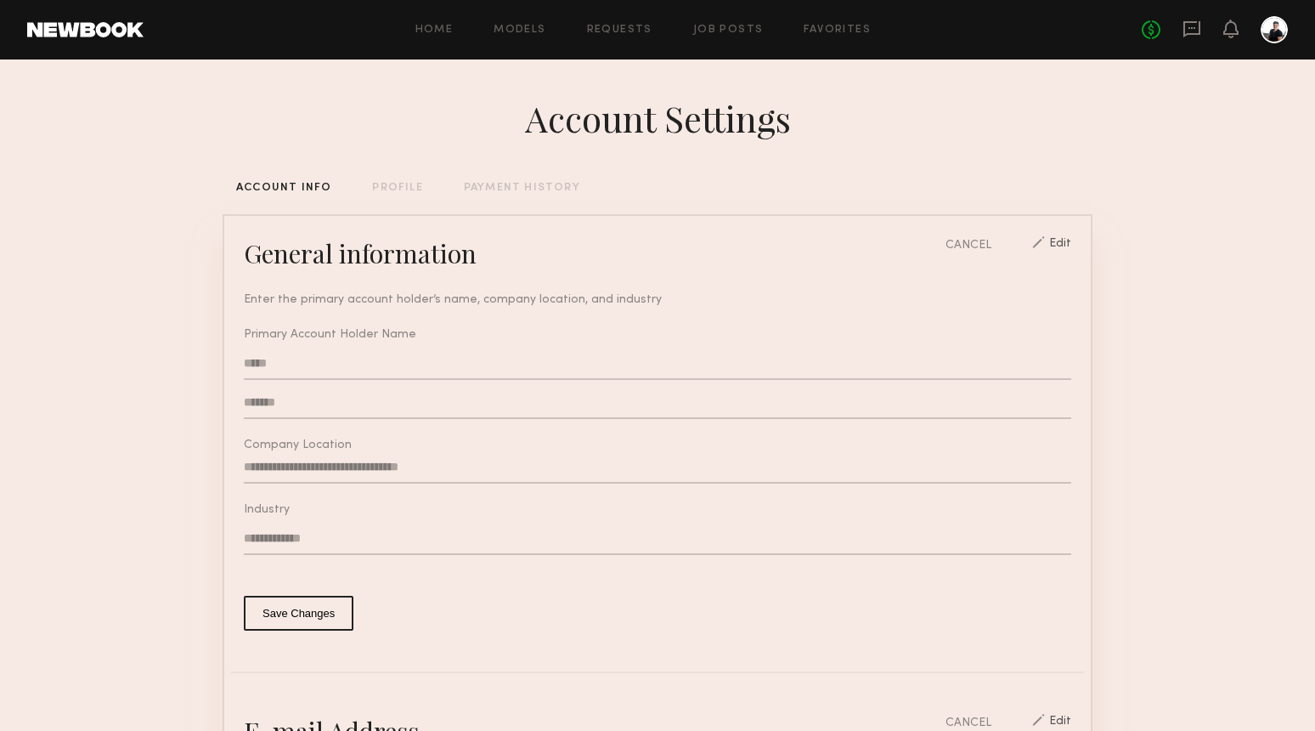
click at [95, 38] on header "Home Models Requests Job Posts Favorites Sign Out No fees up to $5,000" at bounding box center [657, 29] width 1315 height 59
click at [107, 27] on link at bounding box center [85, 29] width 116 height 15
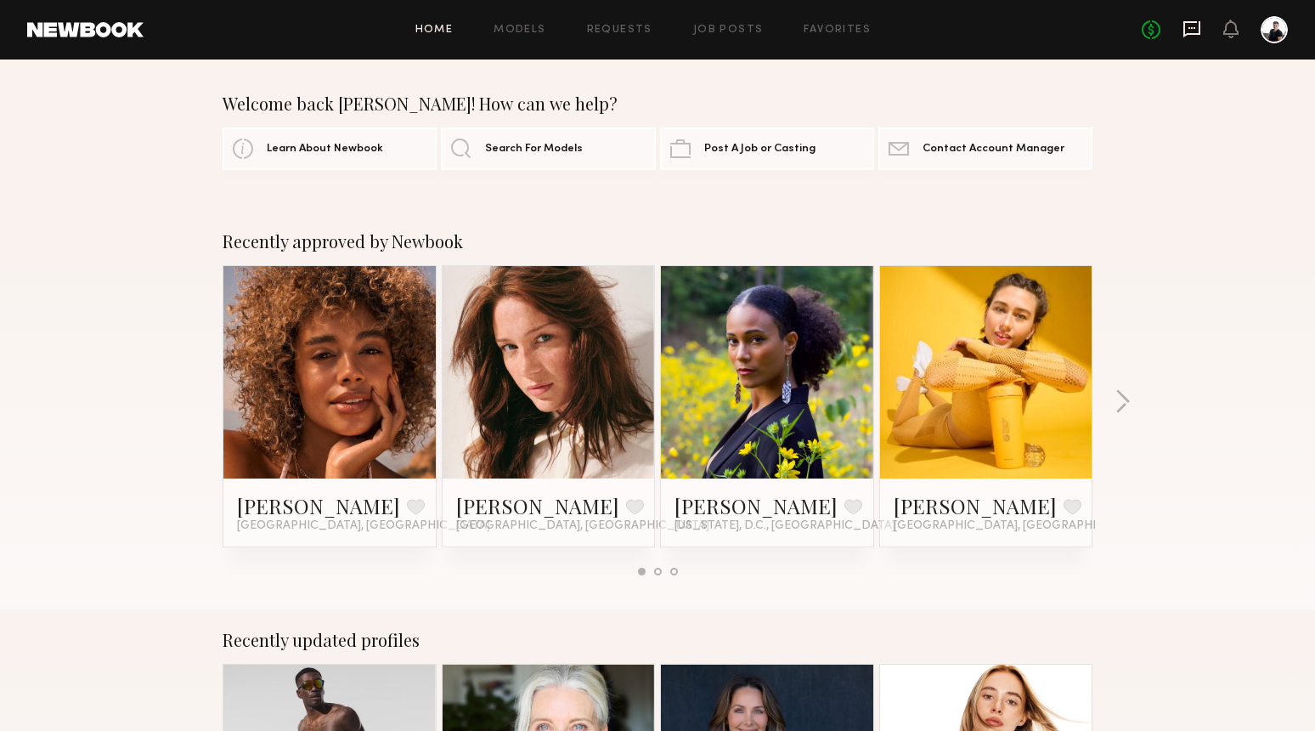
click at [1199, 28] on icon at bounding box center [1191, 29] width 17 height 16
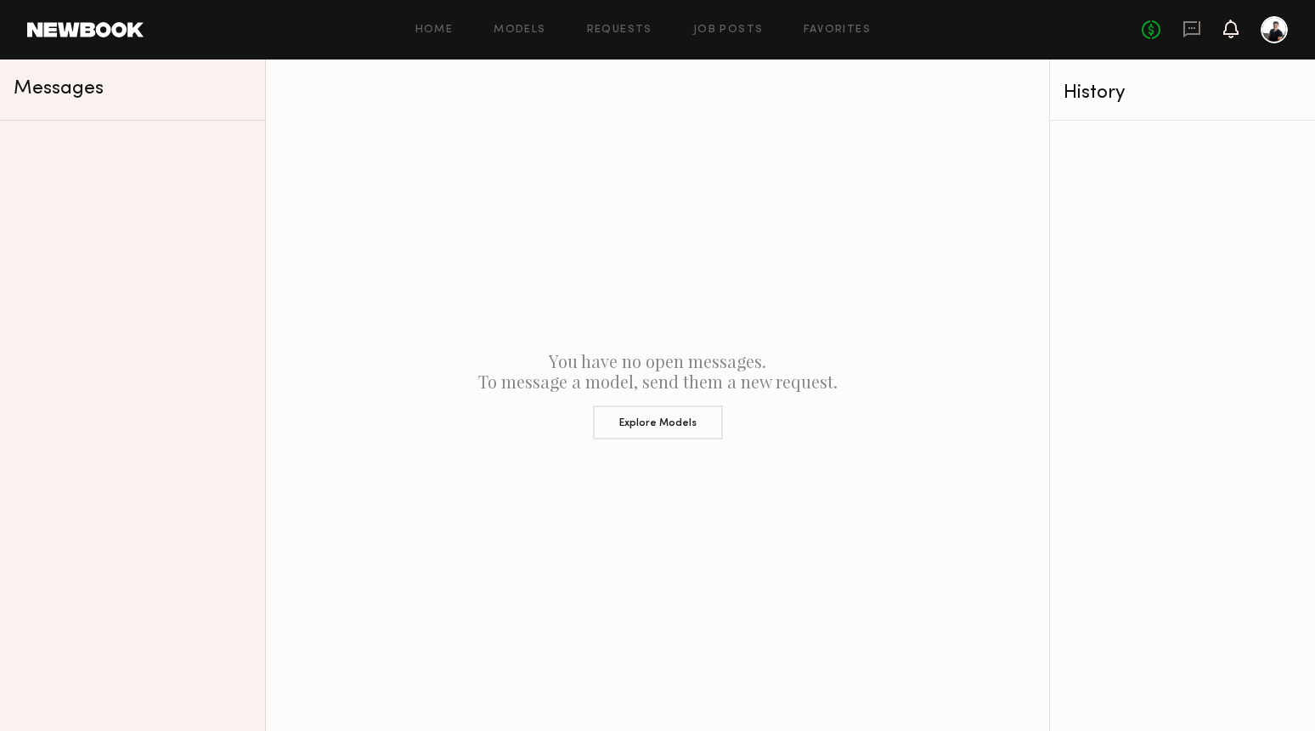
click at [1229, 28] on icon at bounding box center [1231, 28] width 14 height 12
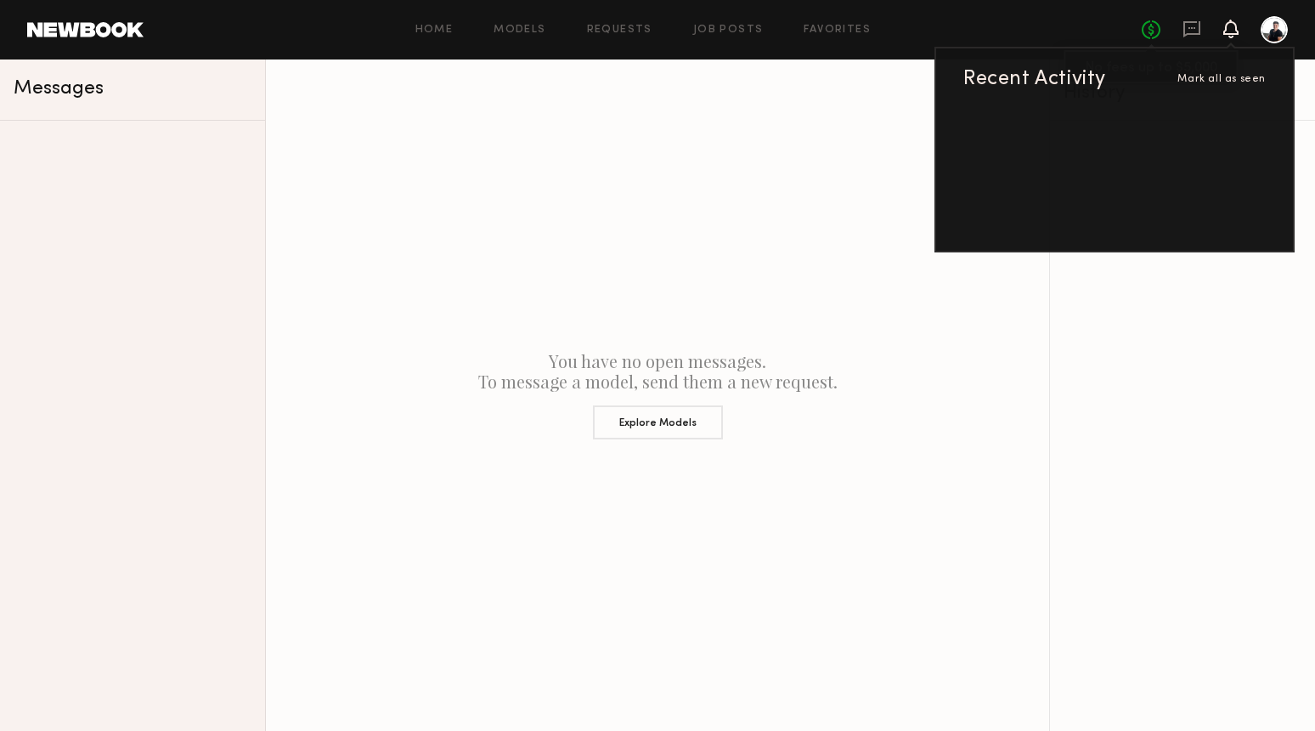
click at [1159, 28] on link "No fees up to $5,000" at bounding box center [1151, 29] width 19 height 19
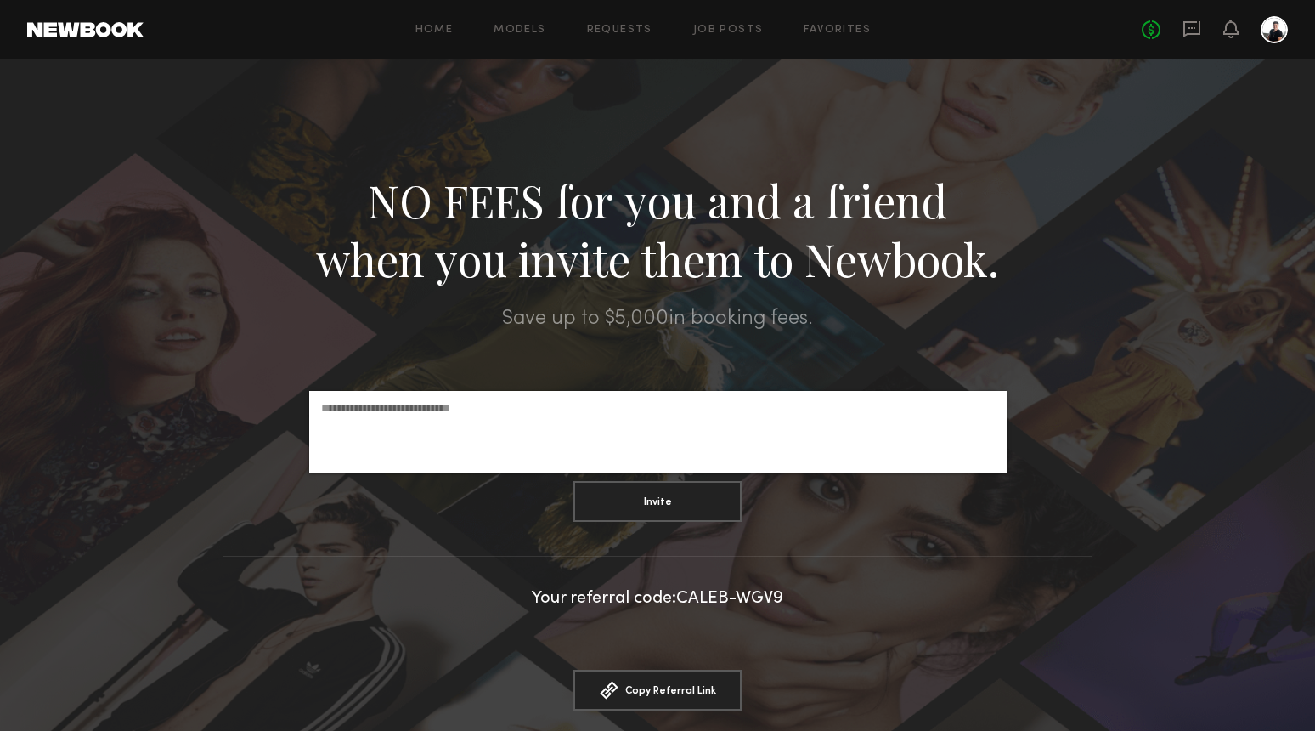
click at [1271, 37] on div at bounding box center [1274, 29] width 27 height 27
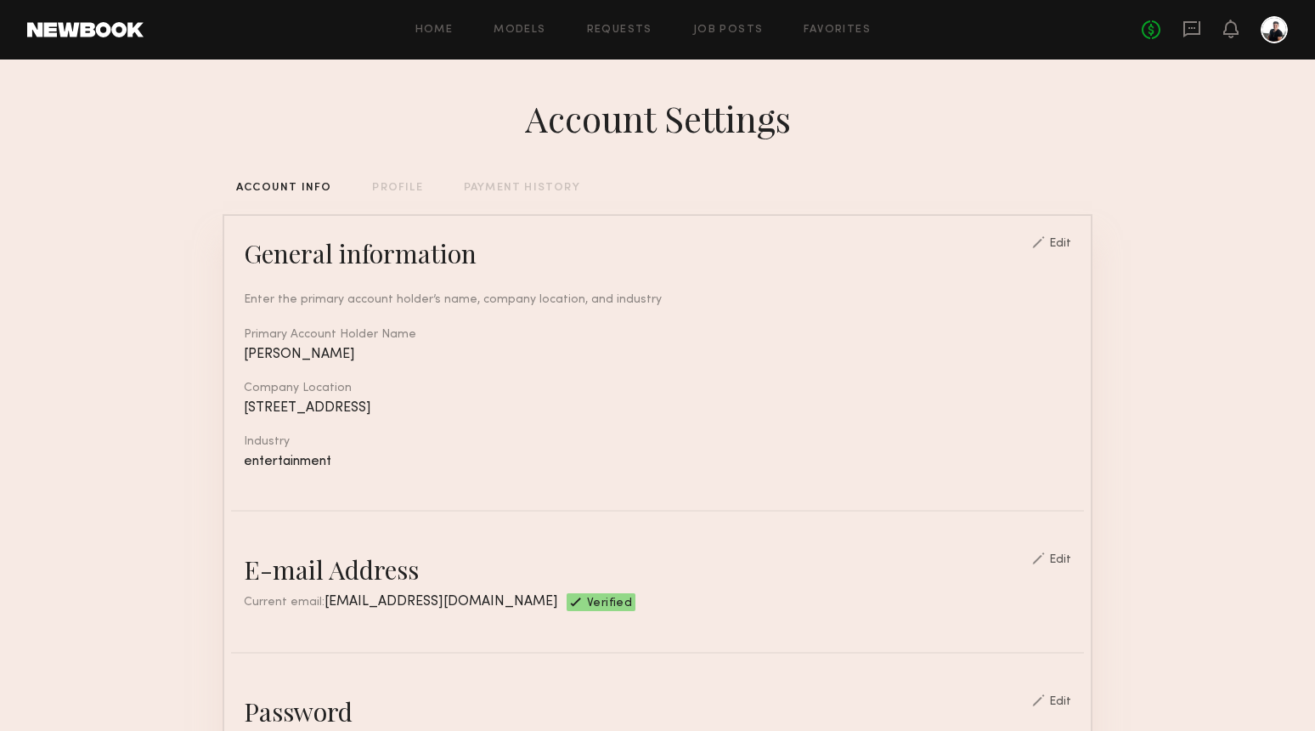
click at [390, 187] on div "PROFILE" at bounding box center [397, 188] width 50 height 11
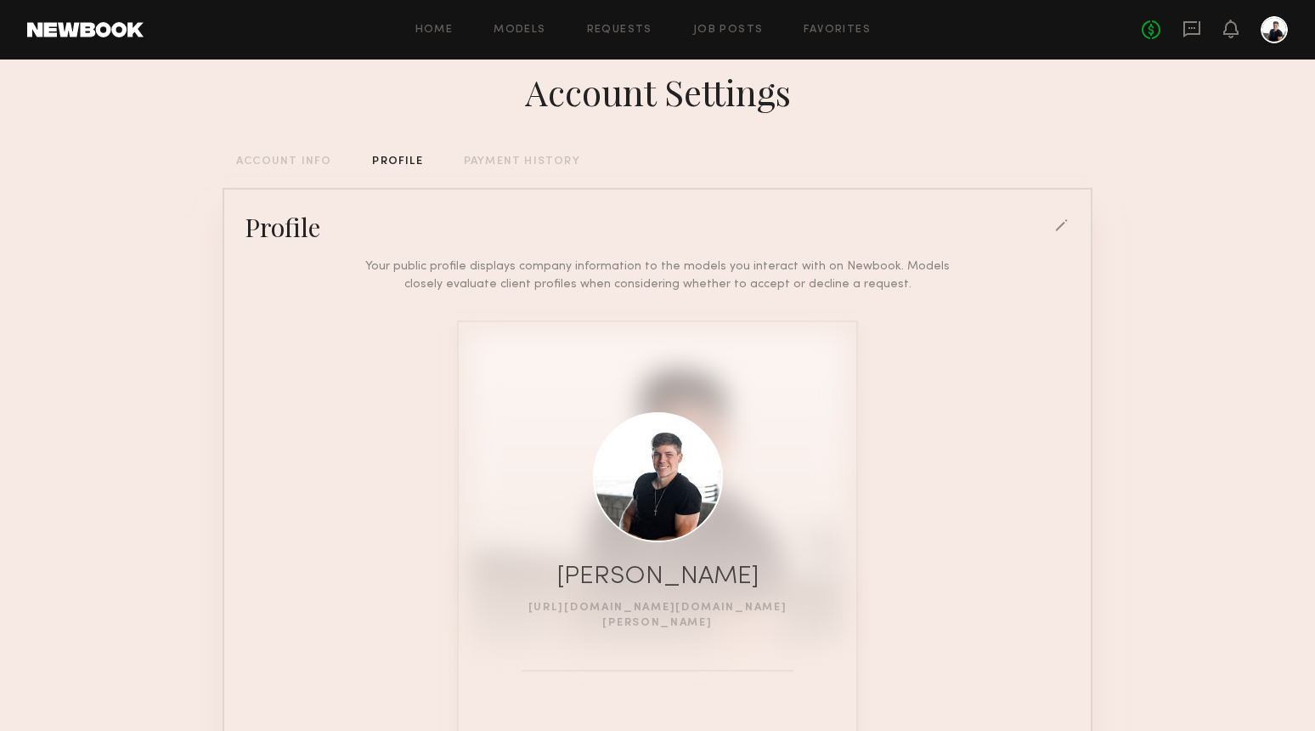
scroll to position [23, 0]
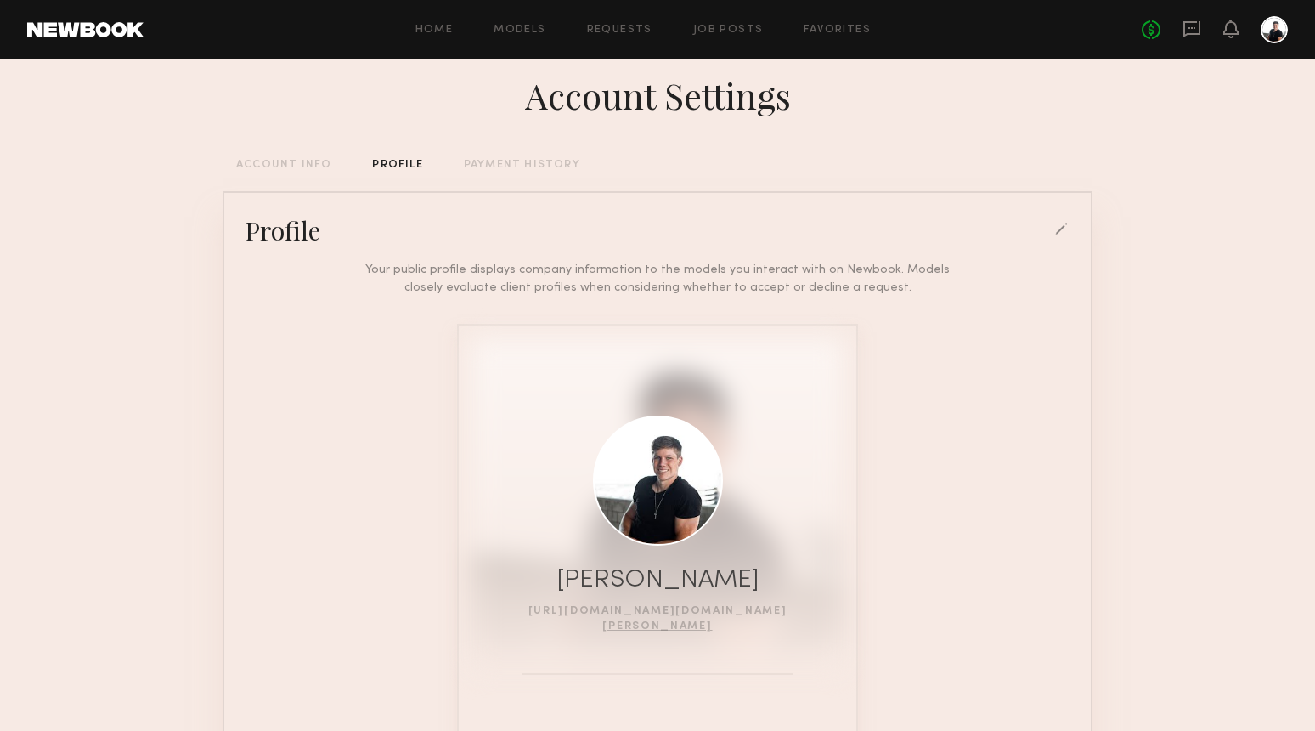
click at [1059, 224] on div at bounding box center [1062, 230] width 15 height 15
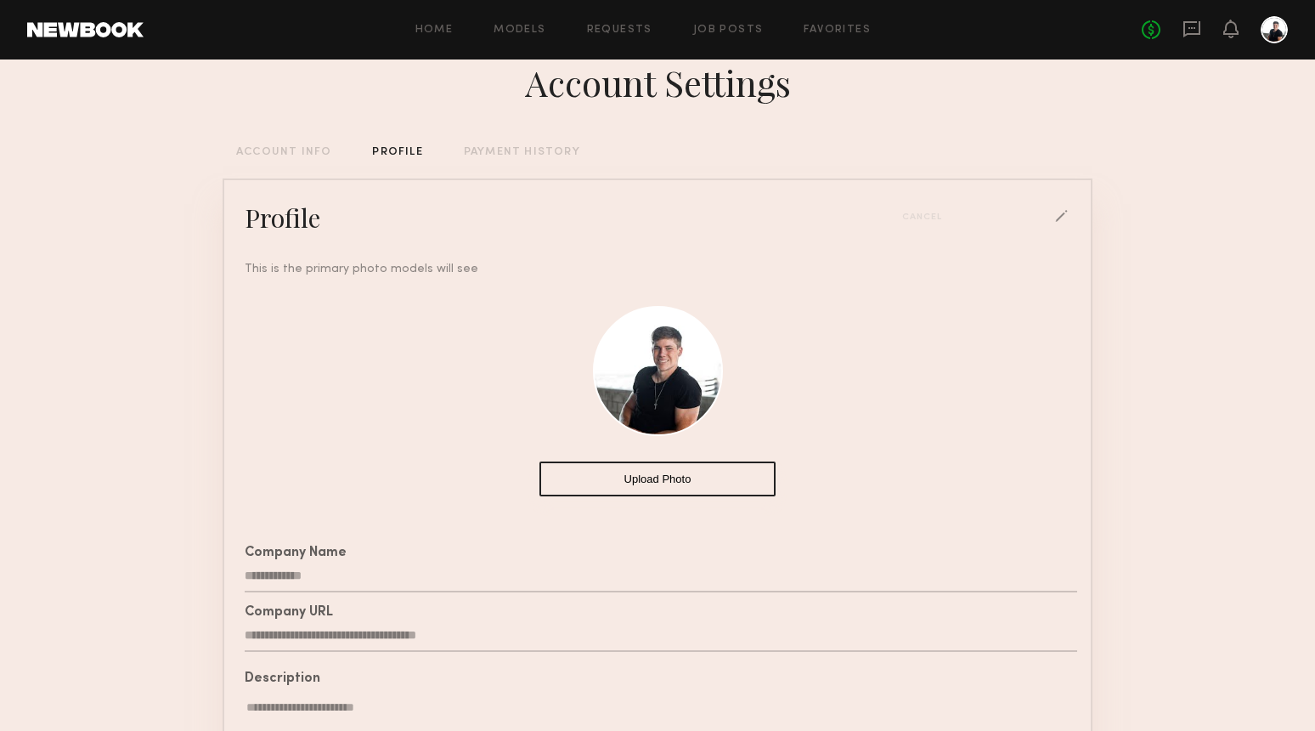
scroll to position [0, 0]
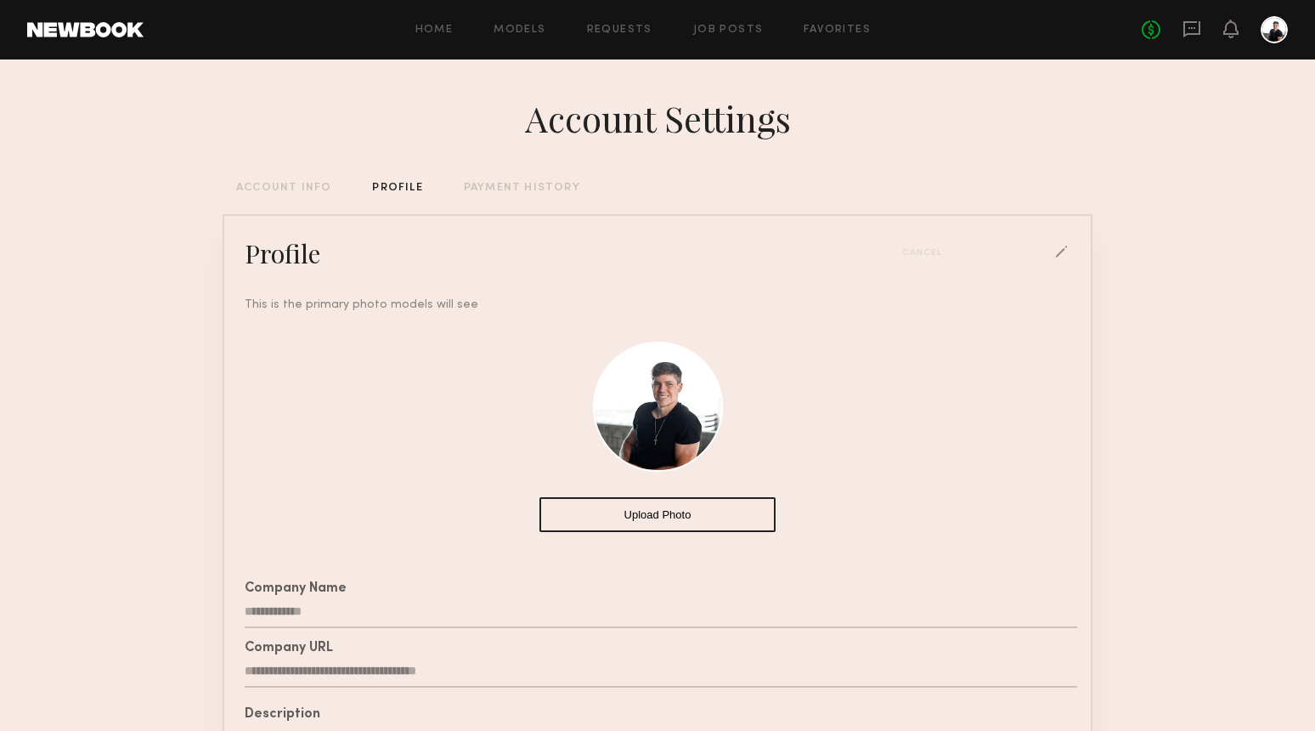
click at [526, 187] on div "PAYMENT HISTORY" at bounding box center [522, 188] width 116 height 11
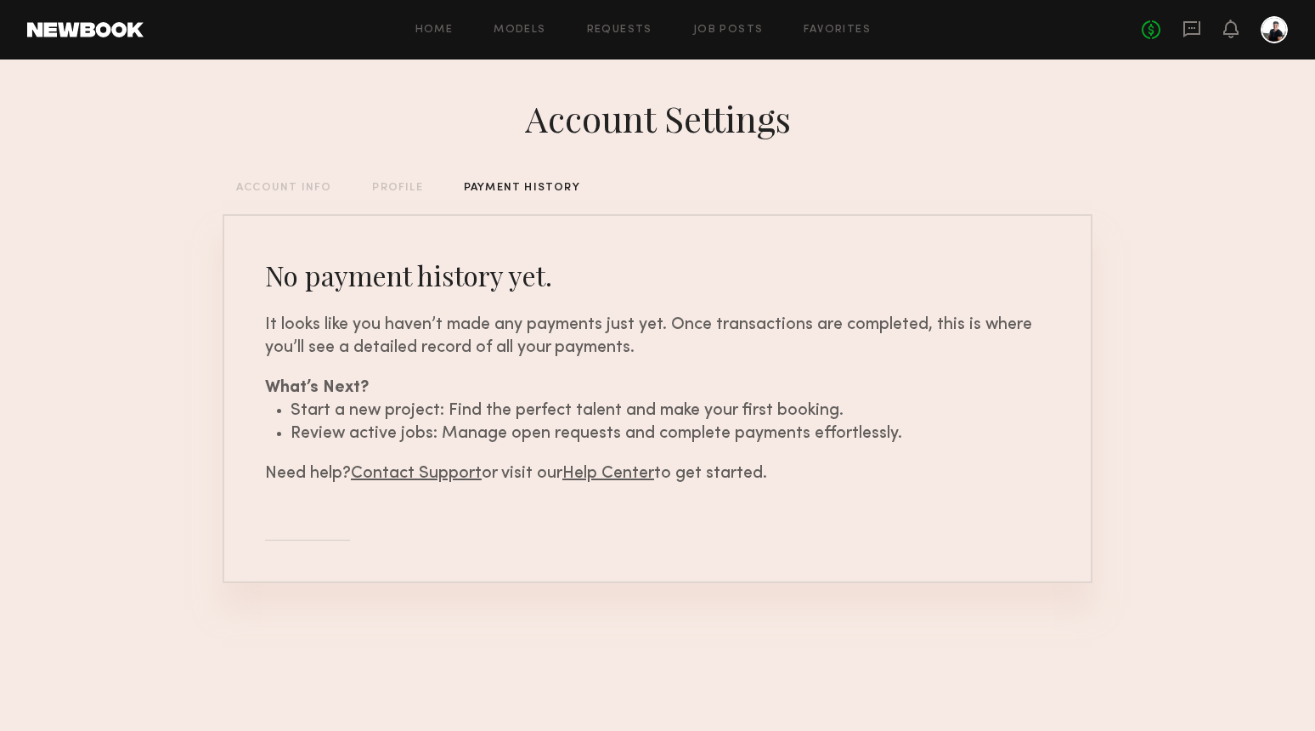
click at [392, 196] on div "Account Settings ACCOUNT INFO PROFILE PAYMENT HISTORY No payment history yet. I…" at bounding box center [658, 363] width 870 height 608
click at [312, 184] on div "ACCOUNT INFO" at bounding box center [283, 188] width 95 height 11
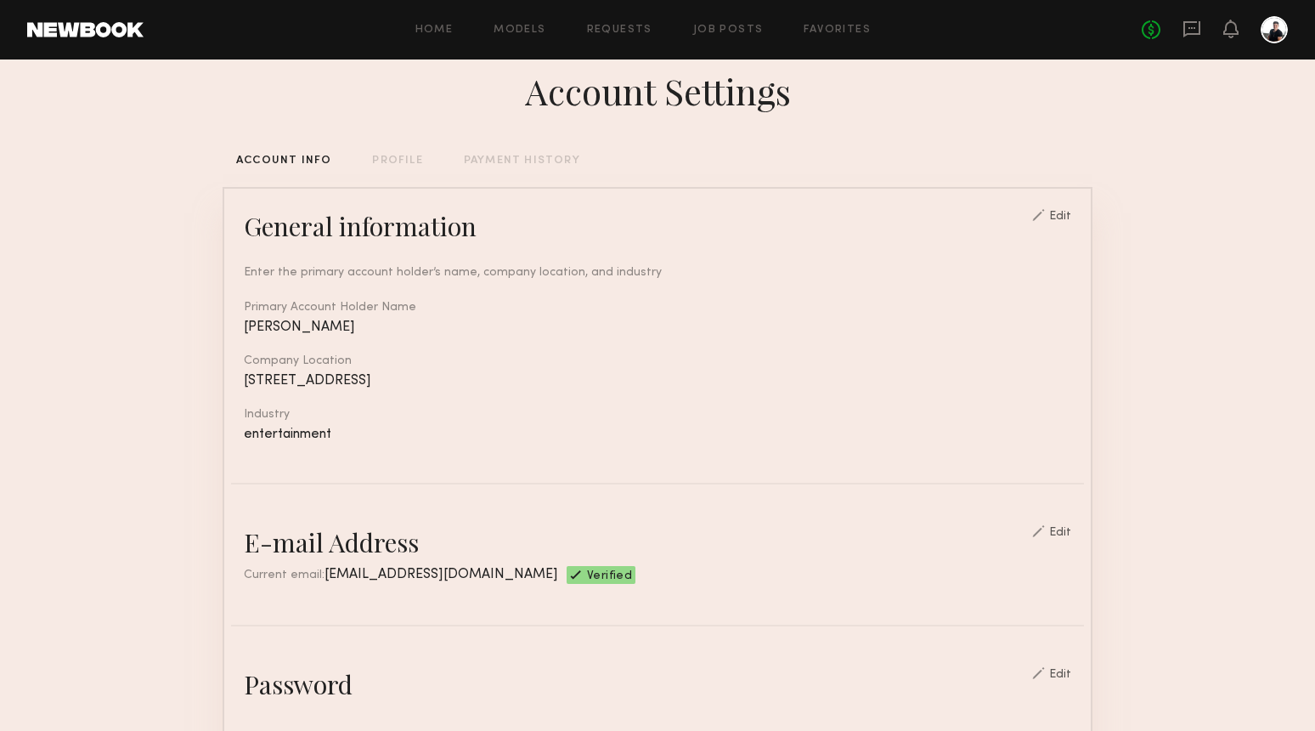
scroll to position [33, 0]
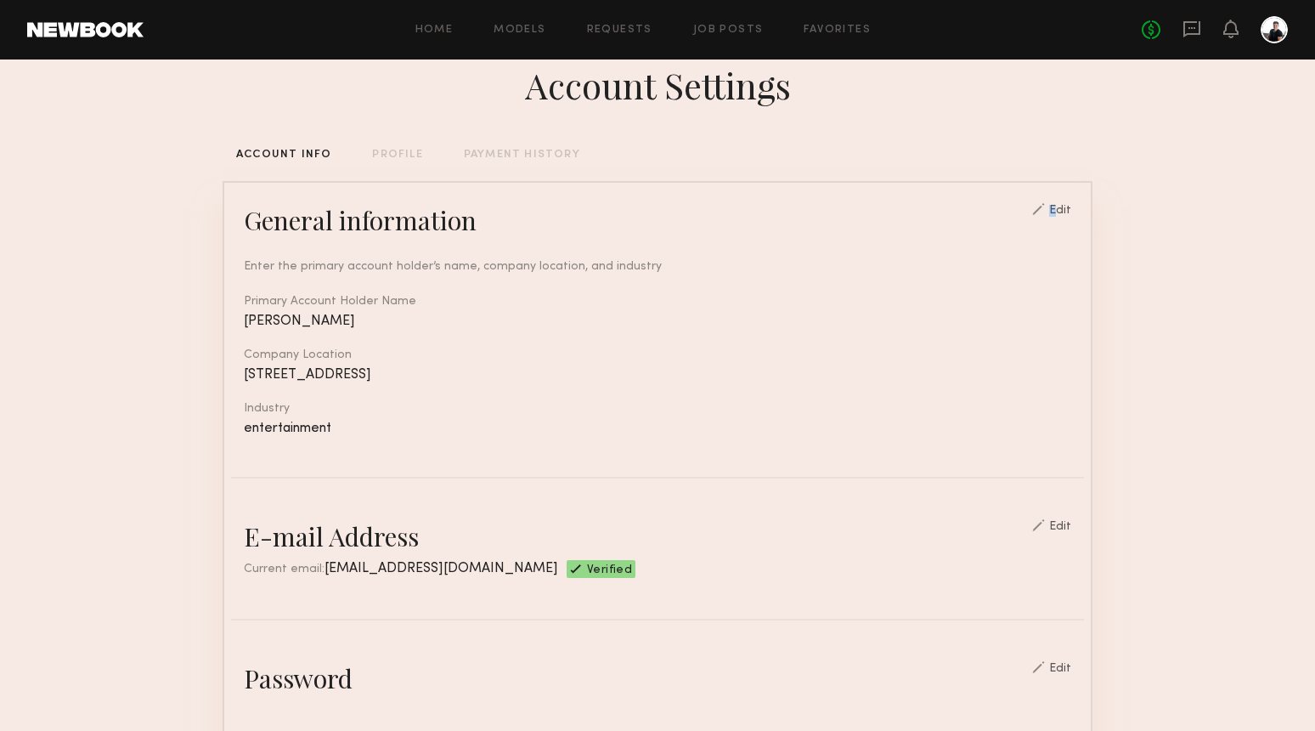
click at [1068, 205] on div "Edit" at bounding box center [1060, 211] width 22 height 12
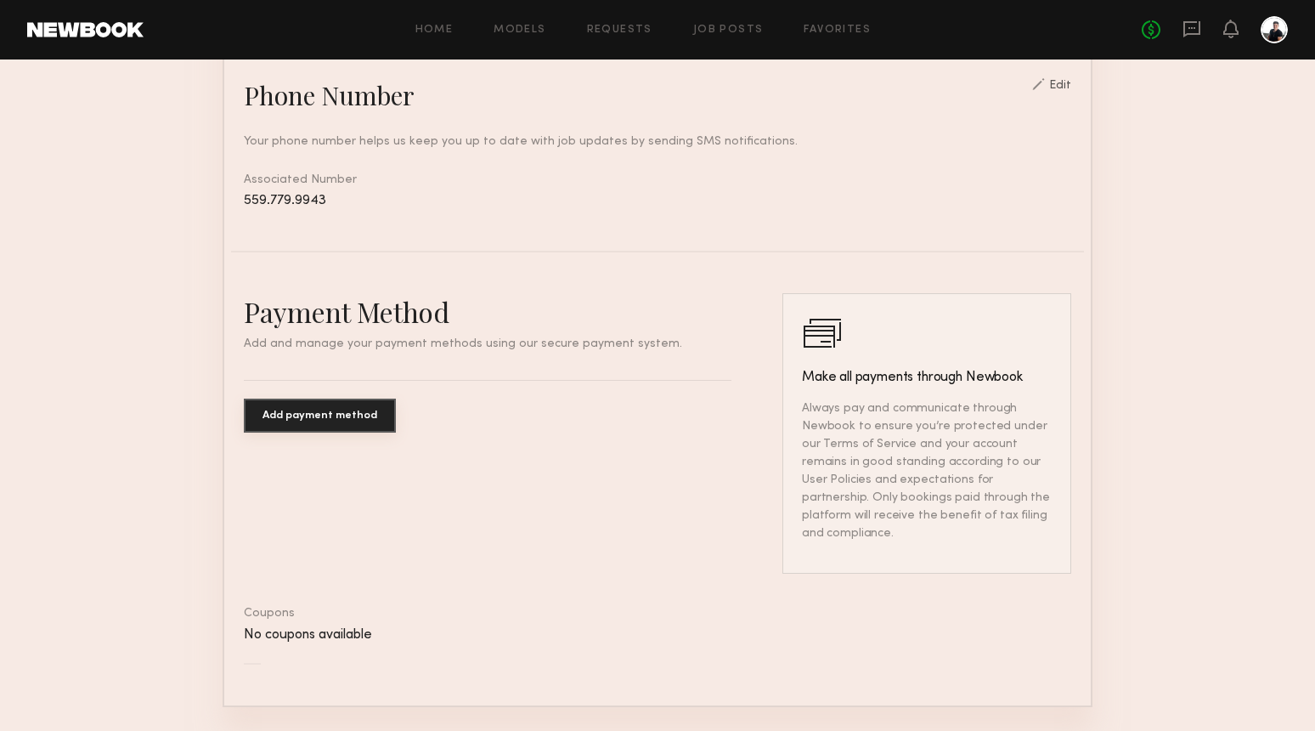
scroll to position [1003, 0]
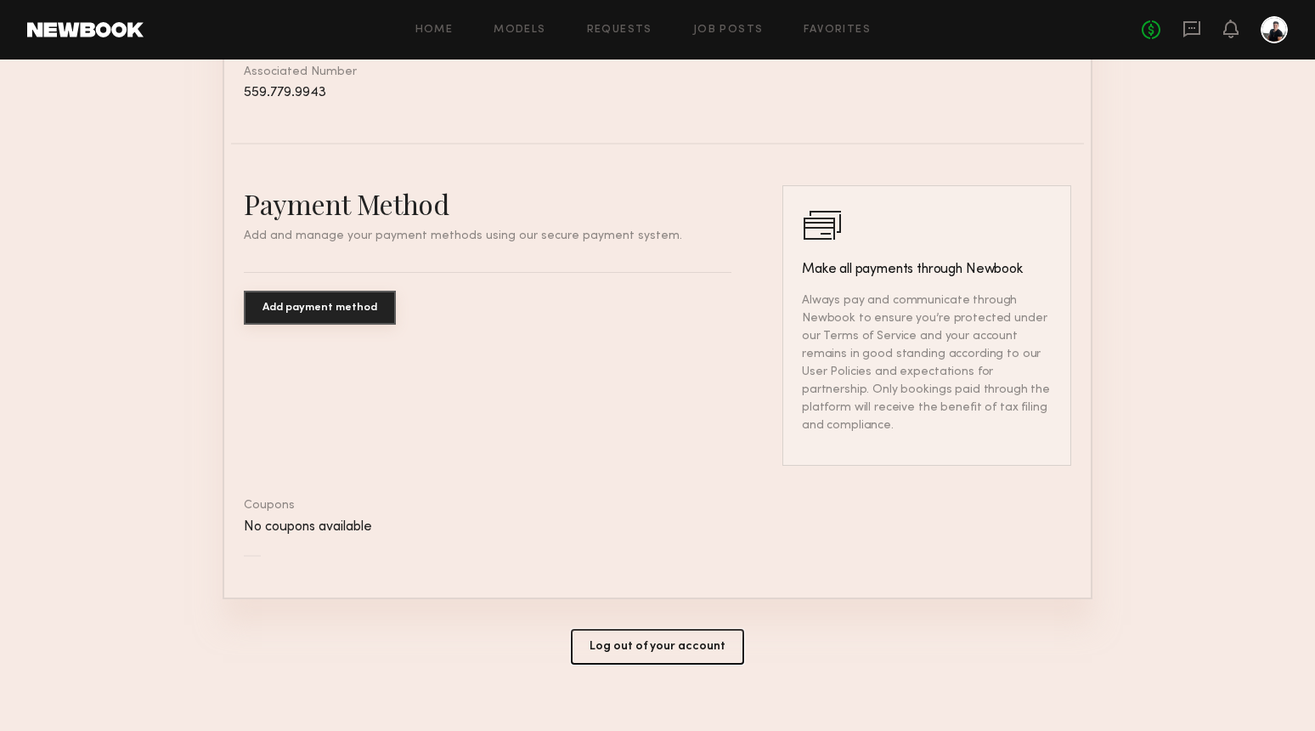
click at [640, 629] on button "Log out of your account" at bounding box center [657, 647] width 173 height 36
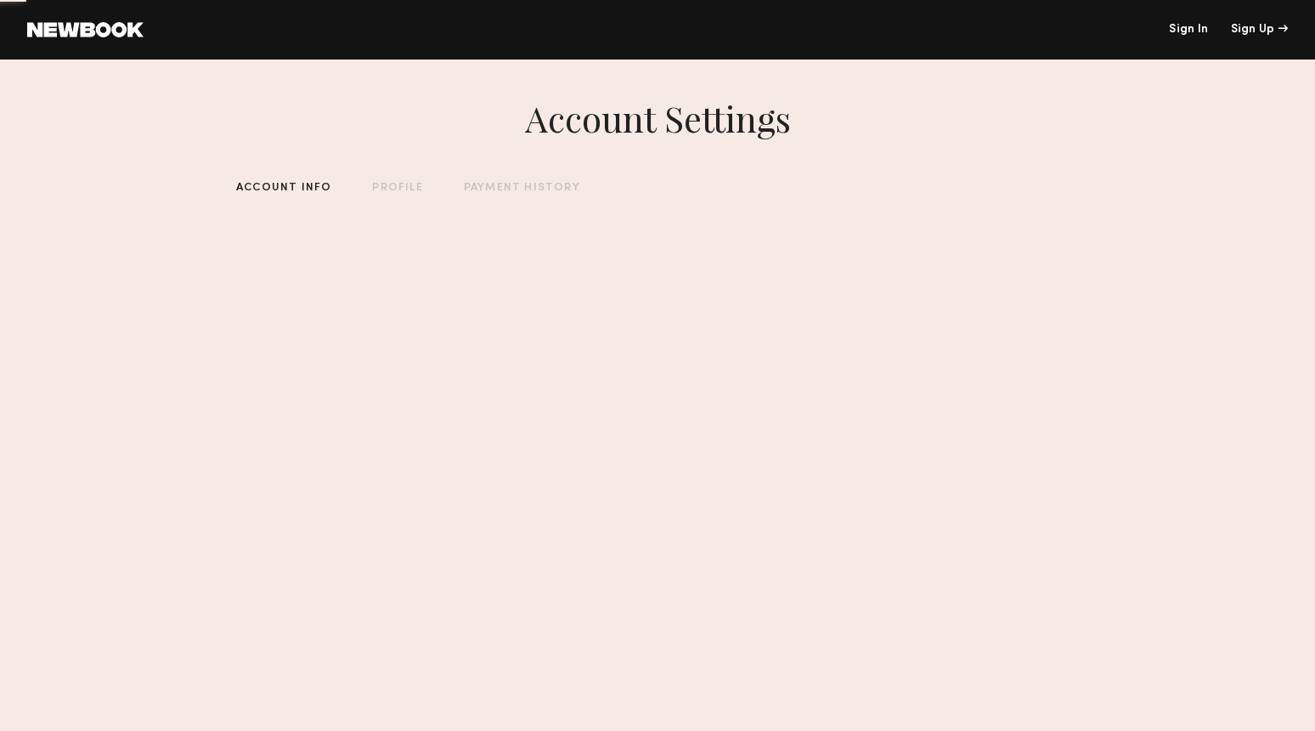
scroll to position [0, 0]
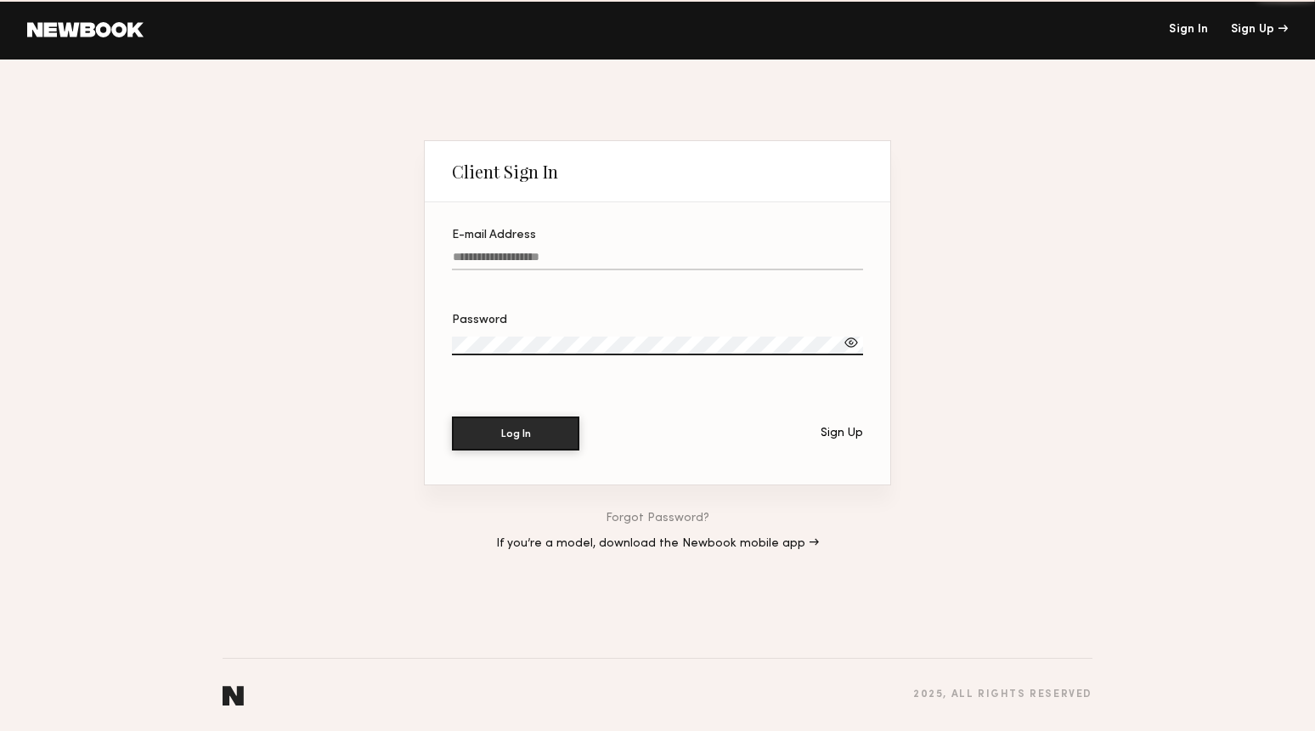
type input "**********"
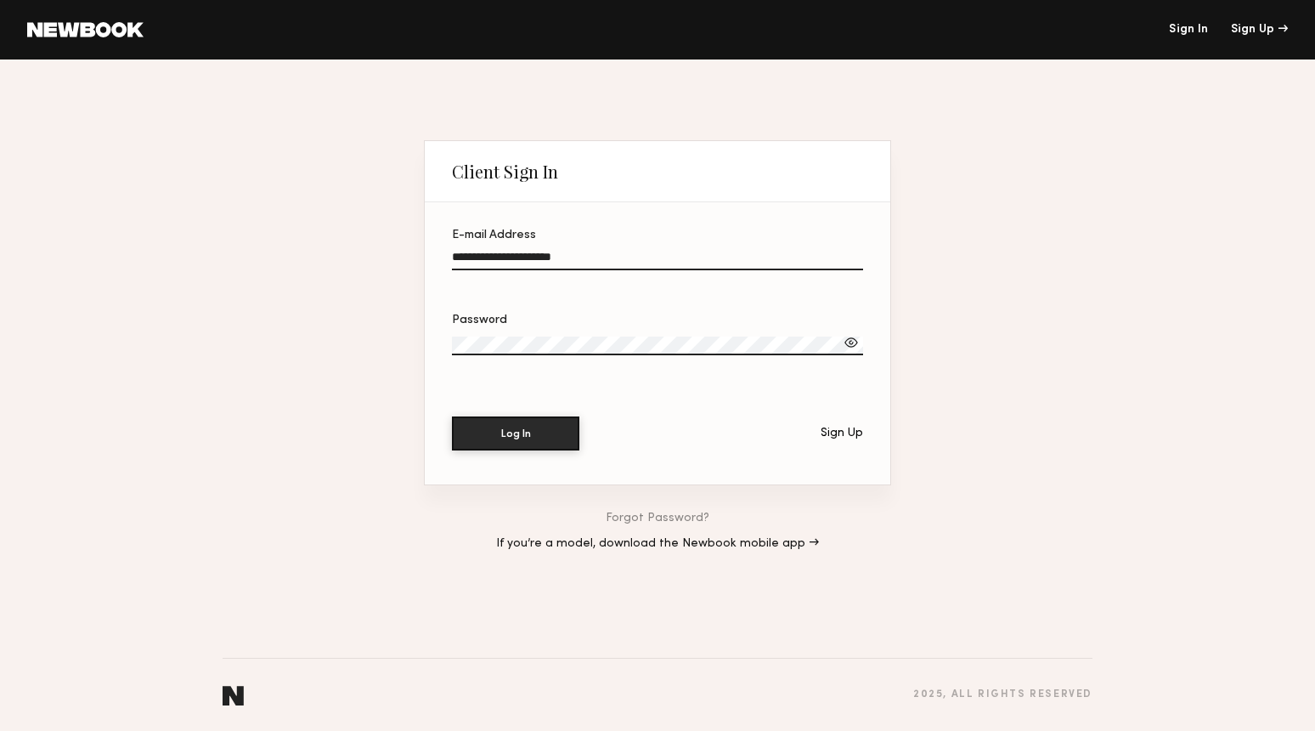
click at [710, 541] on link "If you’re a model, download the Newbook mobile app →" at bounding box center [657, 544] width 323 height 12
click at [541, 427] on button "Log In" at bounding box center [515, 432] width 127 height 34
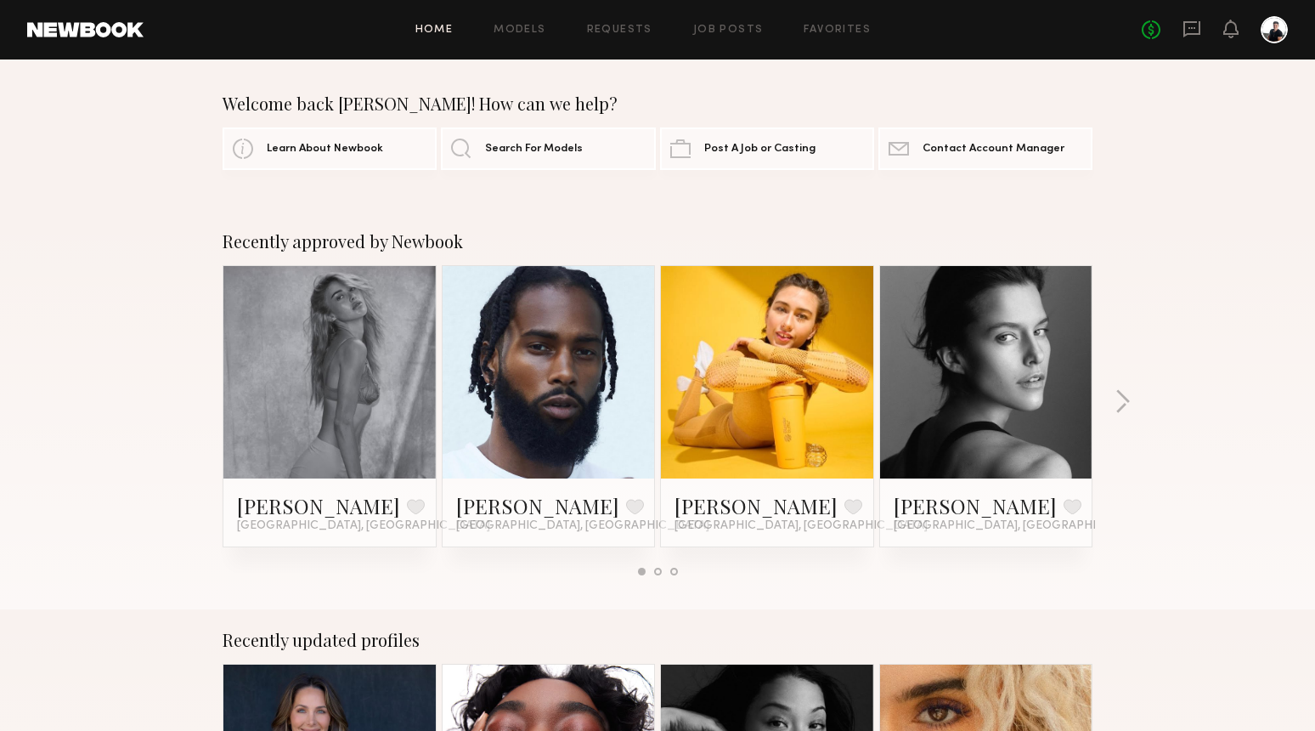
click at [1270, 19] on div at bounding box center [1274, 29] width 27 height 27
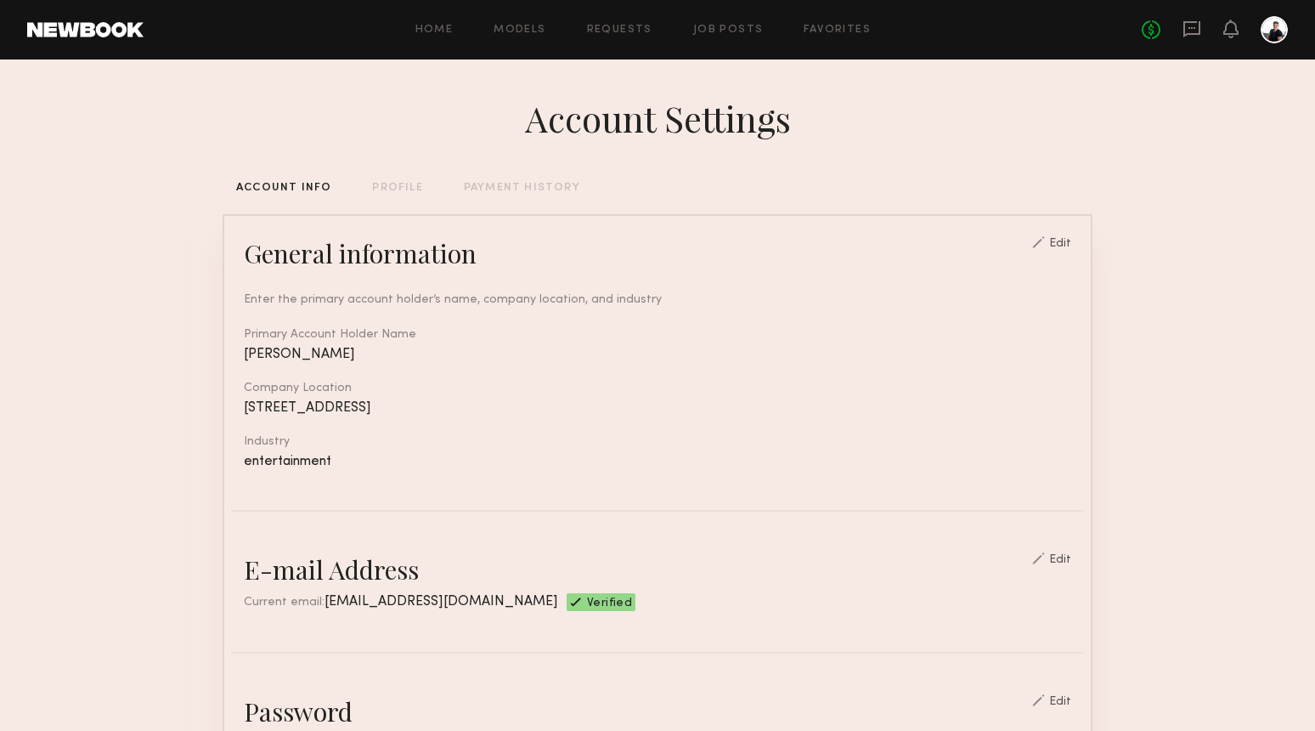
click at [596, 134] on div "Account Settings" at bounding box center [658, 118] width 266 height 48
click at [394, 186] on div "PROFILE" at bounding box center [397, 188] width 50 height 11
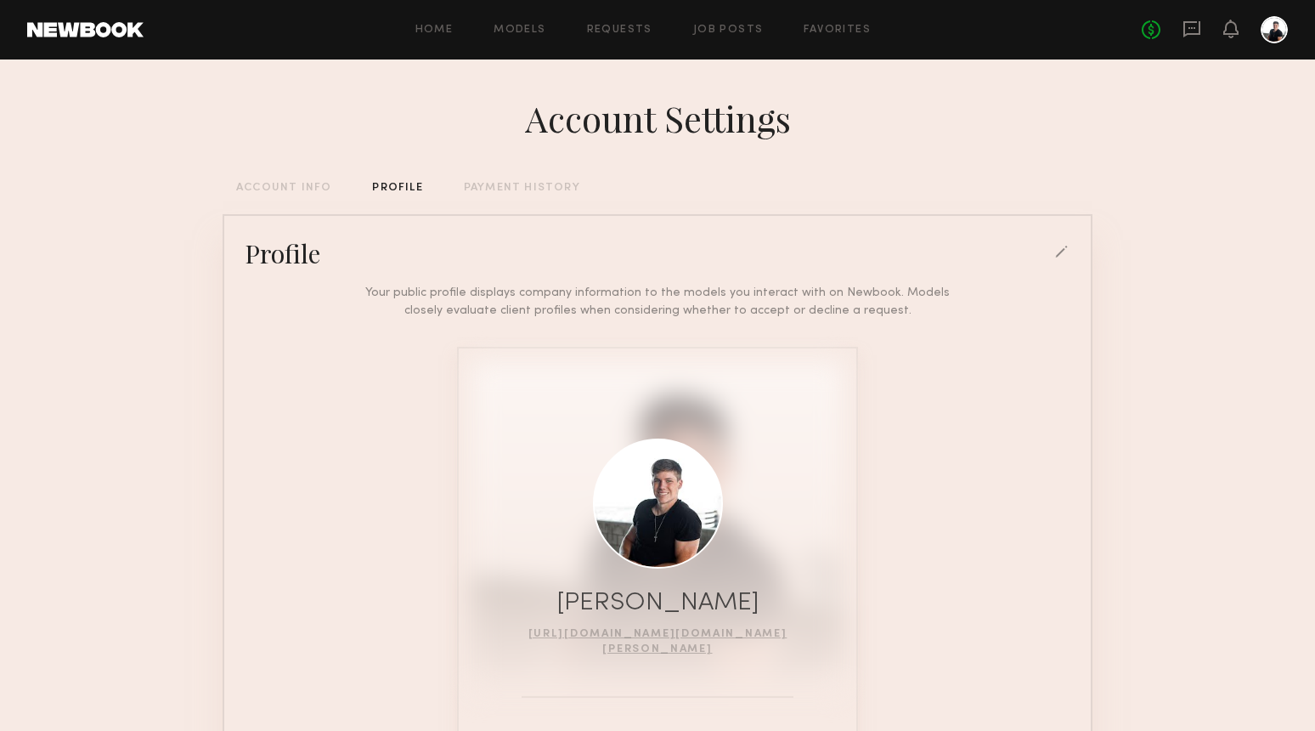
click at [285, 235] on common-border "Profile Your public profile displays company information to the models you inte…" at bounding box center [658, 512] width 870 height 596
click at [293, 247] on div "Profile" at bounding box center [283, 253] width 76 height 34
click at [695, 313] on div "Your public profile displays company information to the models you interact wit…" at bounding box center [658, 302] width 614 height 36
click at [664, 629] on link "[URL][DOMAIN_NAME][DOMAIN_NAME][PERSON_NAME]" at bounding box center [657, 641] width 259 height 25
click at [1066, 246] on div at bounding box center [1062, 253] width 15 height 15
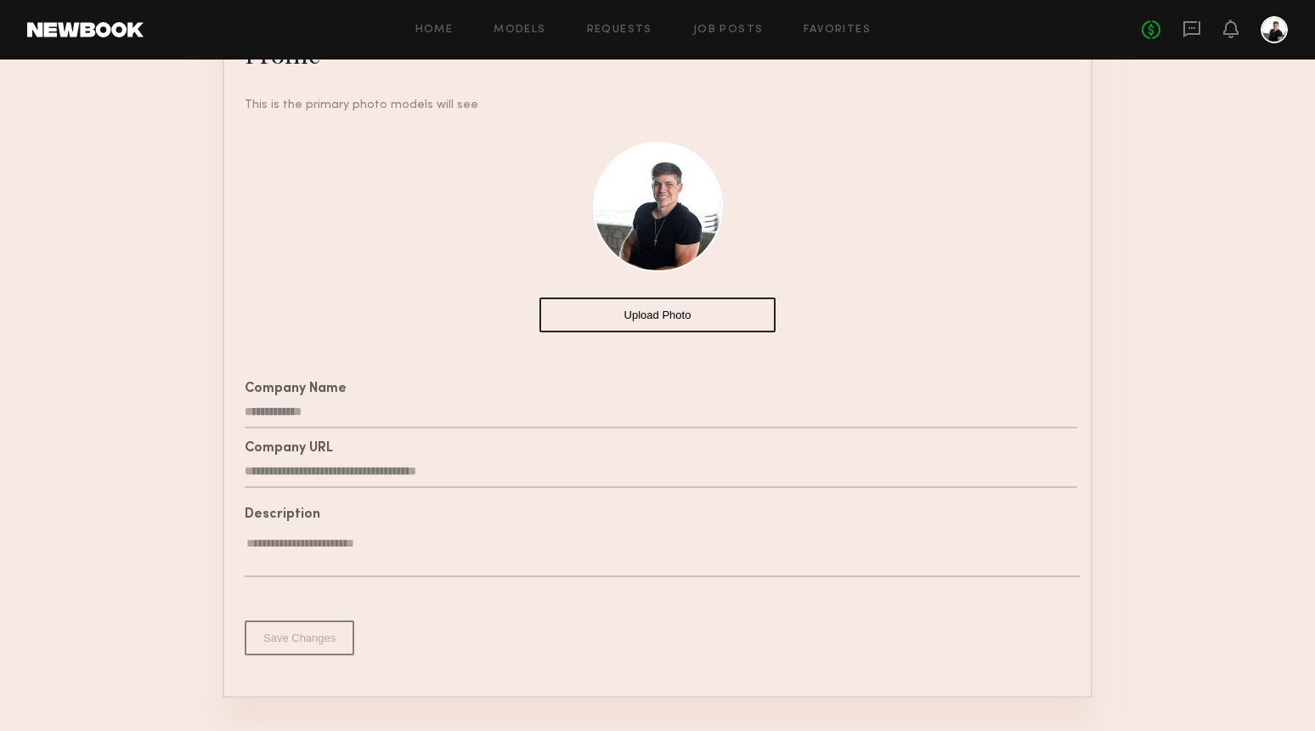
scroll to position [251, 0]
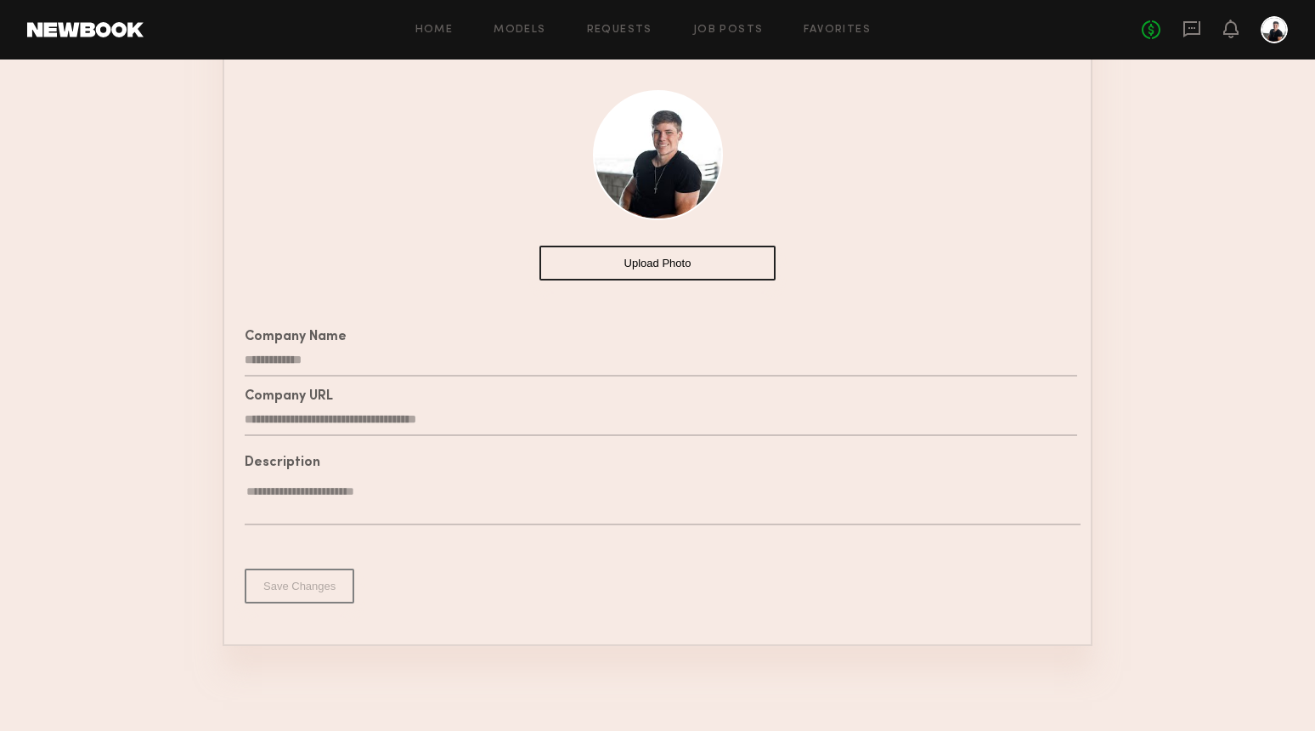
click at [318, 581] on div "Save Changes" at bounding box center [657, 586] width 853 height 76
click at [337, 506] on textarea at bounding box center [663, 504] width 836 height 42
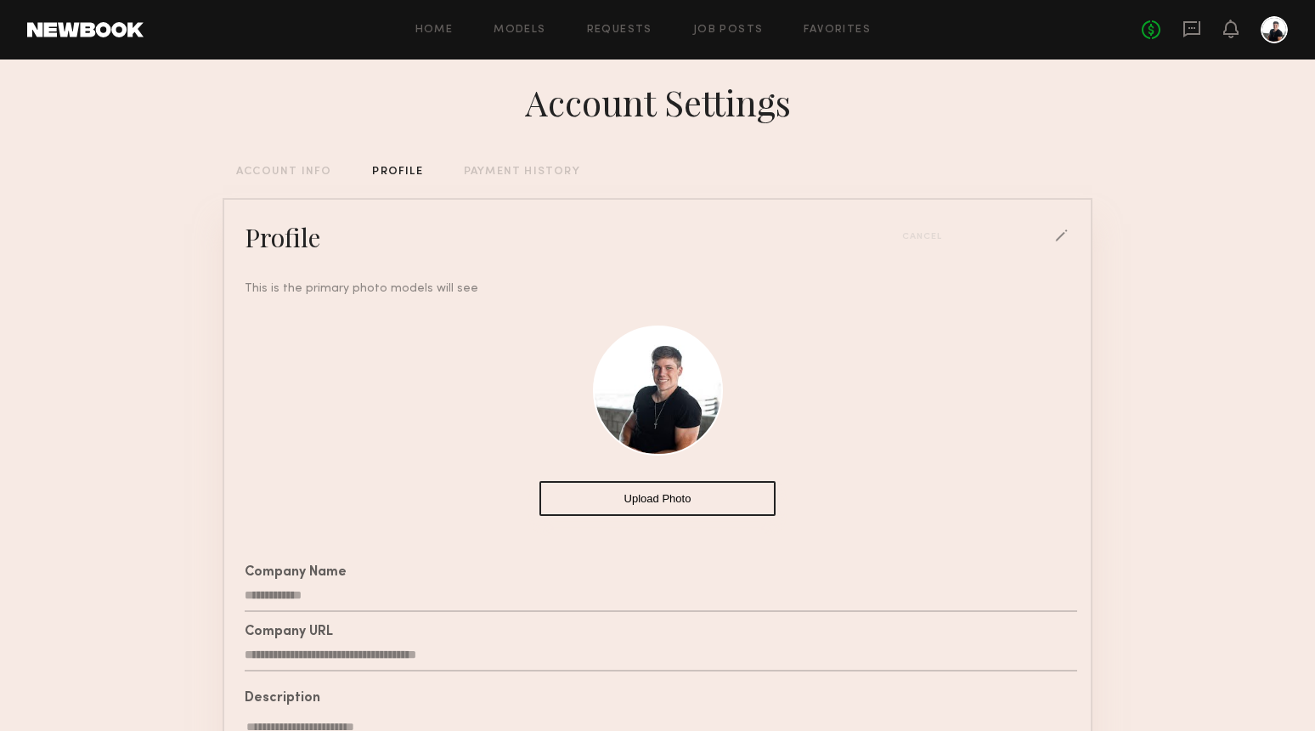
scroll to position [0, 0]
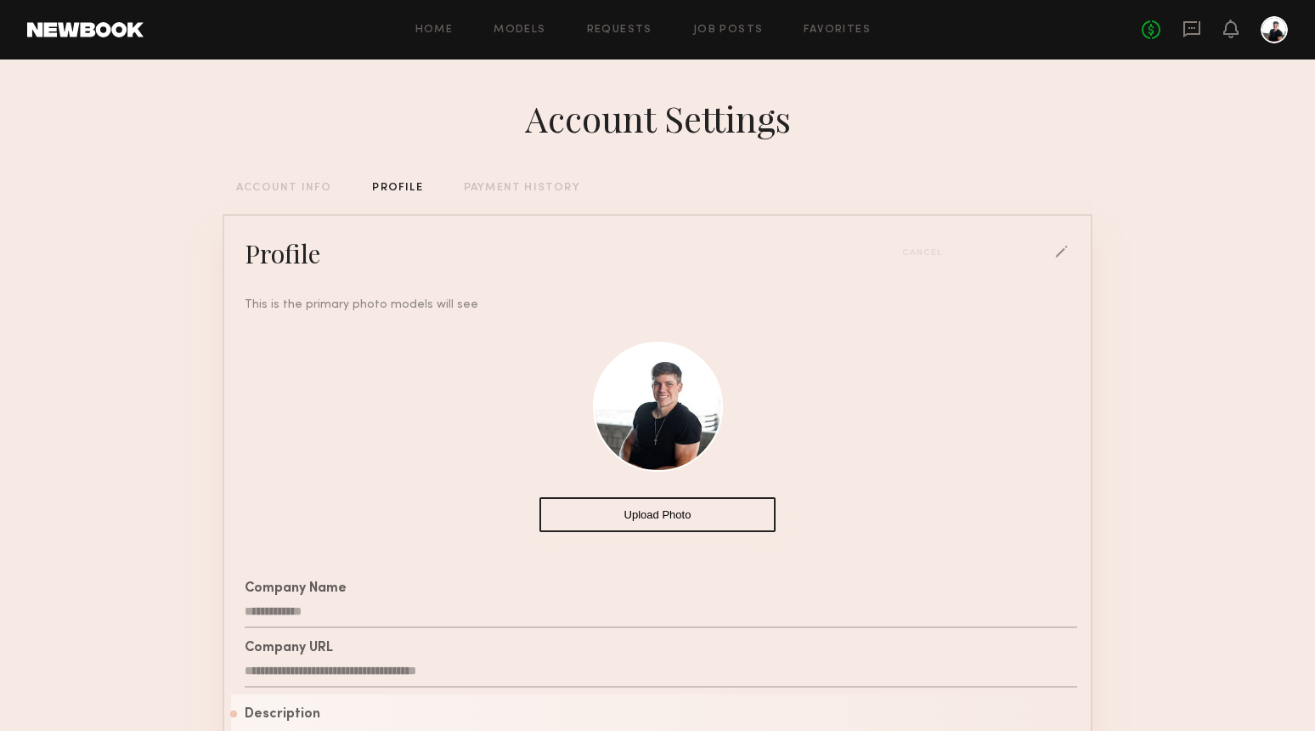
click at [923, 253] on div "Cancel" at bounding box center [927, 253] width 51 height 10
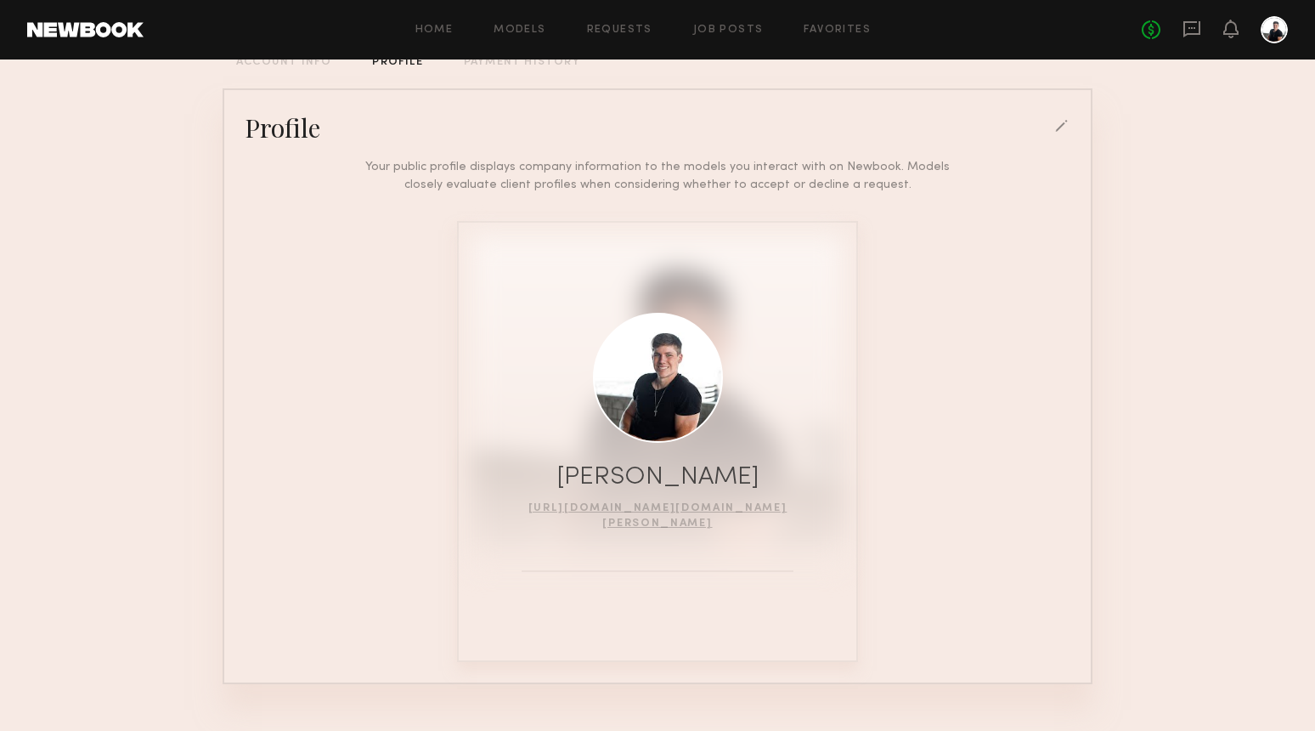
scroll to position [149, 0]
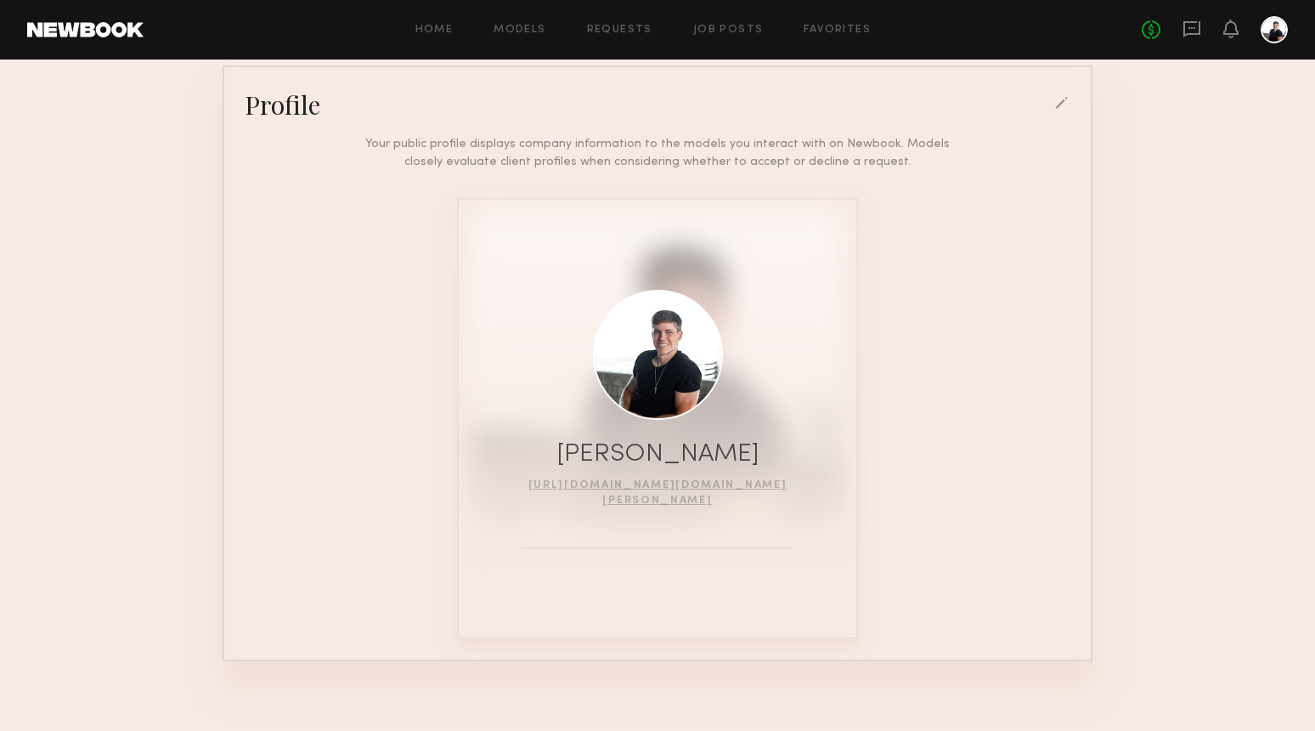
click at [672, 547] on common-line at bounding box center [658, 548] width 272 height 2
click at [633, 646] on div "Account Settings ACCOUNT INFO PROFILE PAYMENT HISTORY Profile Your public profi…" at bounding box center [658, 328] width 870 height 835
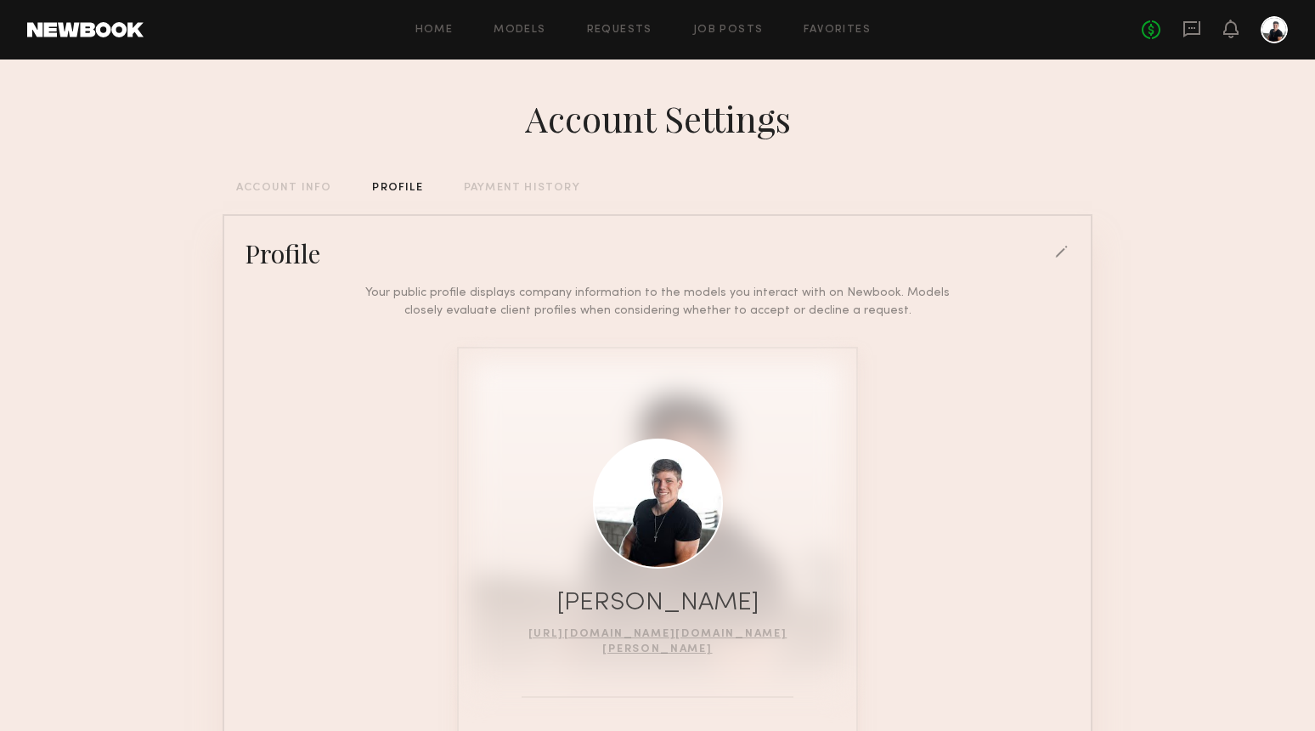
click at [1269, 41] on div at bounding box center [1274, 29] width 27 height 27
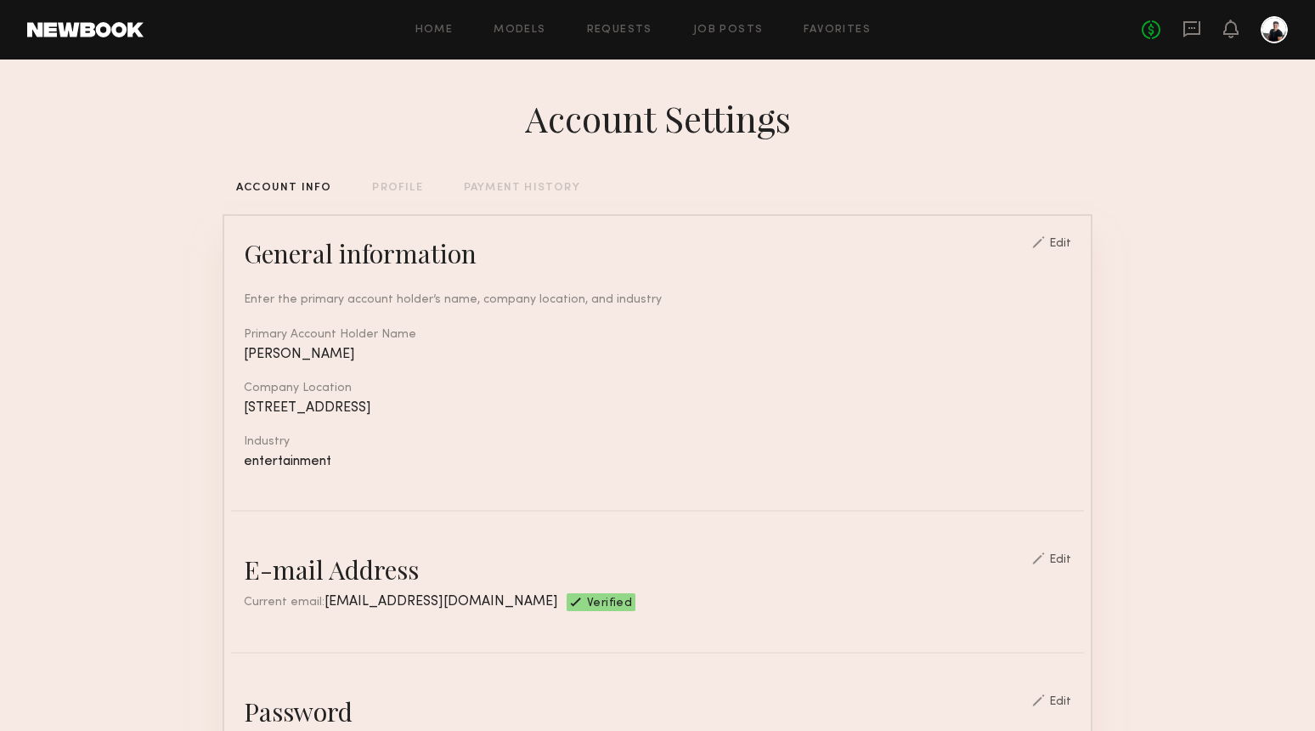
click at [1275, 28] on div at bounding box center [1274, 29] width 27 height 27
